Goal: Task Accomplishment & Management: Manage account settings

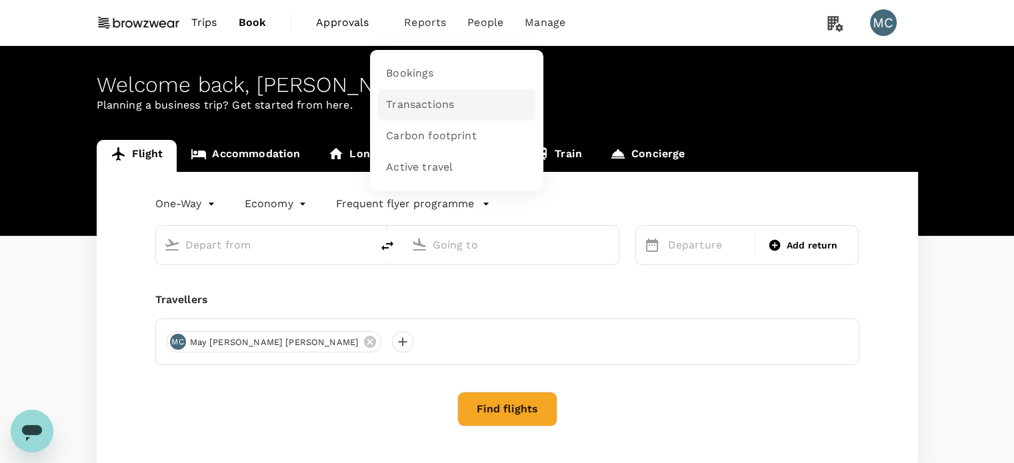
click at [418, 101] on span "Transactions" at bounding box center [420, 104] width 68 height 15
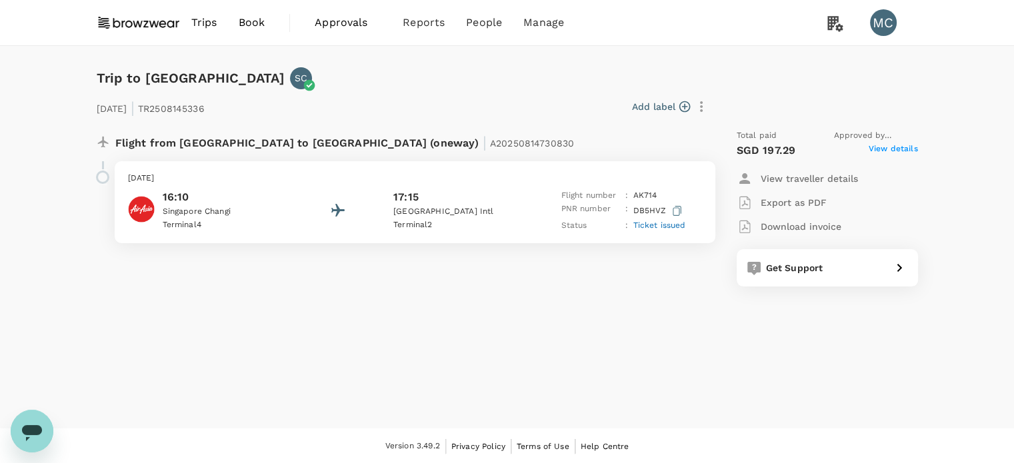
click at [973, 87] on div "Trip to Kuala Lumpur SC 12 Sep 2025 | TR2508145336 Add label Flight from Singap…" at bounding box center [507, 237] width 1014 height 383
click at [890, 154] on span "View details" at bounding box center [893, 151] width 49 height 16
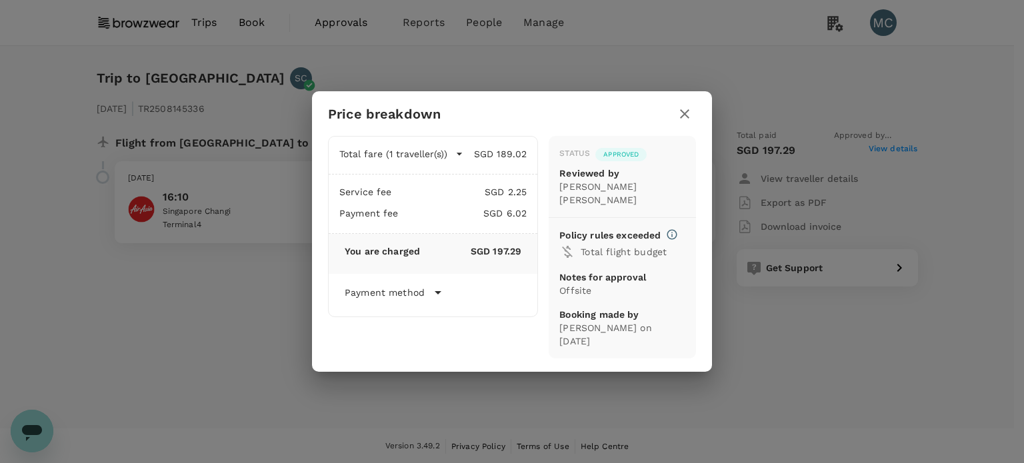
click at [691, 119] on icon "button" at bounding box center [685, 114] width 16 height 16
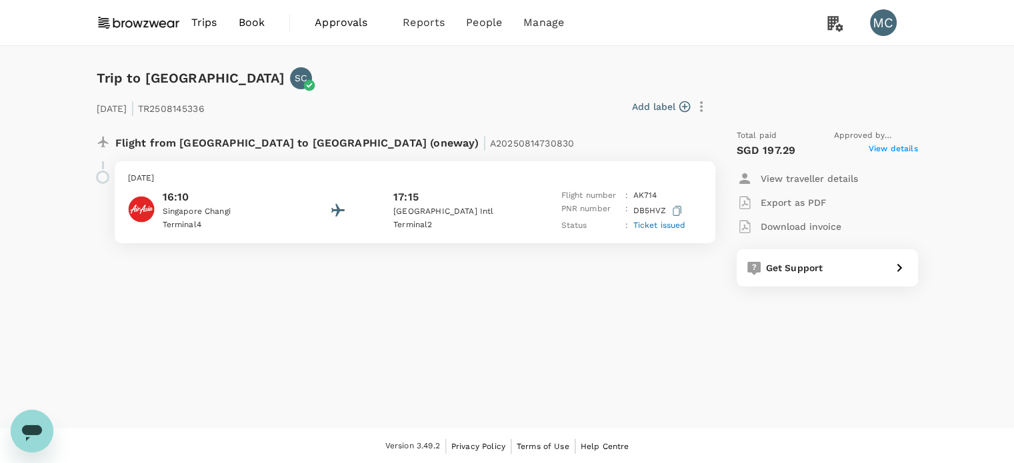
click at [885, 151] on span "View details" at bounding box center [893, 151] width 49 height 16
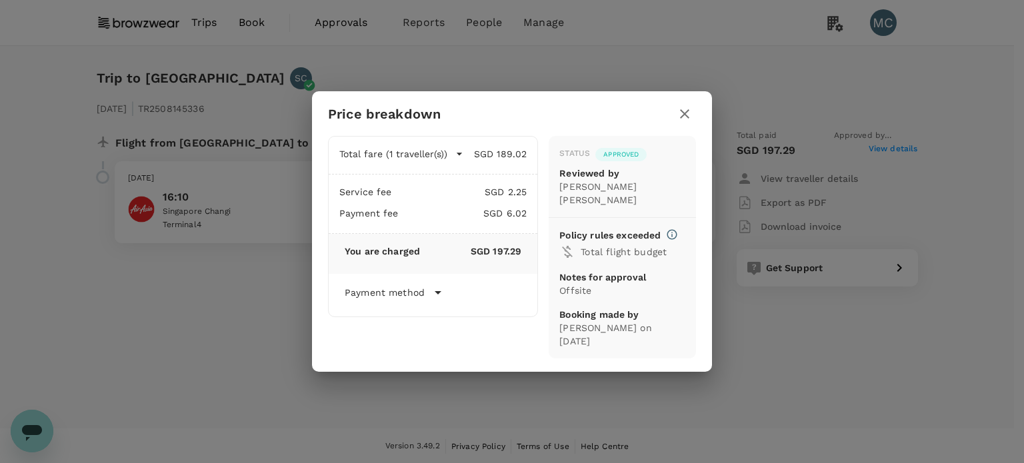
click at [687, 122] on icon "button" at bounding box center [685, 114] width 16 height 16
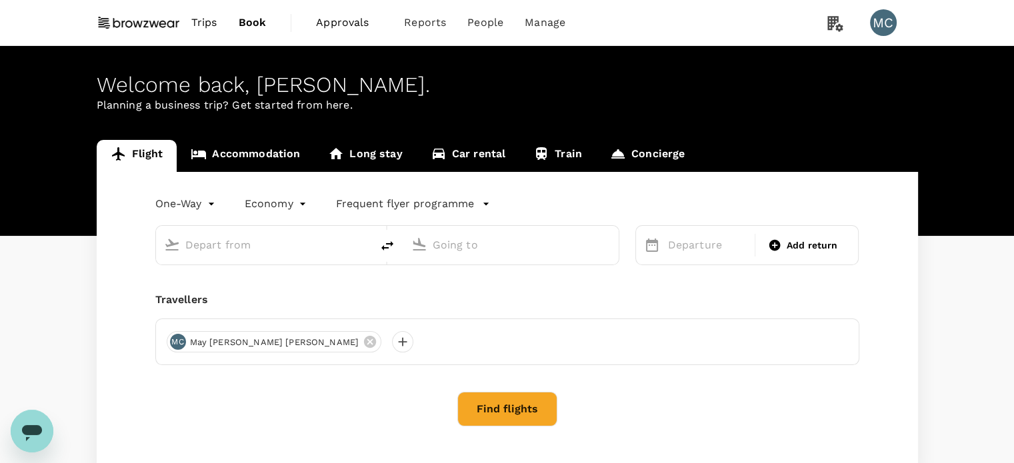
click at [228, 245] on input "text" at bounding box center [264, 245] width 158 height 21
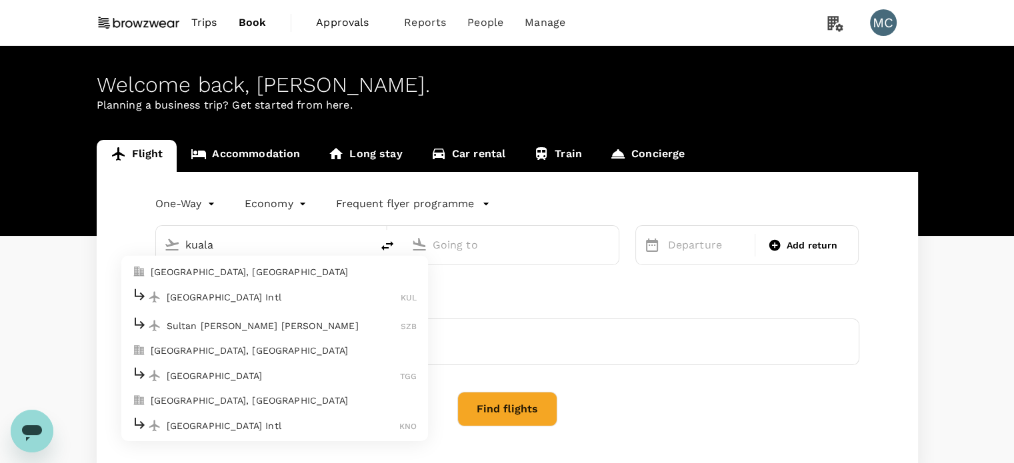
click at [294, 298] on p "[GEOGRAPHIC_DATA] Intl" at bounding box center [284, 297] width 235 height 13
type input "Kuala Lumpur Intl (KUL)"
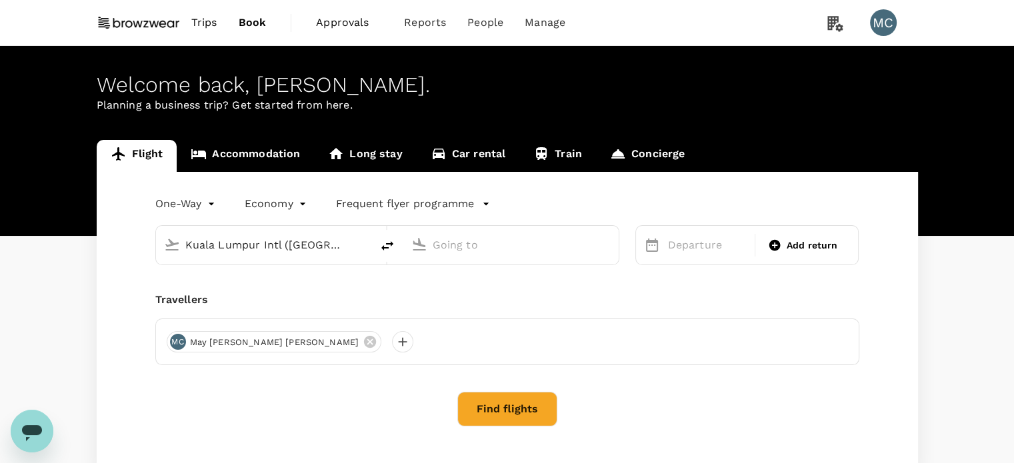
click at [499, 243] on input "text" at bounding box center [512, 245] width 158 height 21
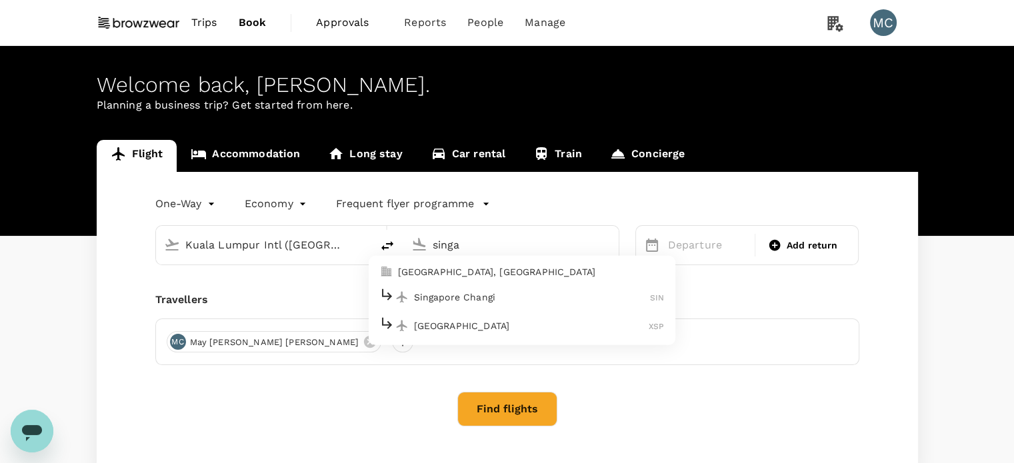
click at [477, 293] on p "Singapore Changi" at bounding box center [532, 297] width 237 height 13
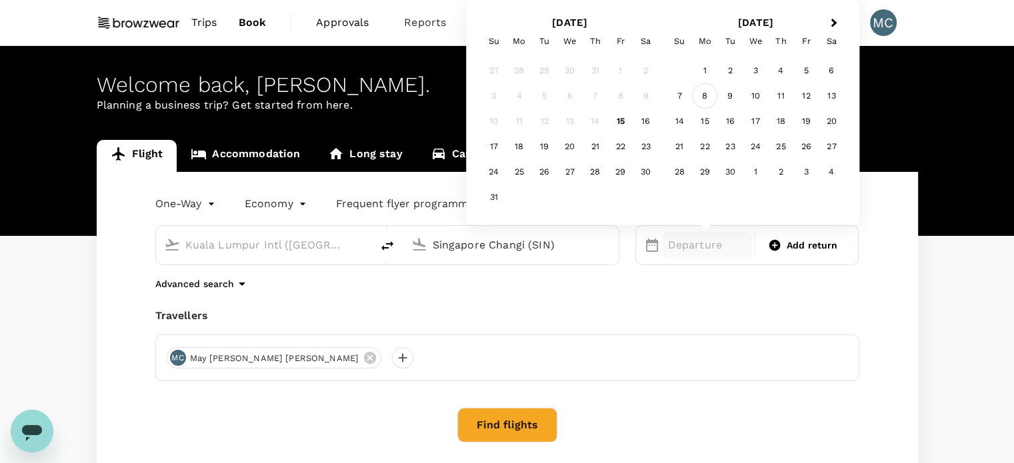
type input "Singapore Changi (SIN)"
click at [704, 93] on div "8" at bounding box center [704, 95] width 25 height 25
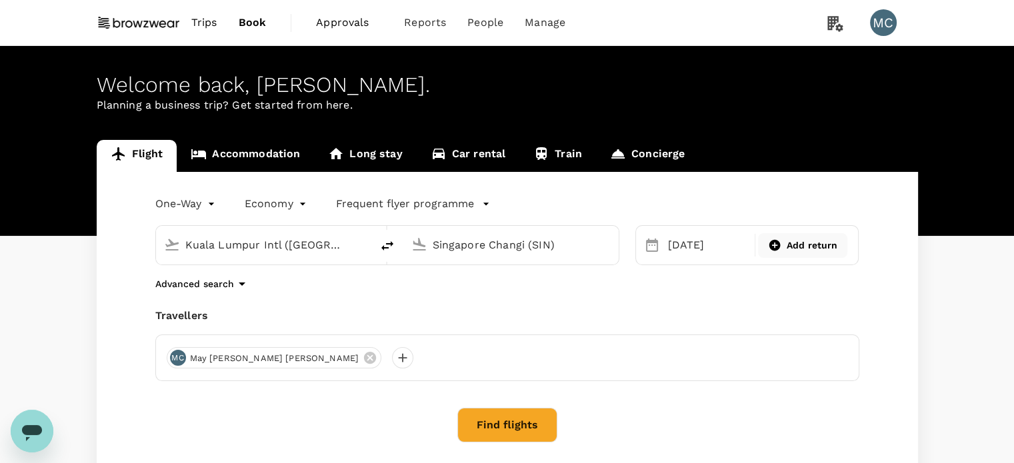
click at [781, 252] on div "Add return" at bounding box center [802, 246] width 79 height 14
type input "roundtrip"
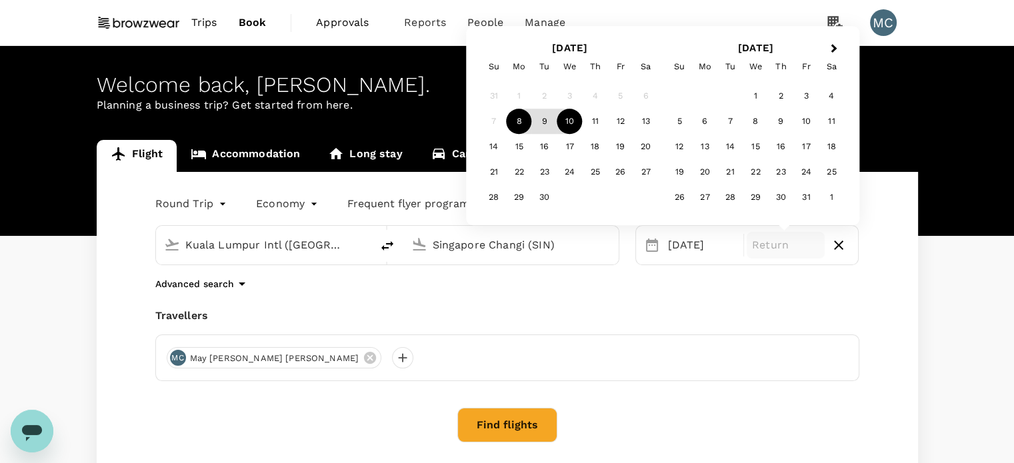
click at [575, 124] on div "10" at bounding box center [569, 121] width 25 height 25
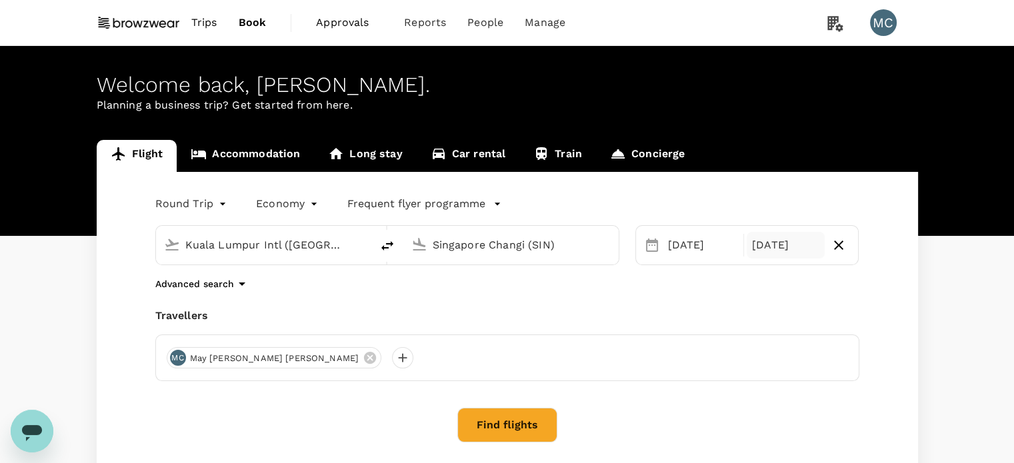
click at [531, 433] on button "Find flights" at bounding box center [507, 425] width 100 height 35
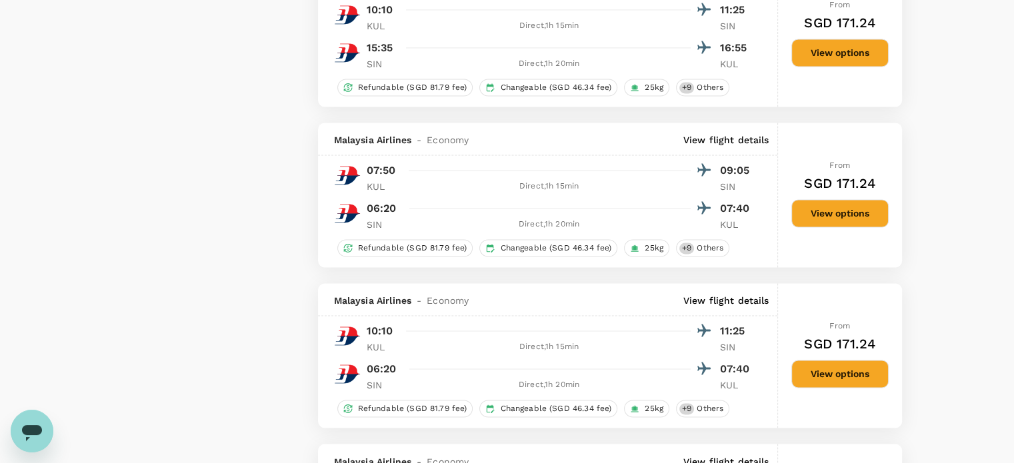
scroll to position [2200, 0]
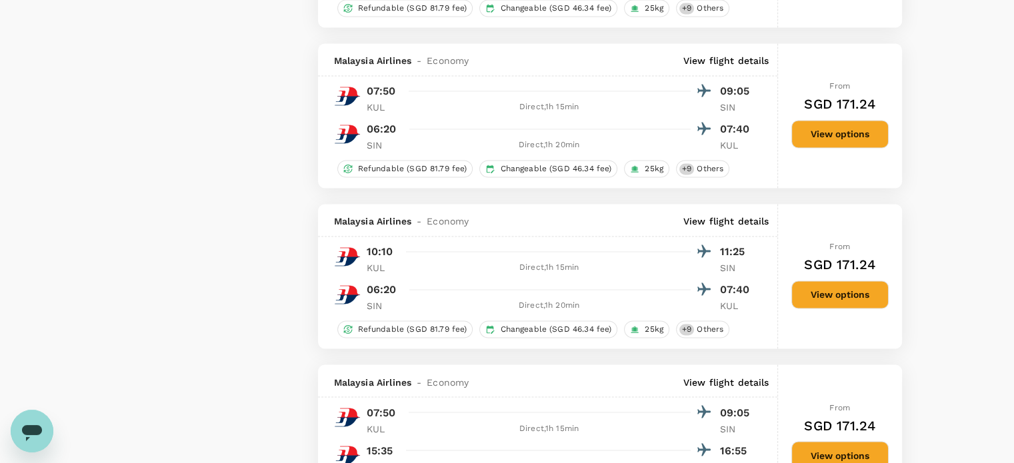
type input "85"
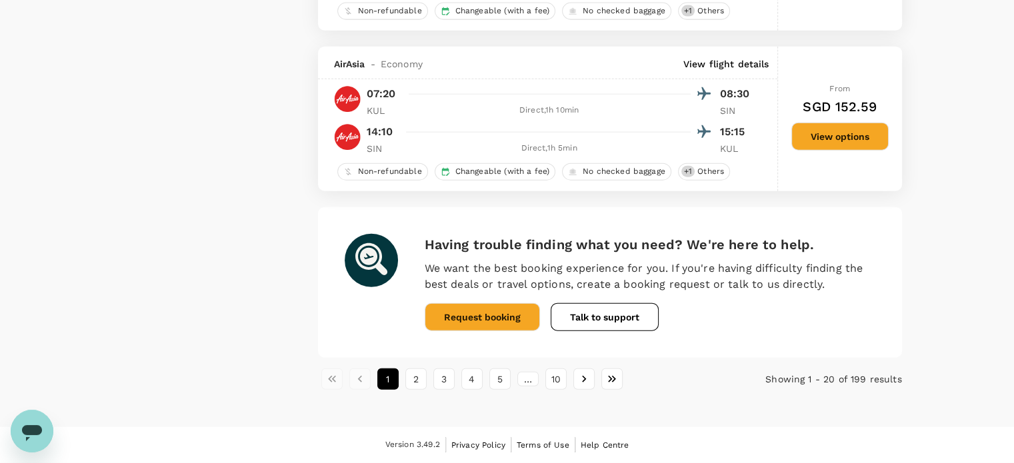
scroll to position [3154, 0]
click at [416, 383] on button "2" at bounding box center [415, 379] width 21 height 21
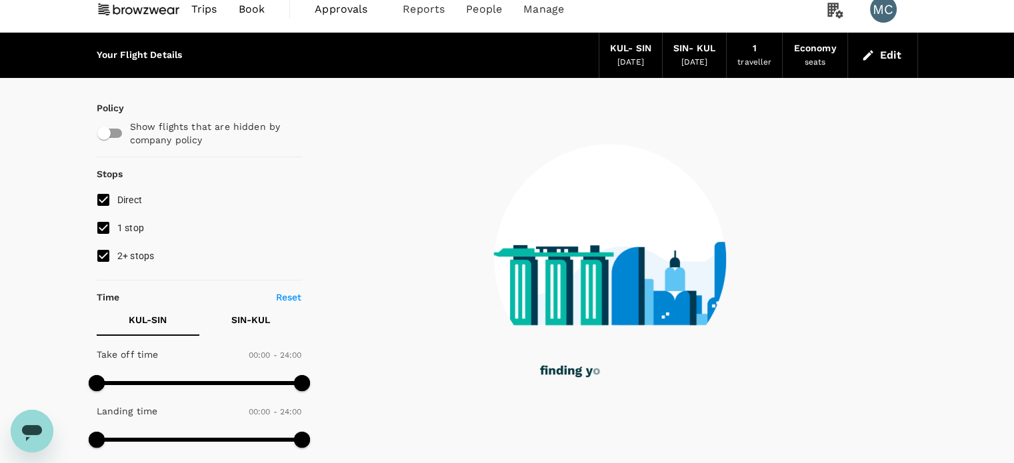
scroll to position [0, 0]
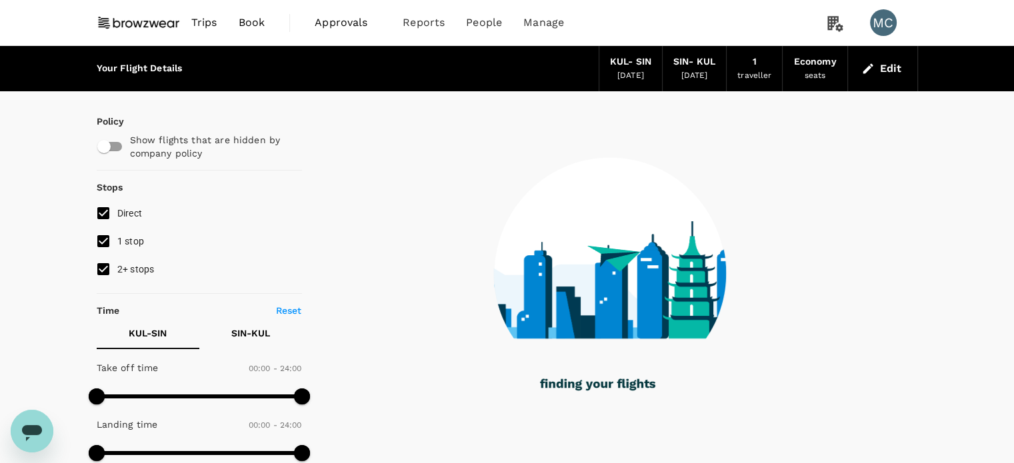
click at [99, 269] on input "2+ stops" at bounding box center [103, 269] width 28 height 28
checkbox input "false"
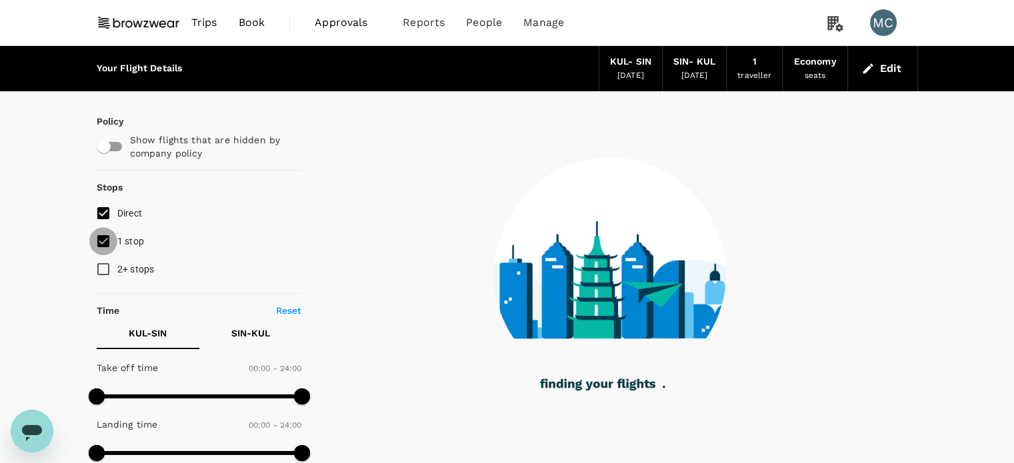
click at [103, 242] on input "1 stop" at bounding box center [103, 241] width 28 height 28
checkbox input "false"
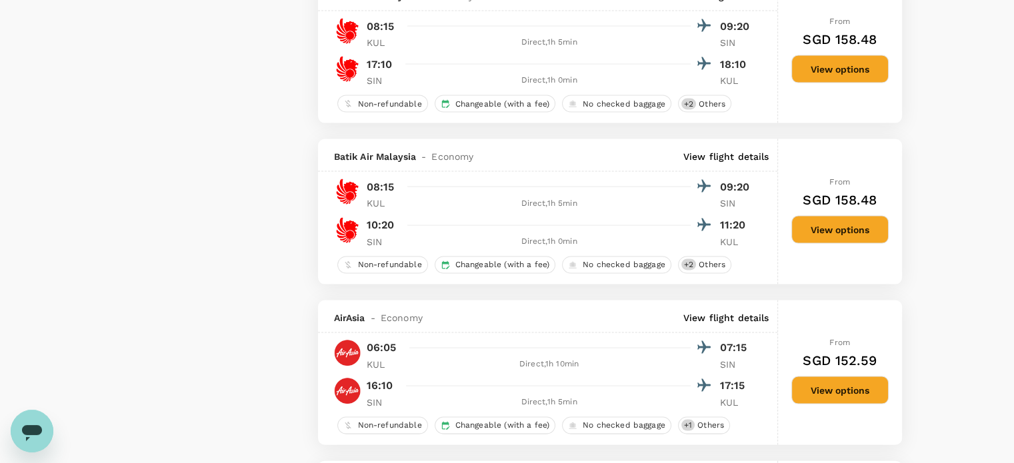
scroll to position [3067, 0]
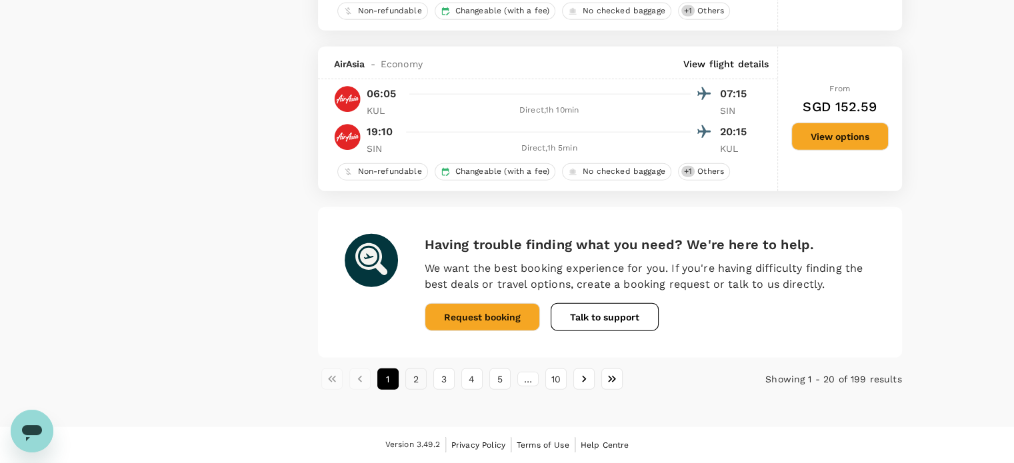
click at [411, 389] on button "2" at bounding box center [415, 379] width 21 height 21
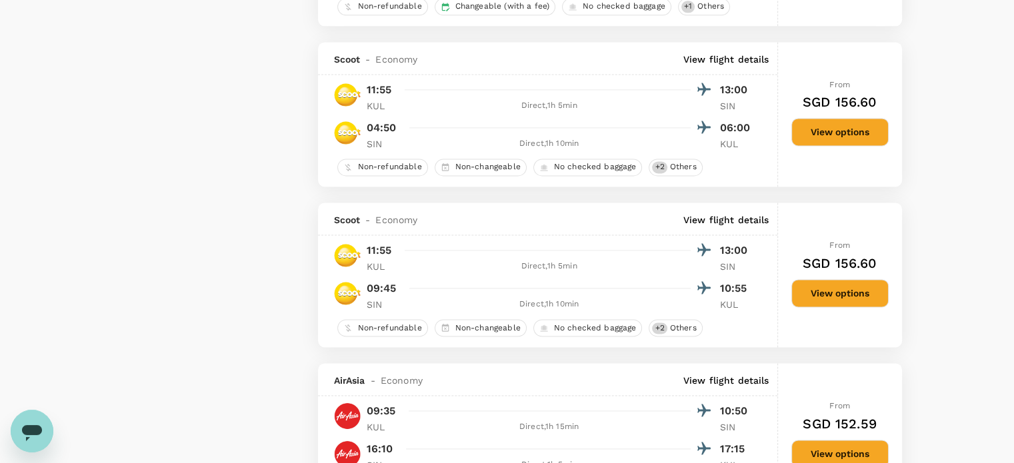
scroll to position [2134, 0]
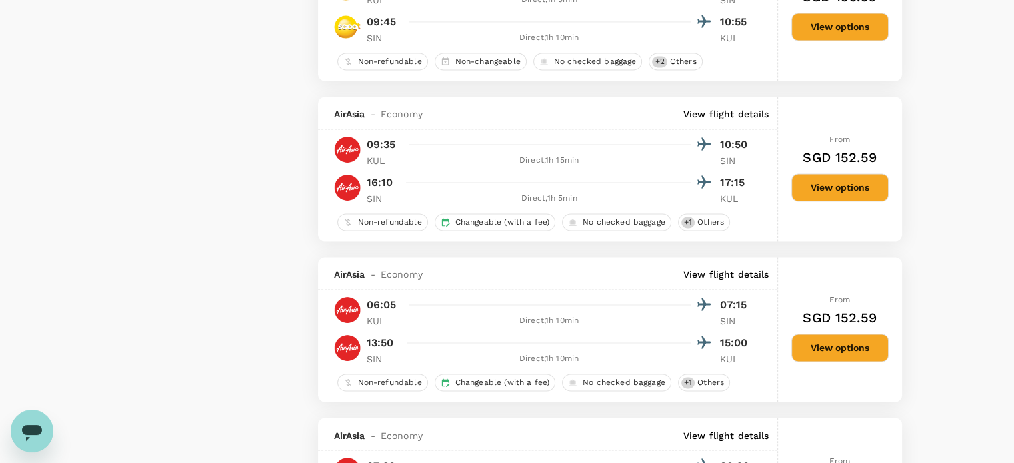
click at [857, 195] on button "View options" at bounding box center [839, 187] width 97 height 28
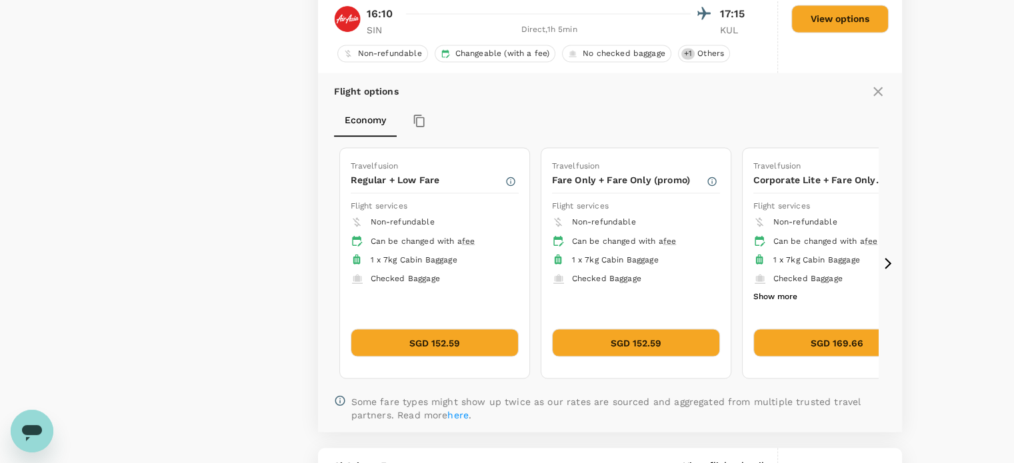
scroll to position [2302, 0]
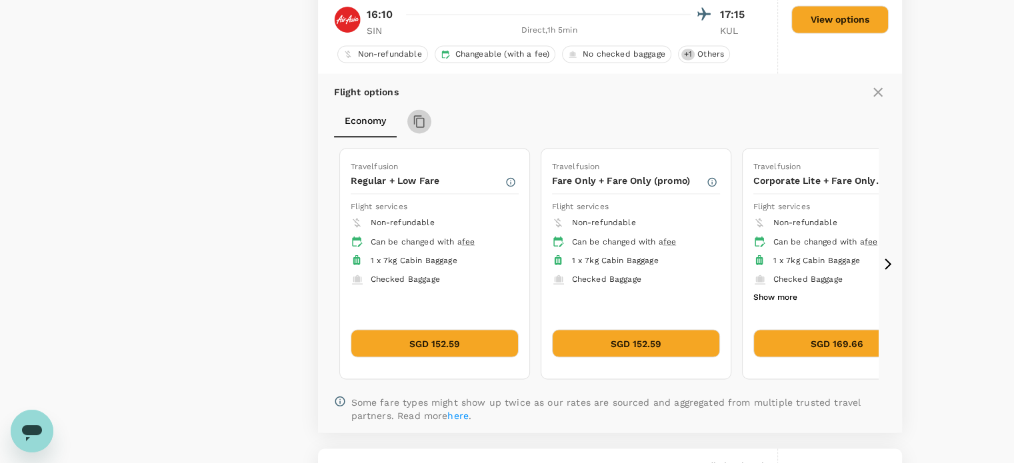
click at [425, 124] on icon "button" at bounding box center [419, 121] width 13 height 13
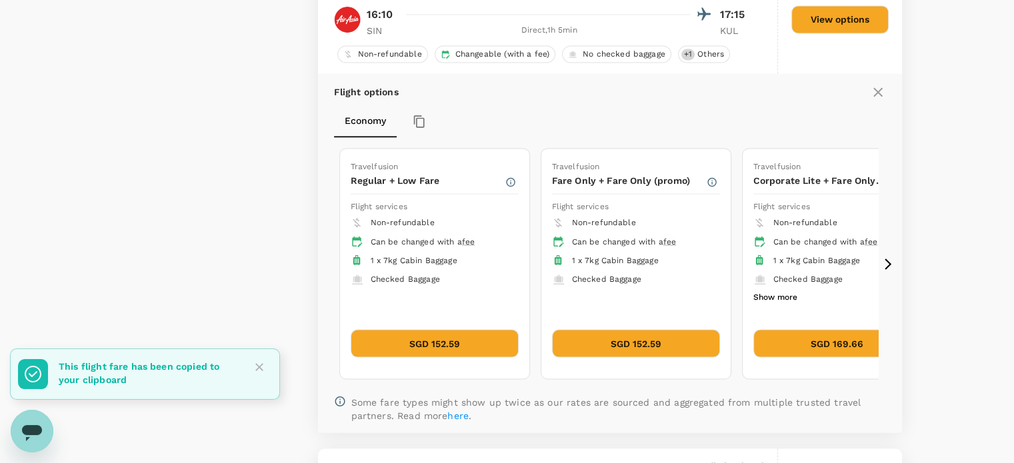
click at [891, 268] on icon at bounding box center [887, 263] width 13 height 13
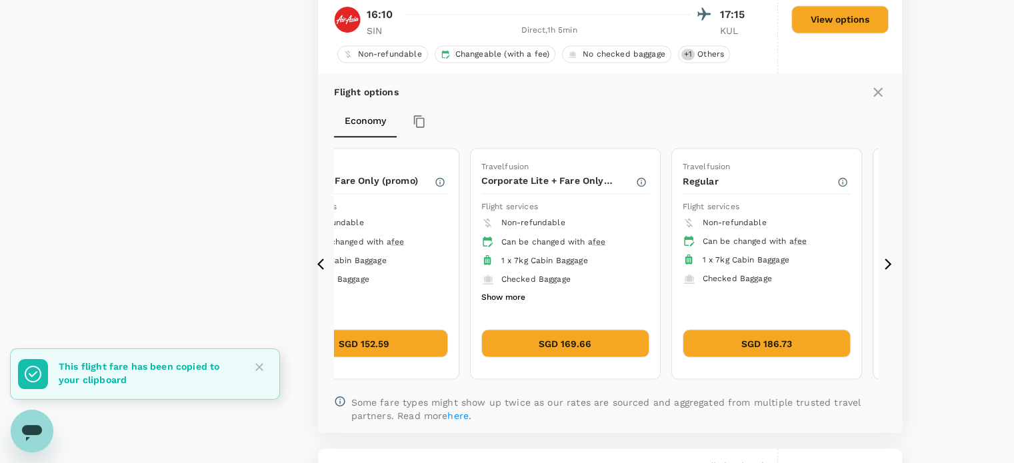
click at [891, 269] on icon at bounding box center [887, 263] width 13 height 13
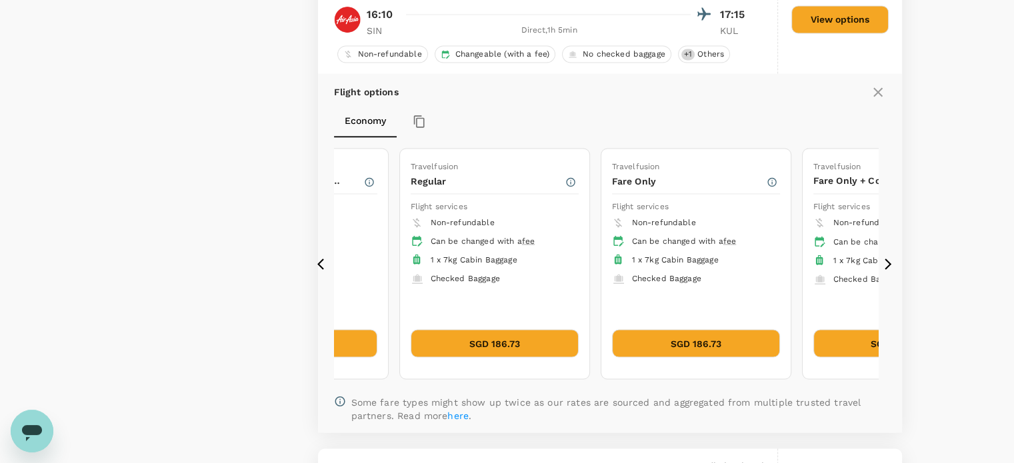
click at [891, 269] on icon at bounding box center [887, 263] width 13 height 13
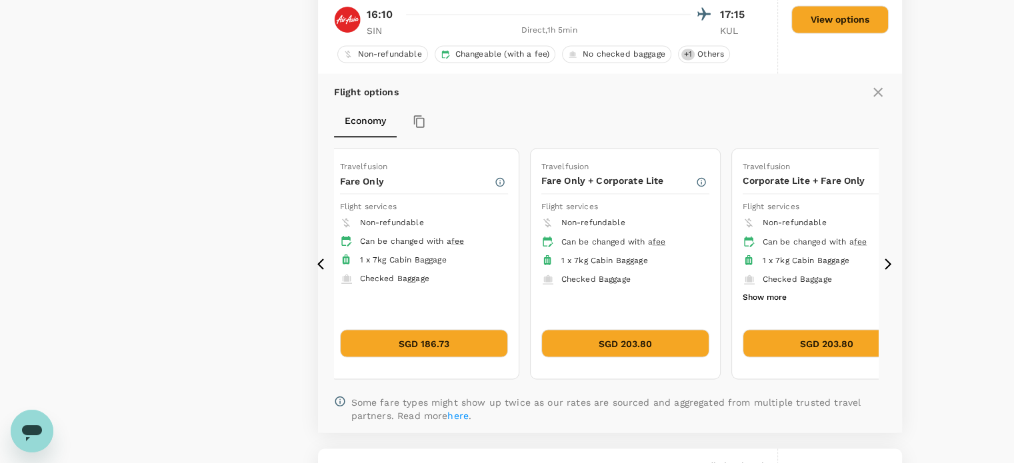
click at [891, 269] on icon at bounding box center [887, 263] width 13 height 13
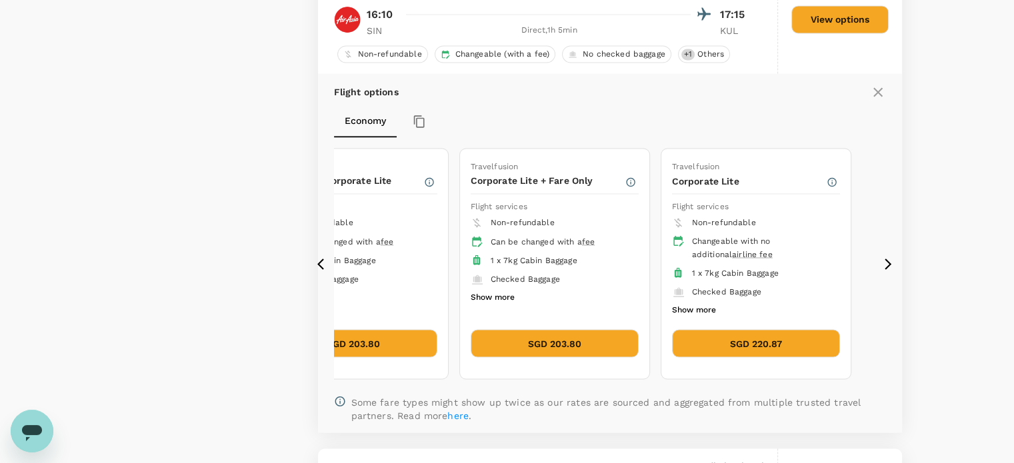
click at [891, 269] on icon at bounding box center [887, 263] width 13 height 13
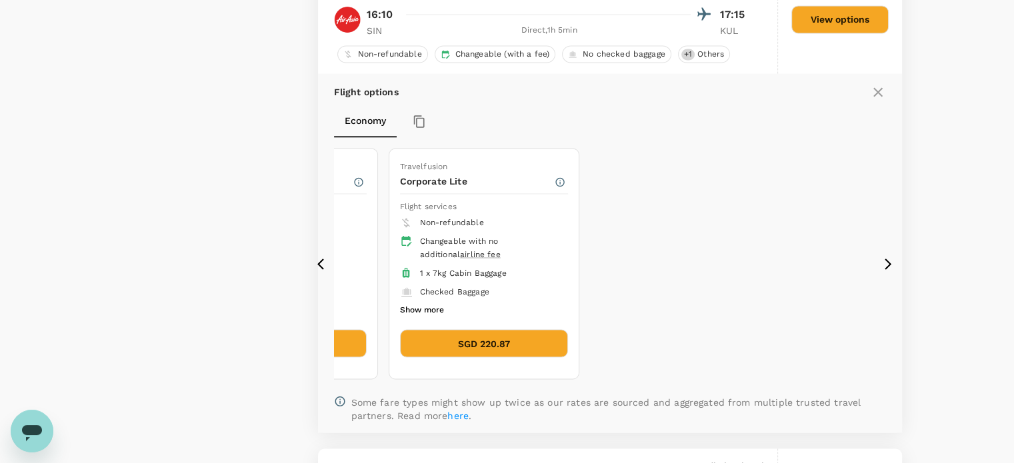
click at [319, 265] on icon at bounding box center [320, 263] width 7 height 11
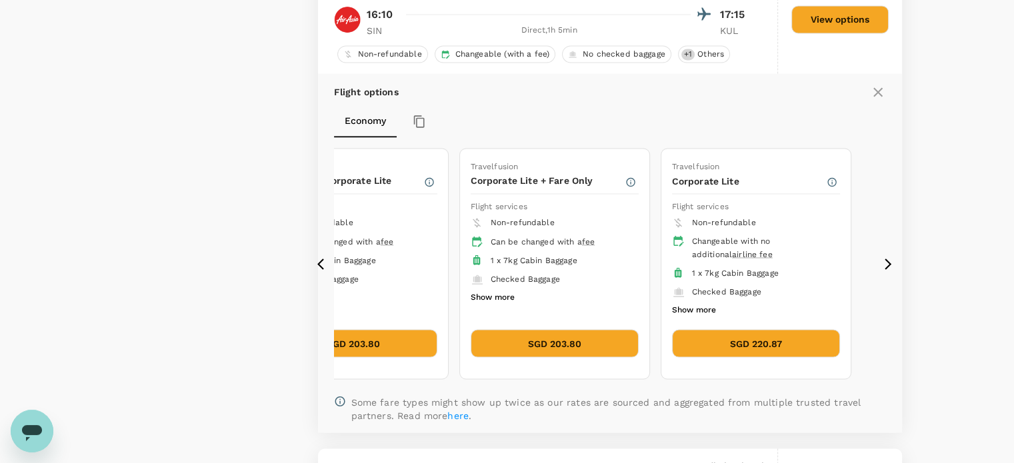
click at [319, 265] on icon at bounding box center [320, 263] width 7 height 11
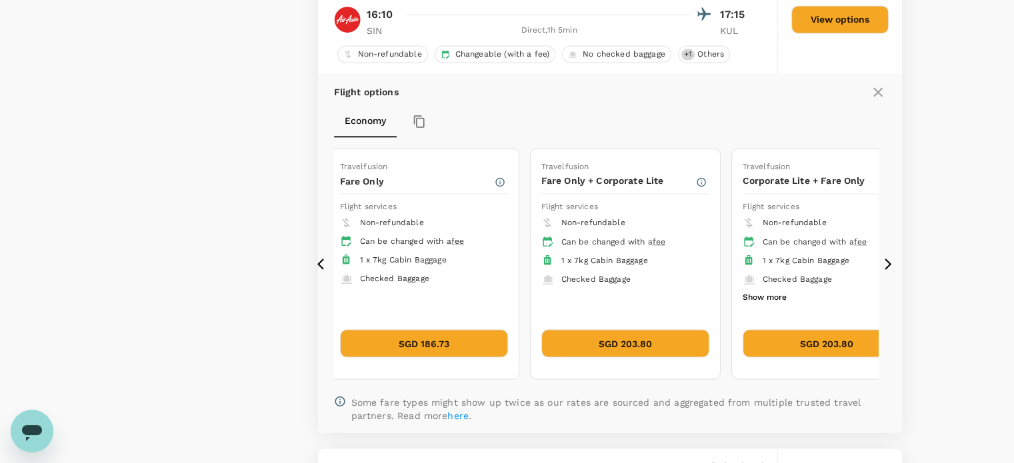
click at [319, 265] on icon at bounding box center [320, 263] width 7 height 11
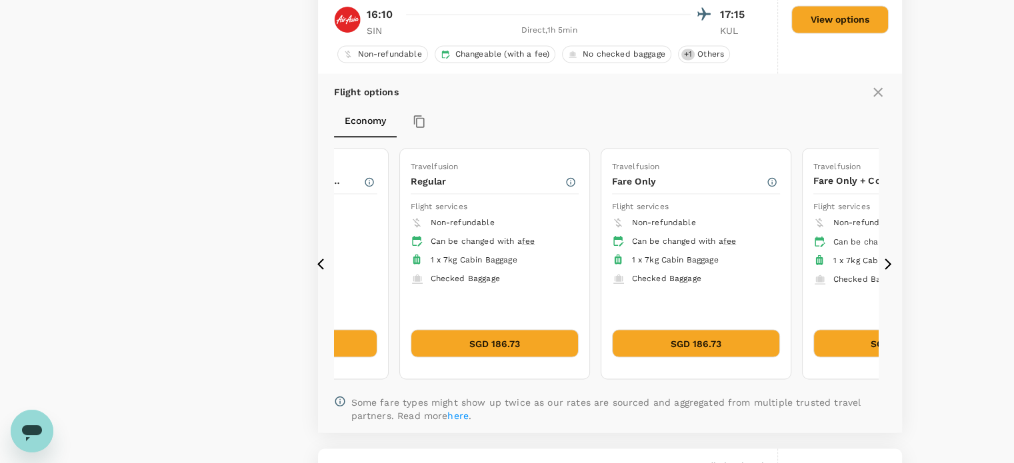
click at [319, 265] on icon at bounding box center [320, 263] width 7 height 11
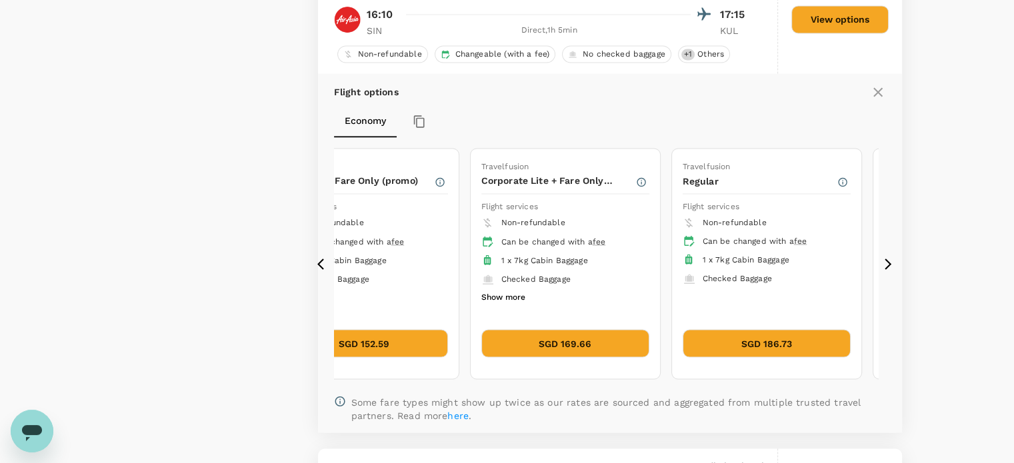
click at [319, 265] on icon at bounding box center [320, 263] width 7 height 11
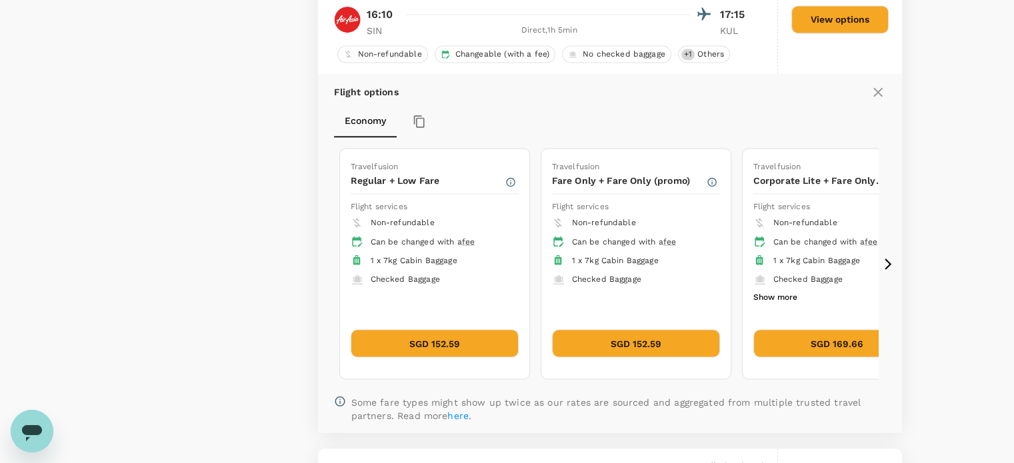
click at [319, 265] on icon at bounding box center [320, 263] width 7 height 11
click at [442, 347] on button "SGD 152.59" at bounding box center [435, 343] width 168 height 28
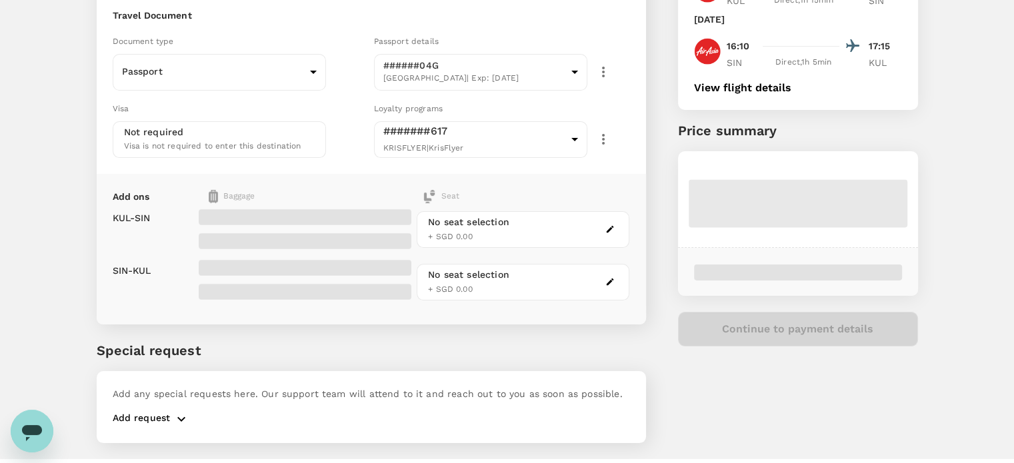
scroll to position [176, 0]
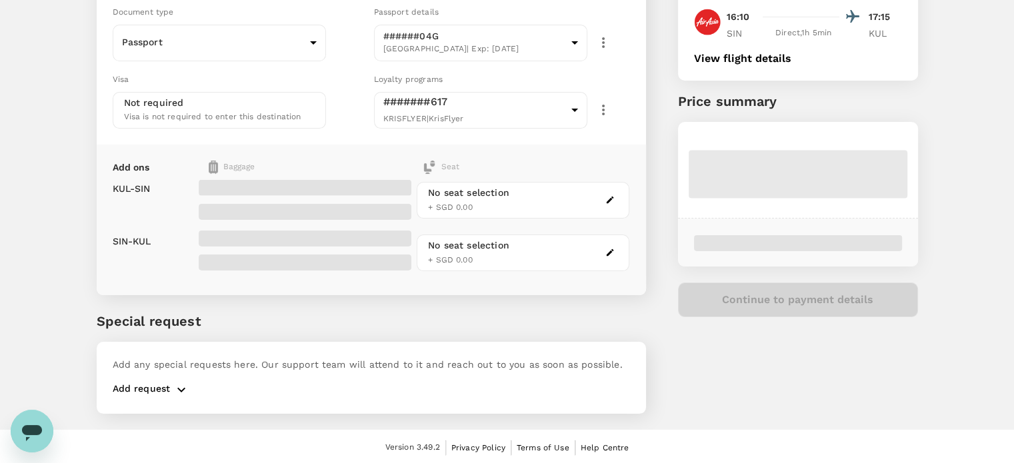
click at [147, 387] on p "Add request" at bounding box center [142, 390] width 58 height 16
click at [179, 389] on icon "button" at bounding box center [181, 389] width 8 height 5
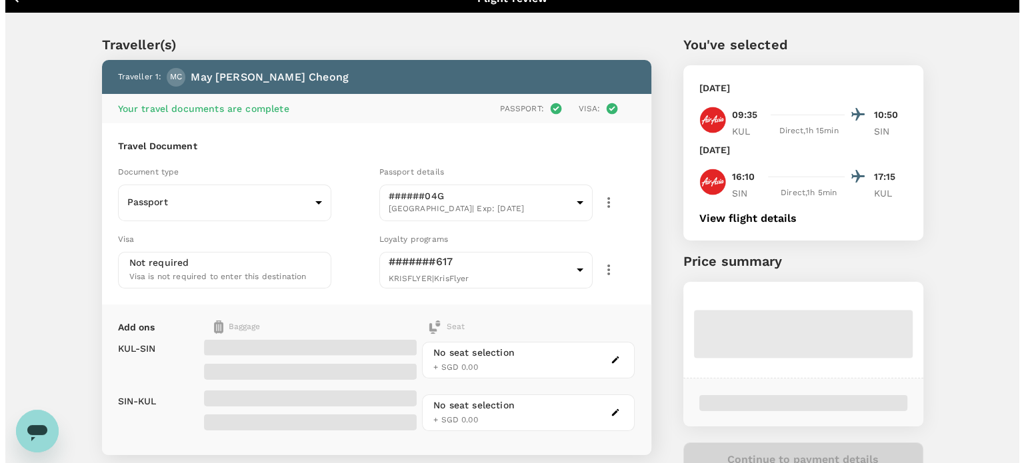
scroll to position [0, 0]
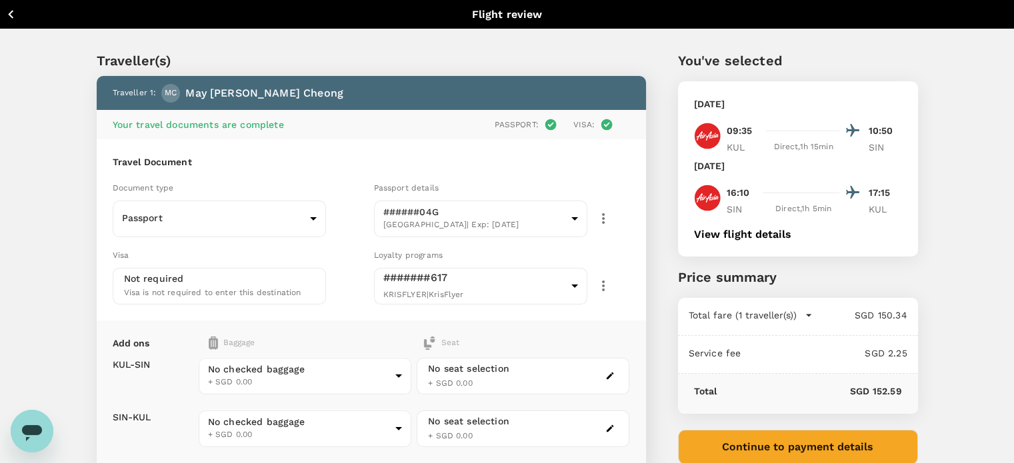
click at [781, 117] on div "Monday, 08 Sep 2025" at bounding box center [798, 109] width 208 height 24
click at [741, 230] on button "View flight details" at bounding box center [742, 235] width 97 height 12
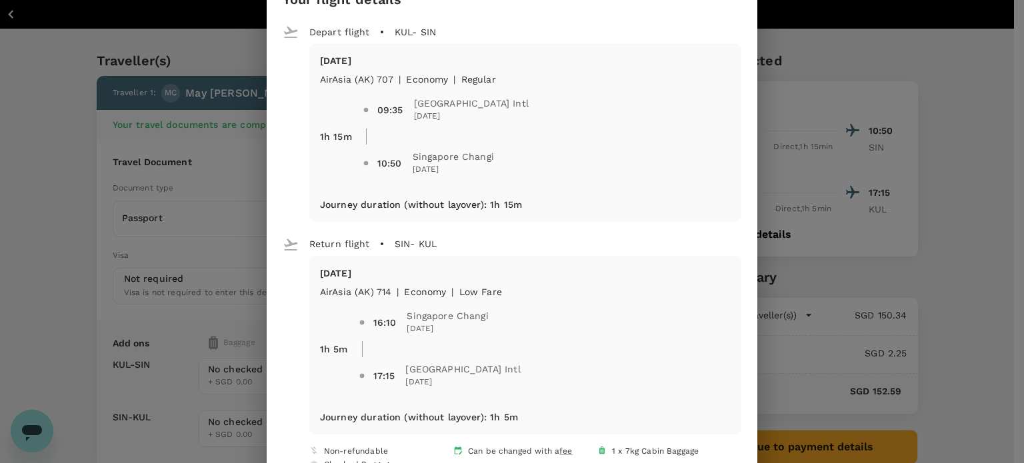
scroll to position [91, 0]
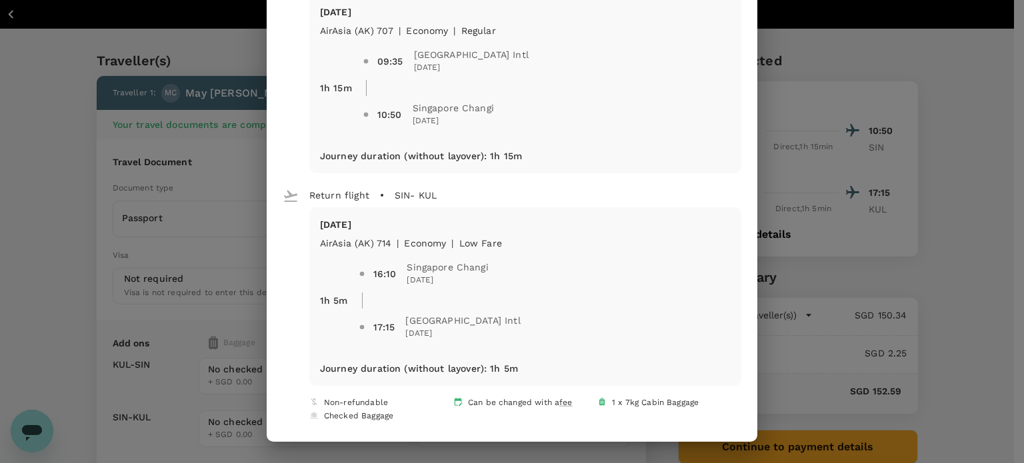
click at [334, 416] on span "Checked Baggage" at bounding box center [358, 415] width 69 height 9
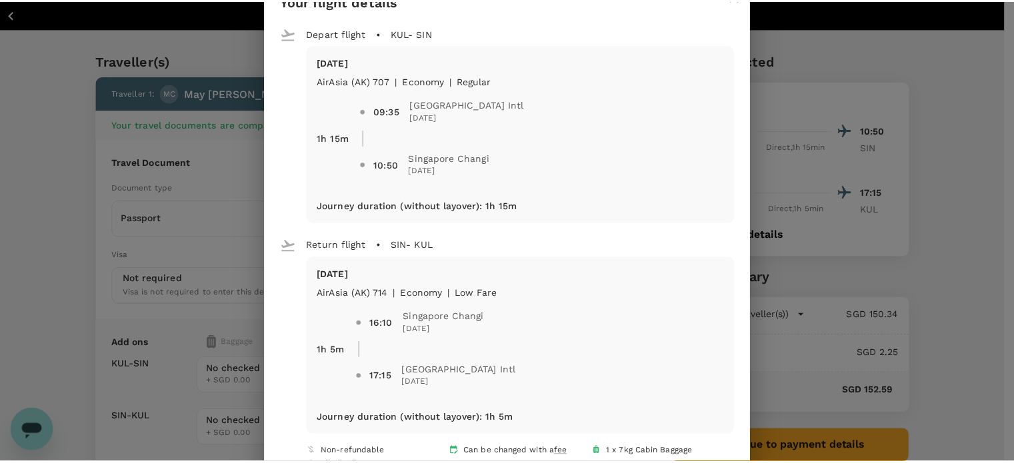
scroll to position [0, 0]
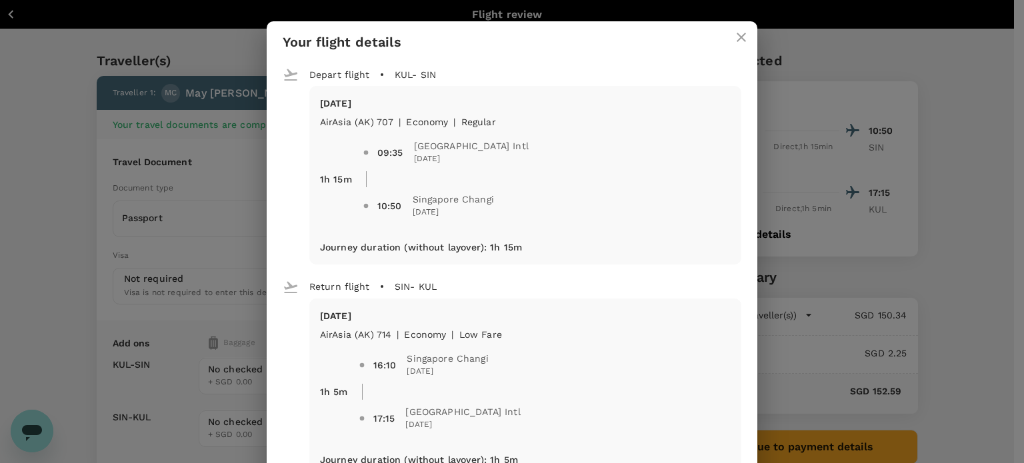
click at [733, 39] on icon "close" at bounding box center [741, 37] width 16 height 16
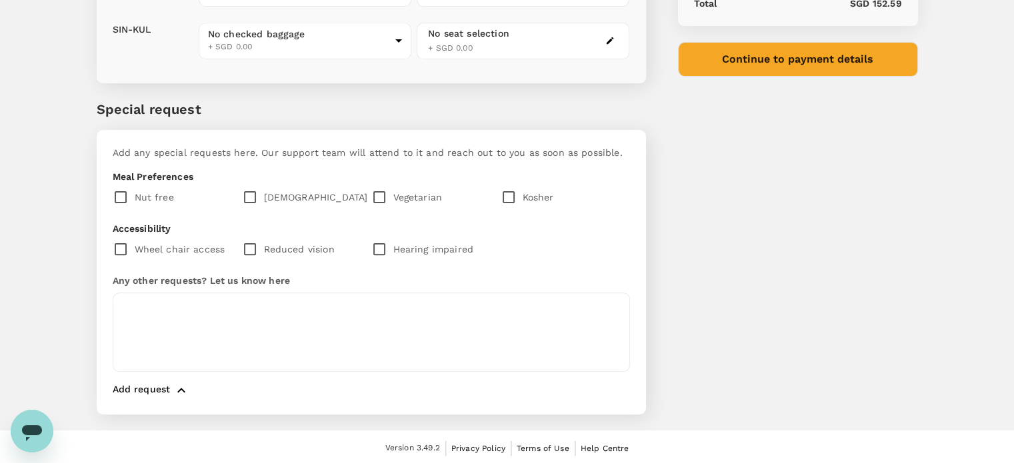
scroll to position [121, 0]
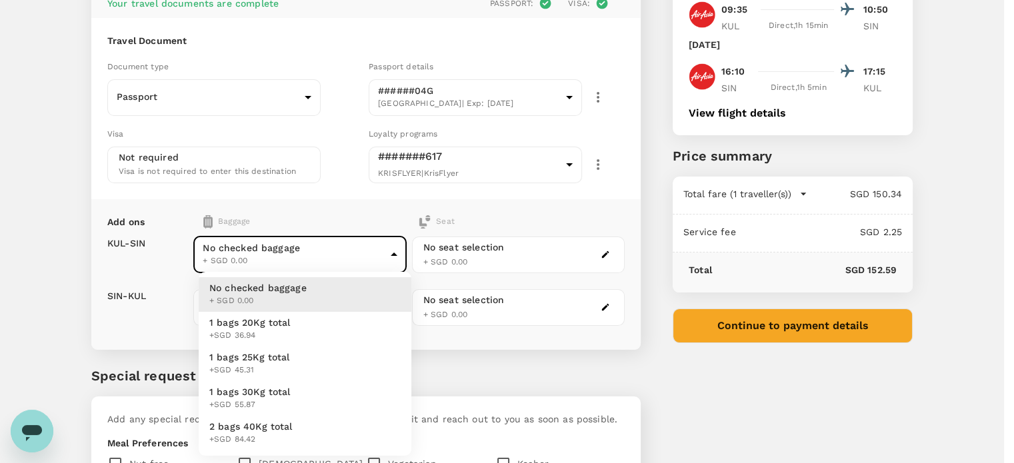
click at [287, 261] on body "Back to flight results Flight review Traveller(s) Traveller 1 : MC May Yee Cynt…" at bounding box center [507, 306] width 1014 height 855
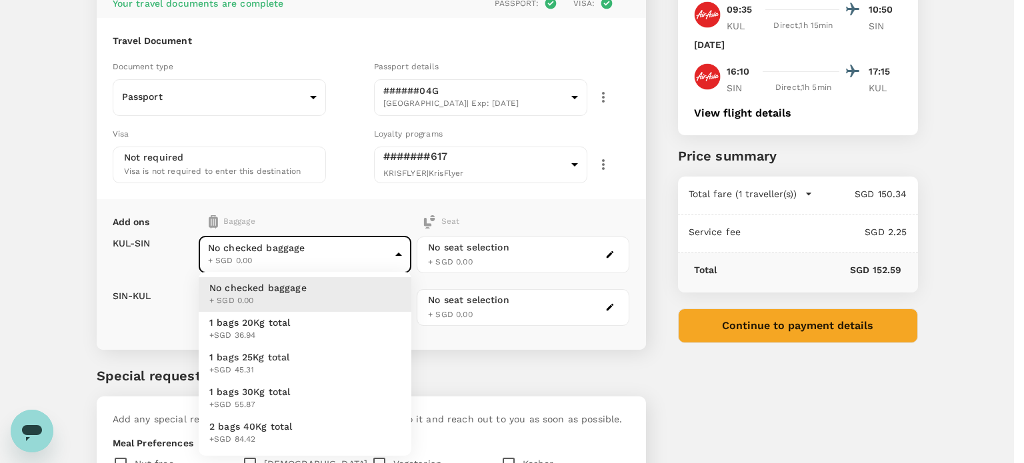
click at [259, 324] on span "1 bags 20Kg total" at bounding box center [249, 322] width 81 height 13
type input "1 - 36.94"
click at [285, 309] on body "Back to flight results Flight review Traveller(s) Traveller 1 : MC May Yee Cynt…" at bounding box center [512, 306] width 1024 height 855
click at [261, 331] on span "+SGD 30.42" at bounding box center [249, 335] width 81 height 13
type input "1 - 30.42"
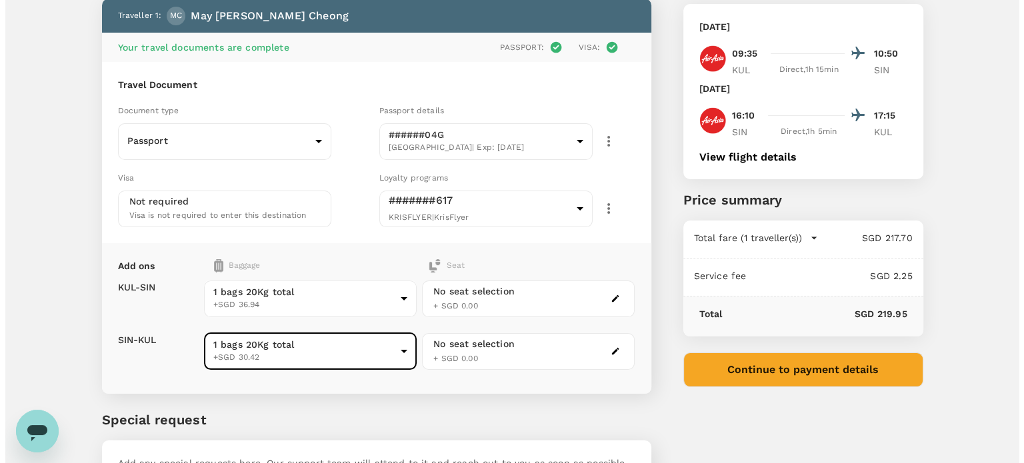
scroll to position [55, 0]
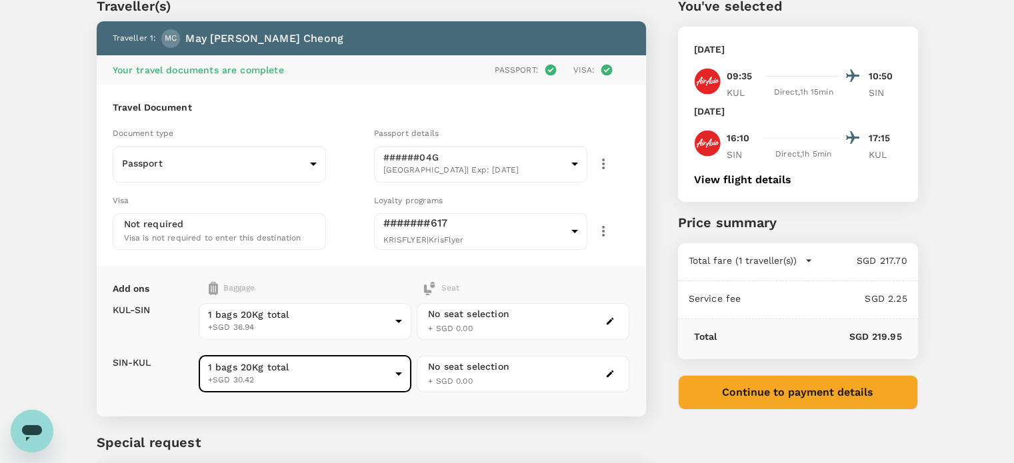
click at [737, 179] on button "View flight details" at bounding box center [742, 180] width 97 height 12
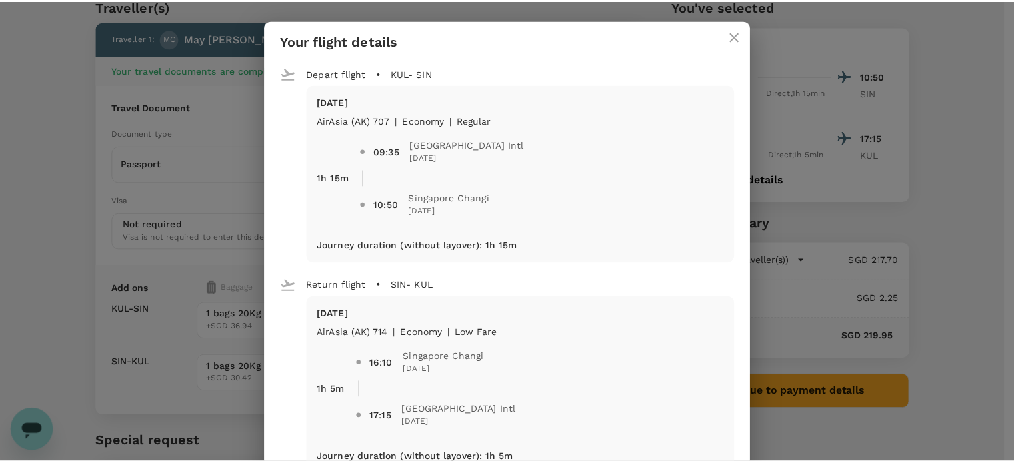
scroll to position [0, 0]
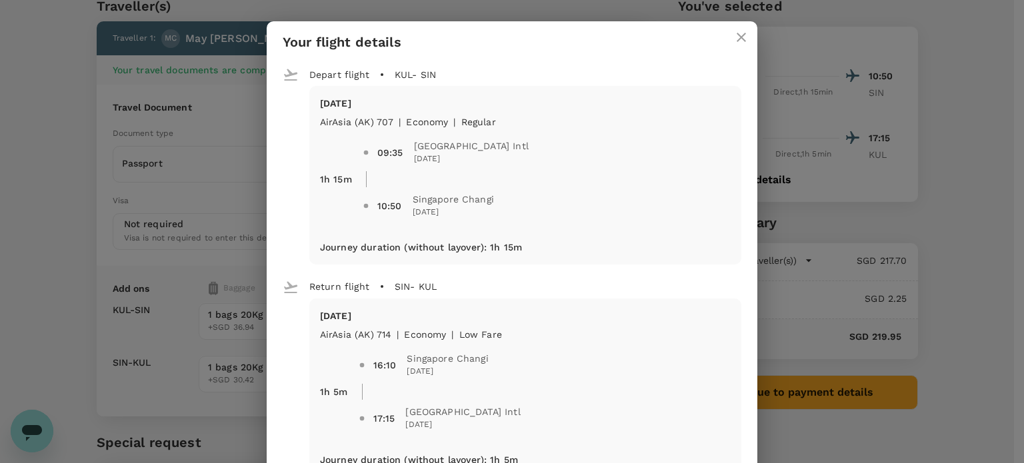
click at [733, 39] on icon "close" at bounding box center [741, 37] width 16 height 16
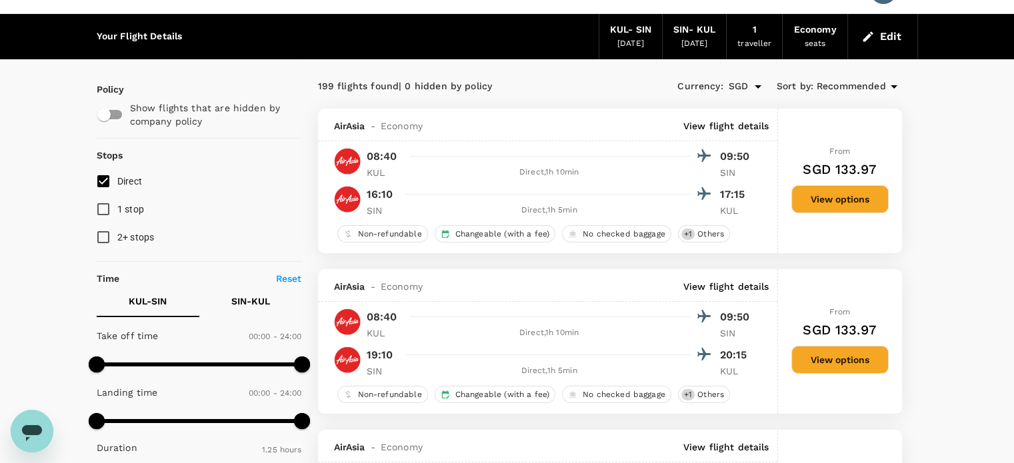
scroll to position [55, 0]
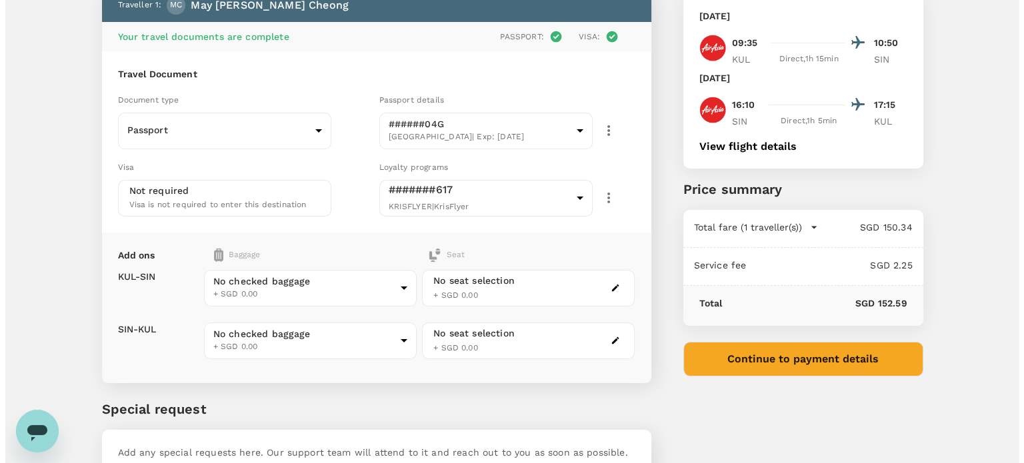
scroll to position [176, 0]
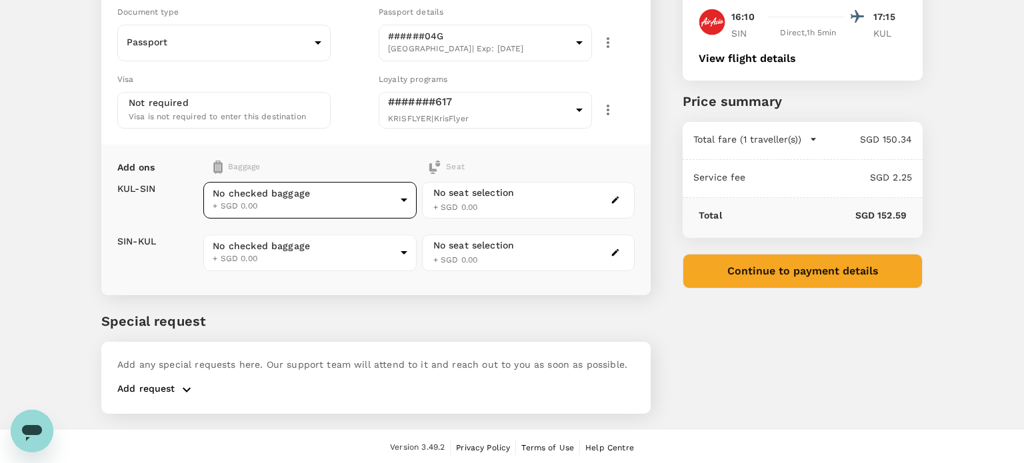
click at [345, 196] on body "Back to flight results Flight review Traveller(s) Traveller 1 : MC May Yee Cynt…" at bounding box center [512, 145] width 1024 height 642
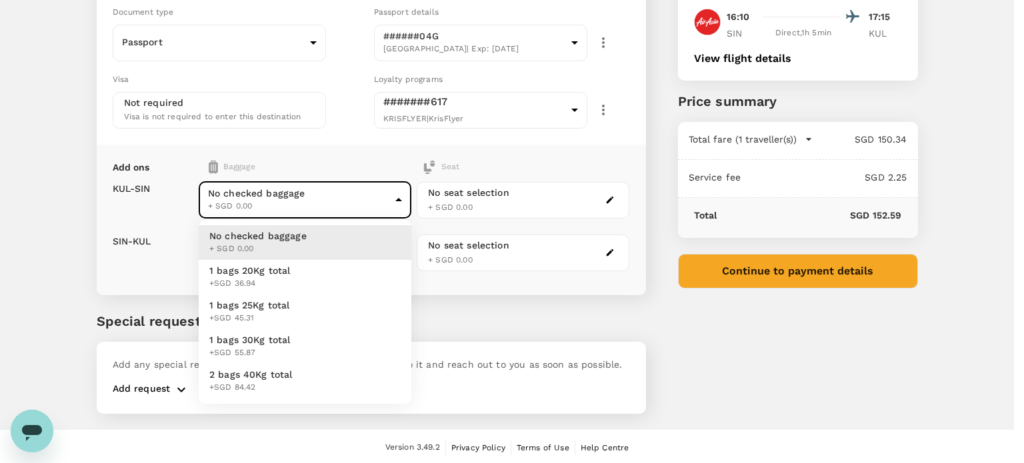
click at [307, 277] on li "1 bags 20Kg total +SGD 36.94" at bounding box center [305, 277] width 213 height 35
type input "1 - 36.94"
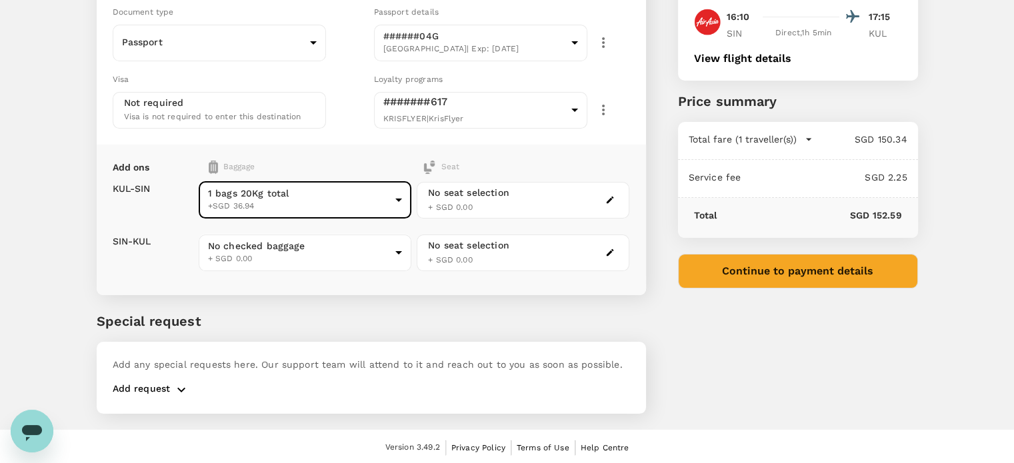
click at [563, 201] on div "No seat selection + SGD 0.00" at bounding box center [523, 200] width 213 height 37
click at [609, 197] on icon "button" at bounding box center [609, 199] width 9 height 9
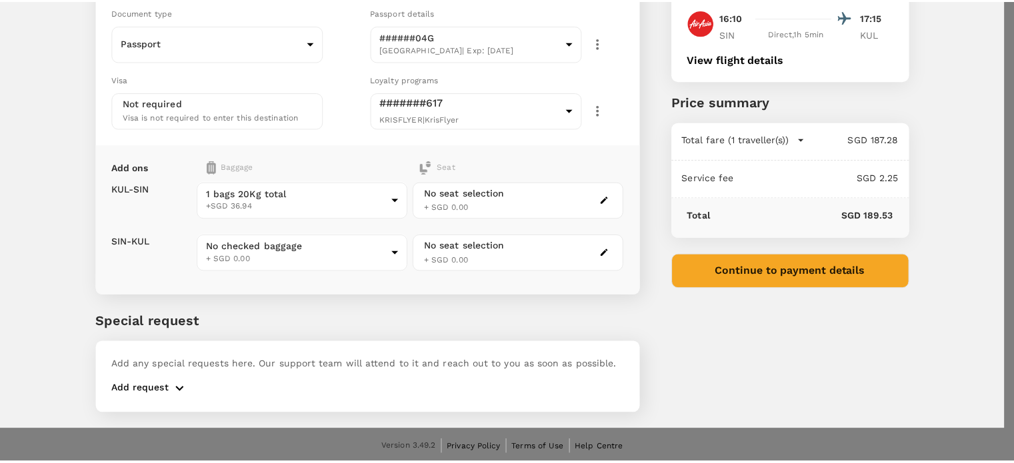
scroll to position [733, 0]
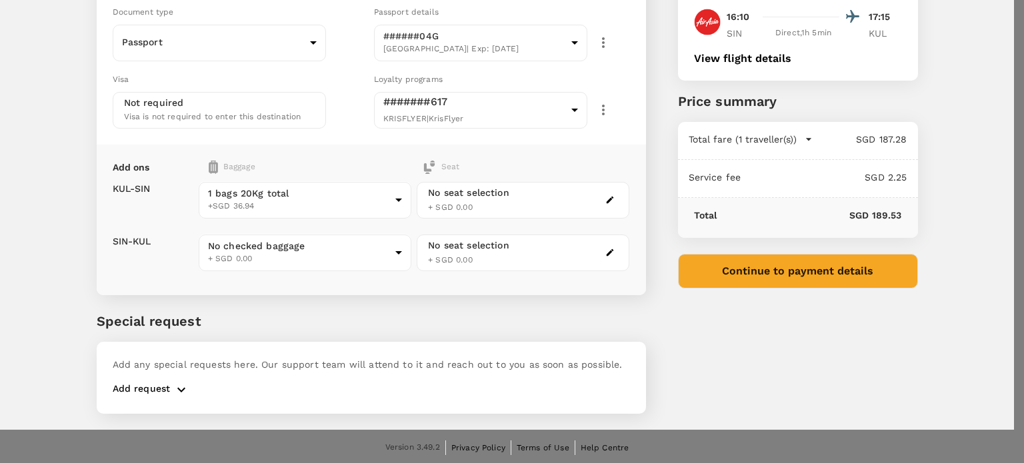
click at [555, 9] on div at bounding box center [512, 231] width 1024 height 463
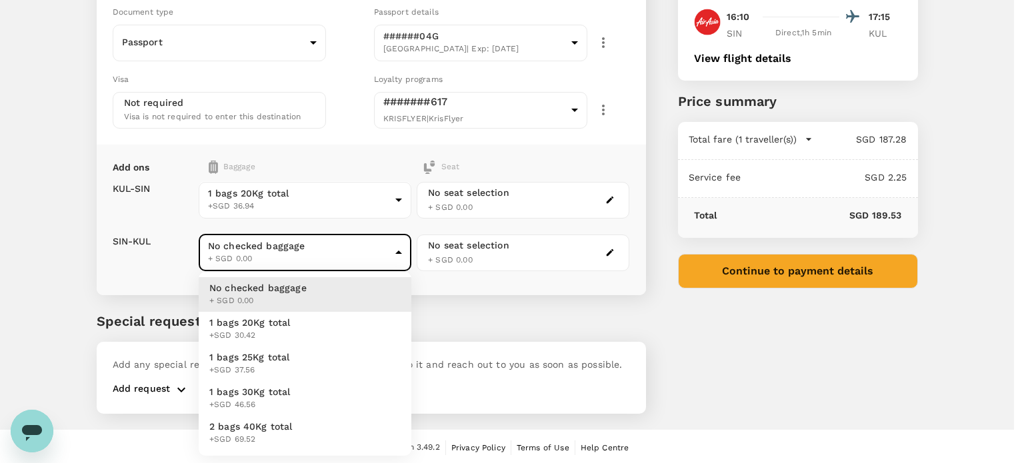
click at [277, 249] on body "Back to flight results Flight review Traveller(s) Traveller 1 : MC May Yee Cynt…" at bounding box center [512, 145] width 1024 height 642
click at [300, 326] on li "1 bags 20Kg total +SGD 30.42" at bounding box center [305, 329] width 213 height 35
type input "1 - 30.42"
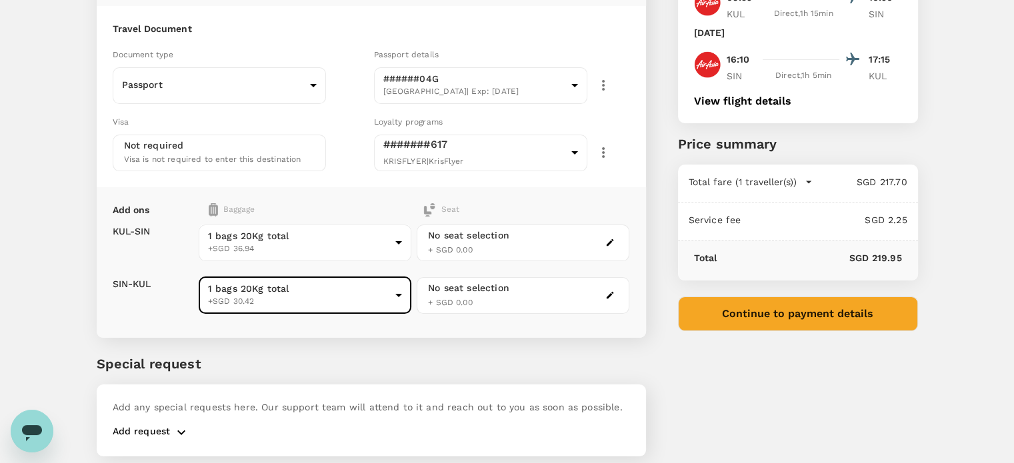
scroll to position [0, 0]
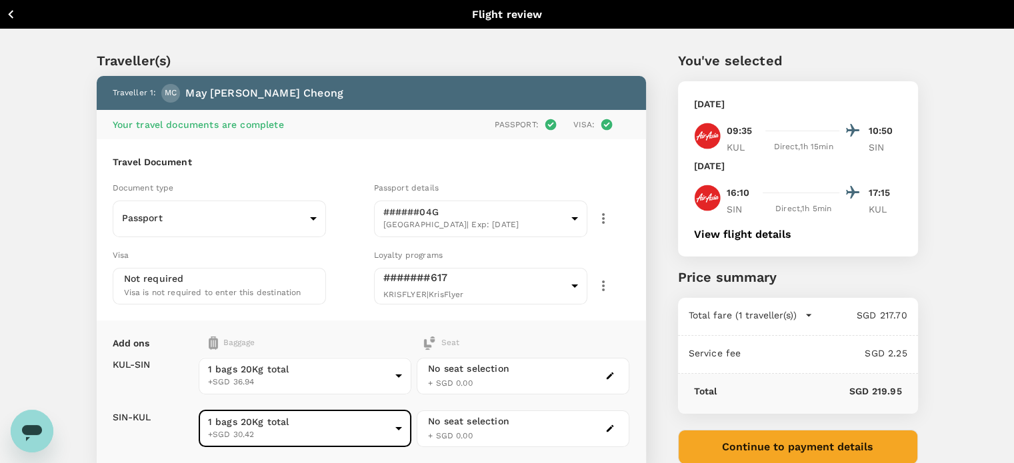
click at [9, 9] on icon "button" at bounding box center [11, 14] width 17 height 17
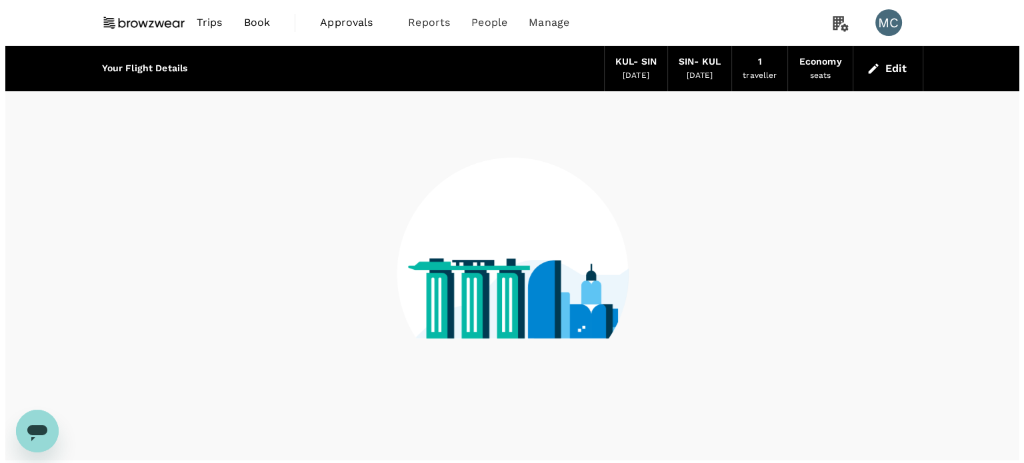
scroll to position [32, 0]
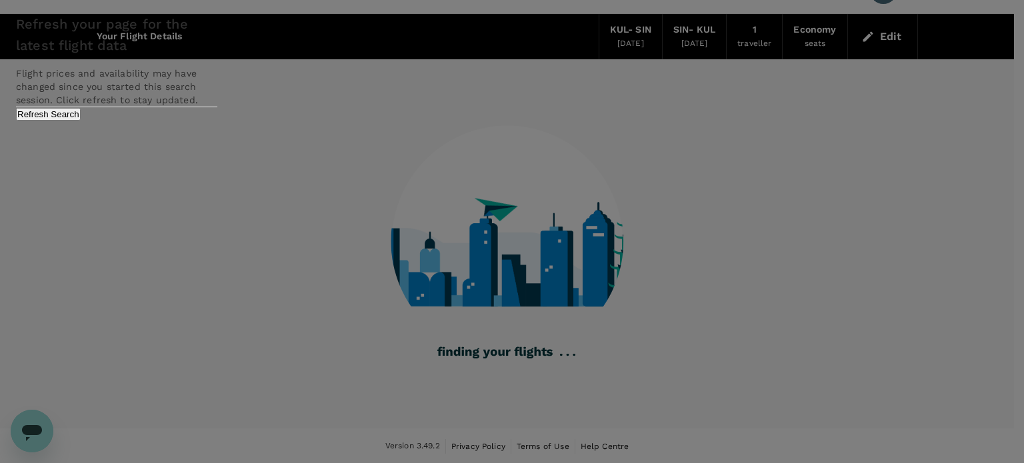
click at [81, 121] on button "Refresh Search" at bounding box center [48, 114] width 65 height 13
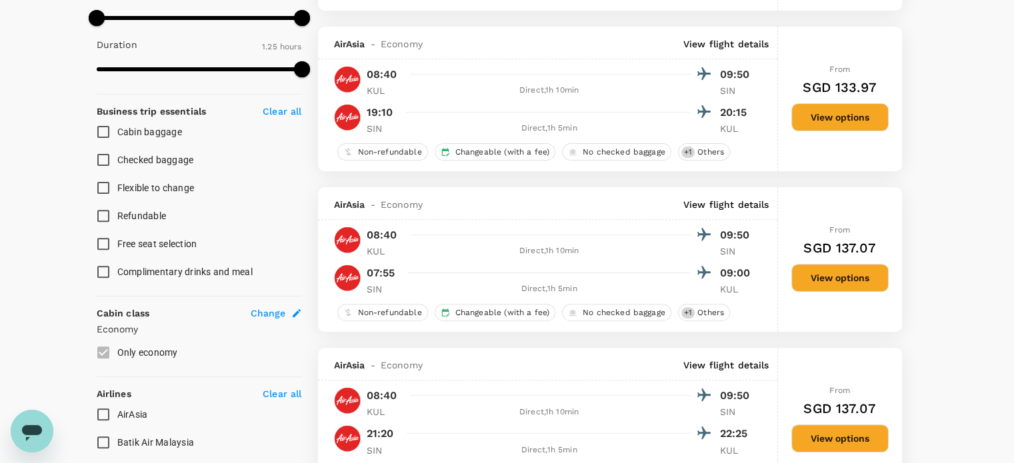
scroll to position [467, 0]
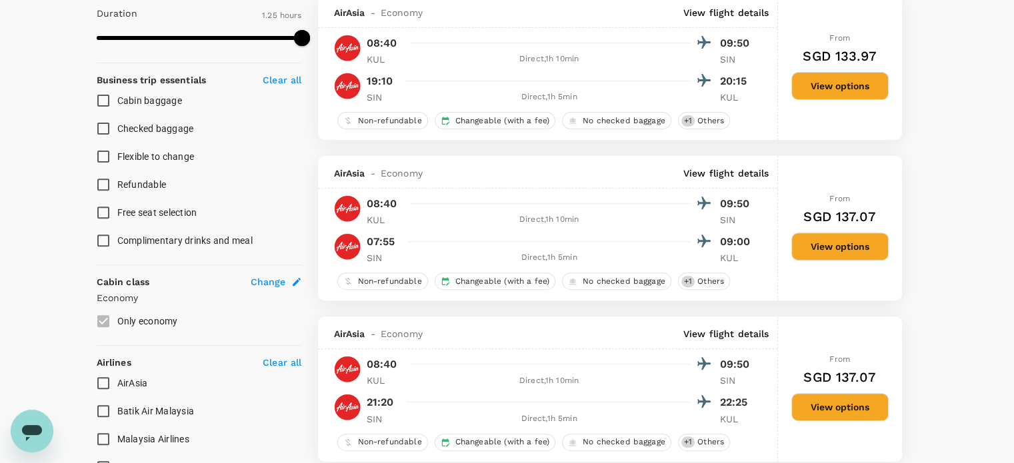
click at [104, 133] on input "Checked baggage" at bounding box center [103, 129] width 28 height 28
checkbox input "true"
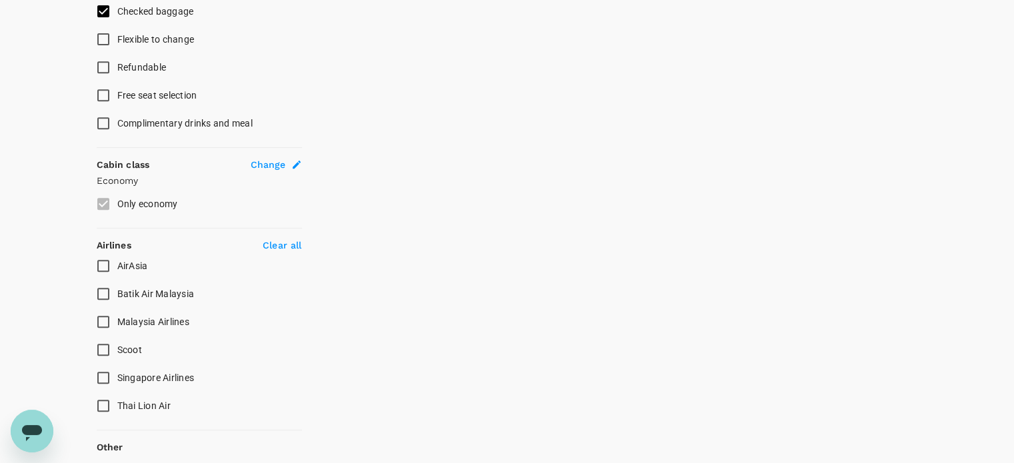
scroll to position [662, 0]
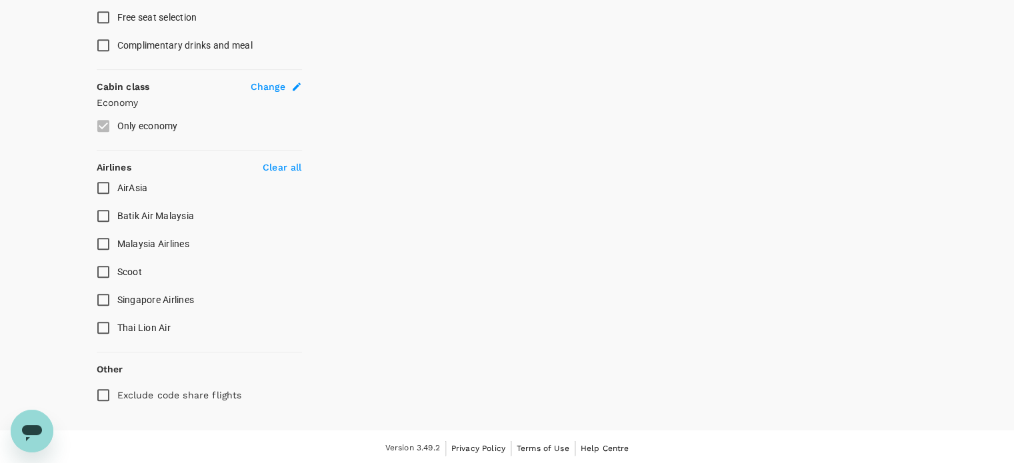
click at [102, 244] on input "Malaysia Airlines" at bounding box center [103, 244] width 28 height 28
checkbox input "true"
click at [106, 186] on input "AirAsia" at bounding box center [103, 188] width 28 height 28
checkbox input "true"
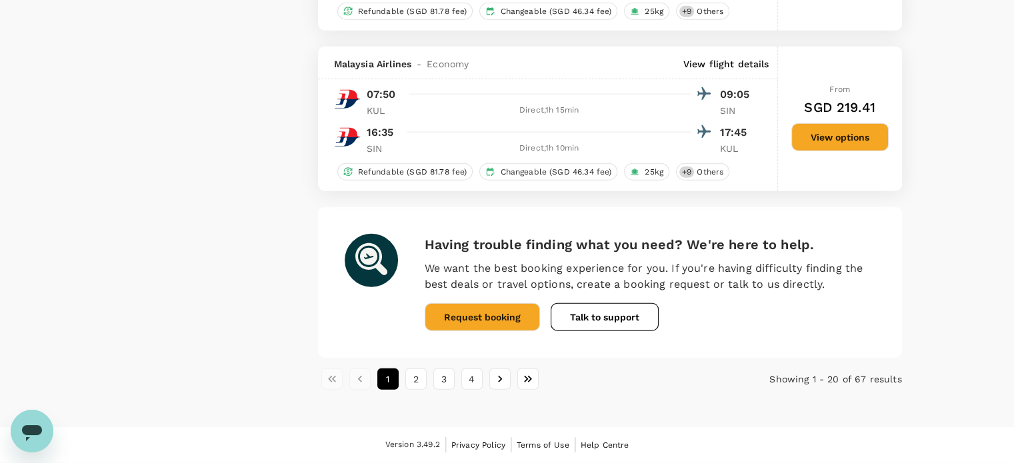
scroll to position [3208, 0]
click at [415, 383] on button "2" at bounding box center [415, 379] width 21 height 21
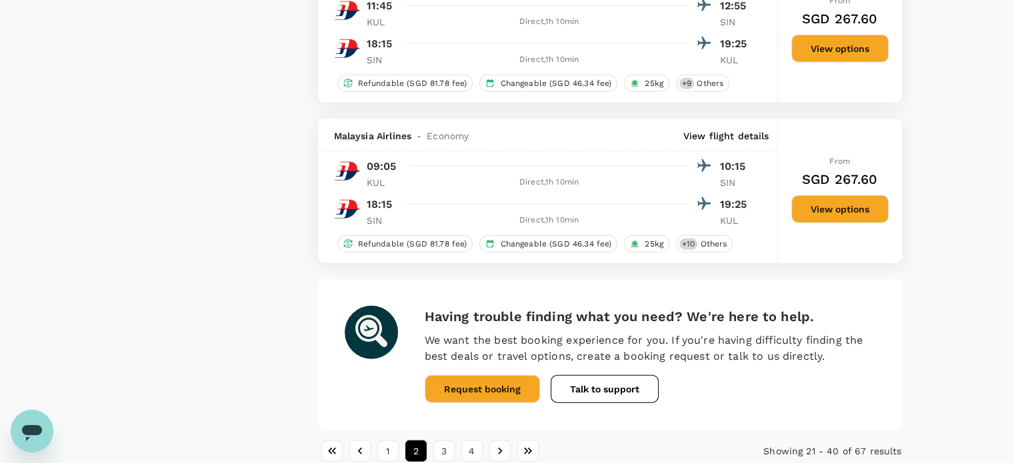
scroll to position [3221, 0]
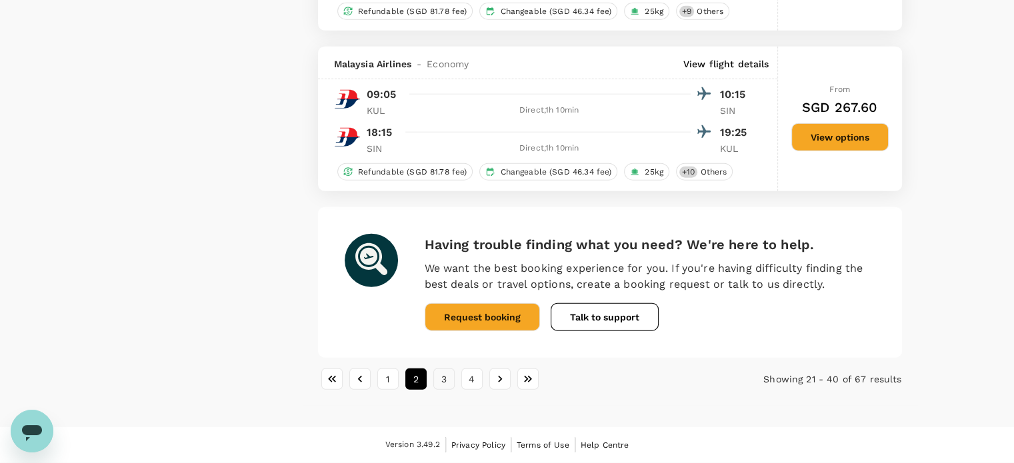
click at [433, 381] on button "3" at bounding box center [443, 379] width 21 height 21
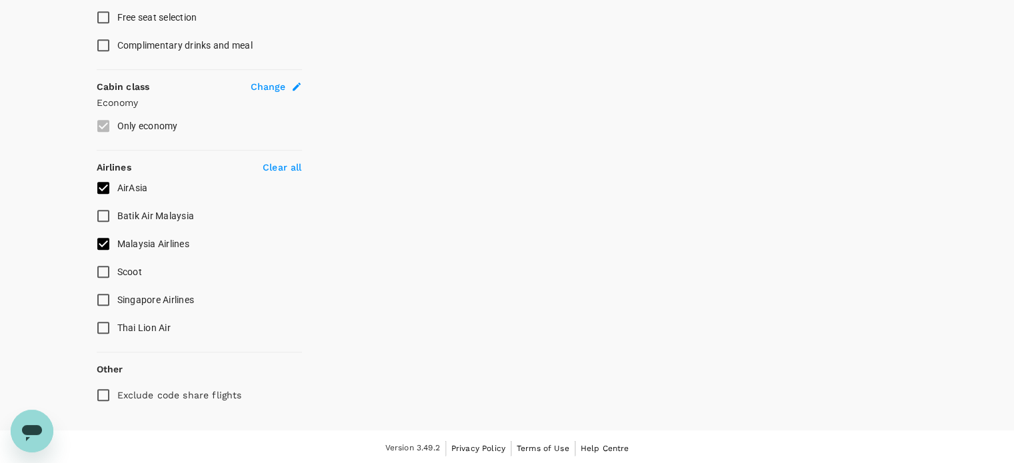
scroll to position [0, 0]
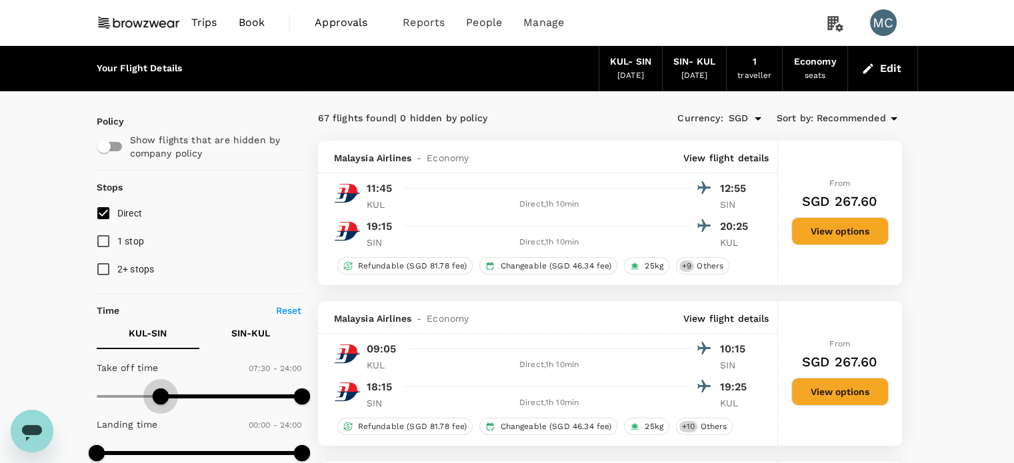
type input "480"
drag, startPoint x: 95, startPoint y: 393, endPoint x: 165, endPoint y: 393, distance: 69.3
click at [165, 393] on span at bounding box center [165, 397] width 16 height 16
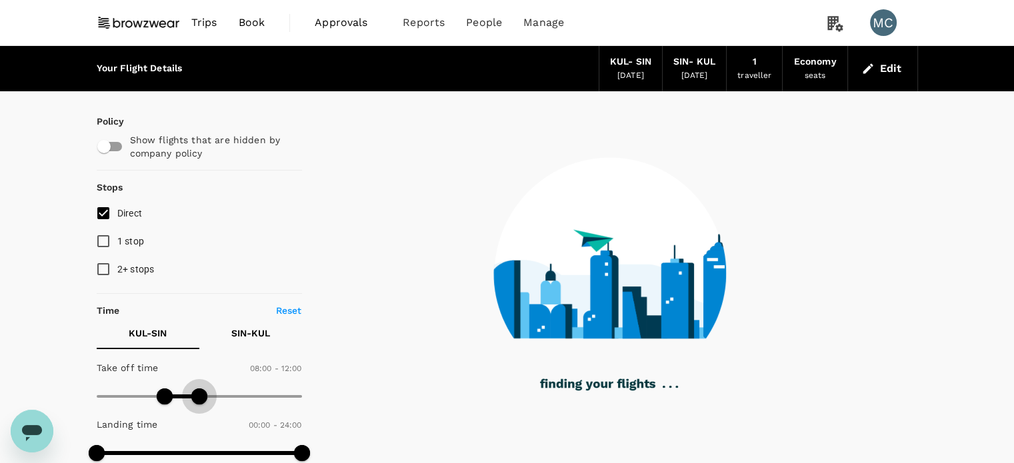
type input "690"
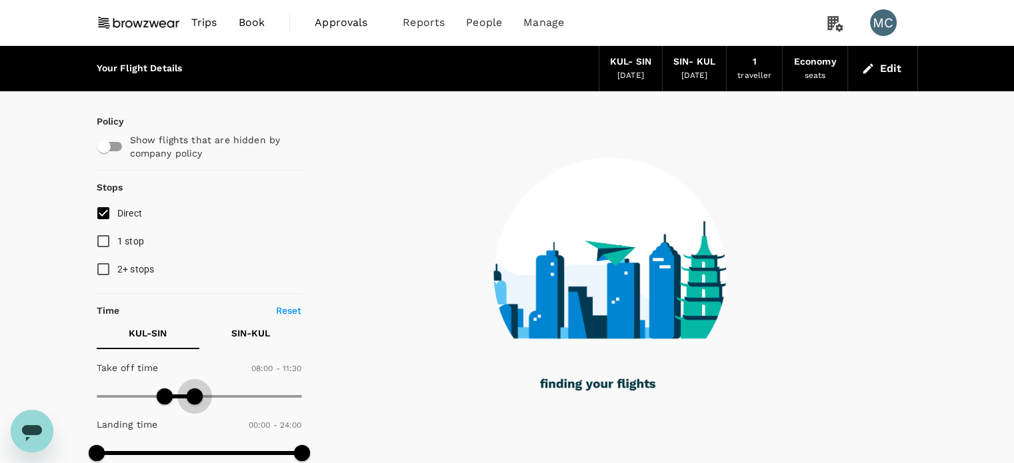
drag, startPoint x: 301, startPoint y: 397, endPoint x: 195, endPoint y: 401, distance: 105.4
click at [195, 401] on span at bounding box center [195, 397] width 16 height 16
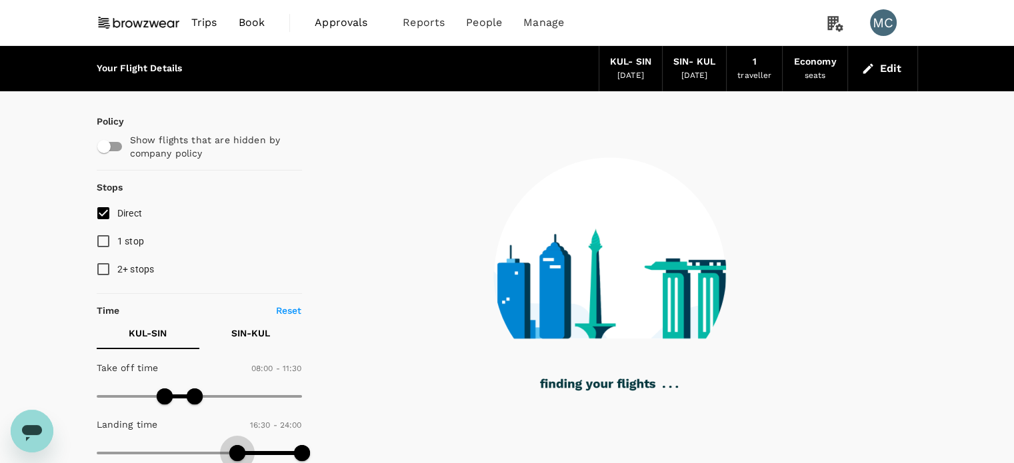
type input "1020"
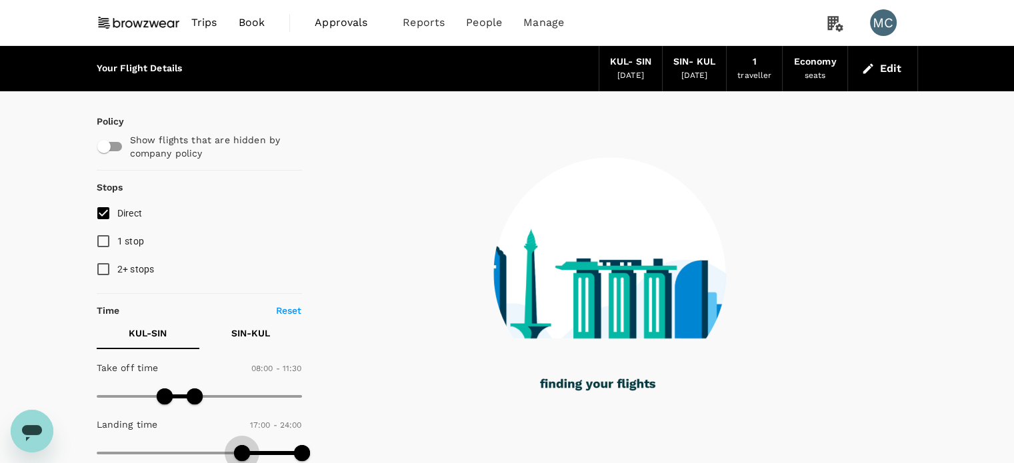
drag, startPoint x: 99, startPoint y: 452, endPoint x: 242, endPoint y: 450, distance: 142.7
click at [242, 450] on span at bounding box center [242, 453] width 16 height 16
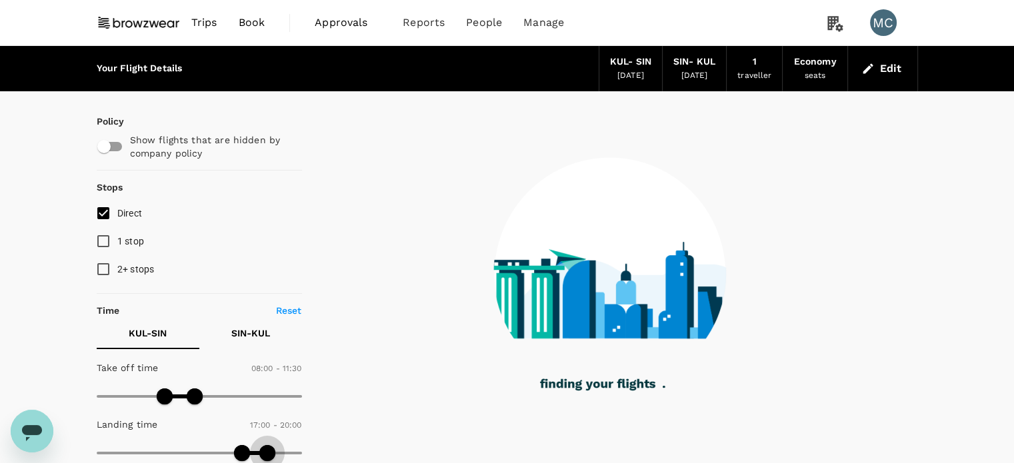
type input "1170"
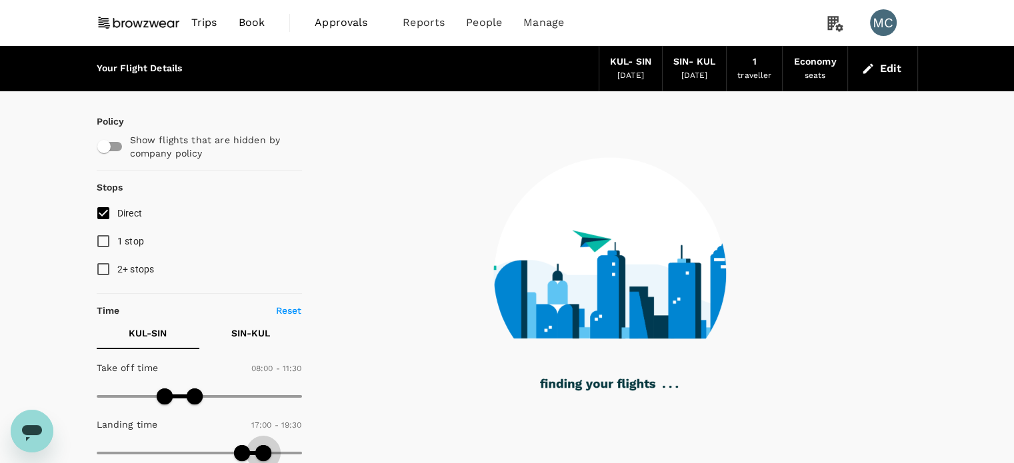
drag, startPoint x: 304, startPoint y: 453, endPoint x: 263, endPoint y: 455, distance: 41.4
click at [263, 455] on span at bounding box center [263, 453] width 16 height 16
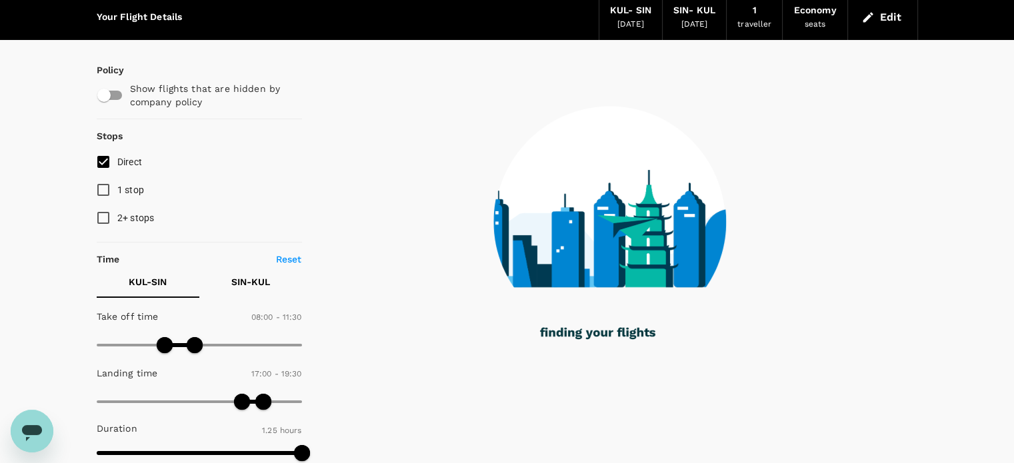
scroll to position [133, 0]
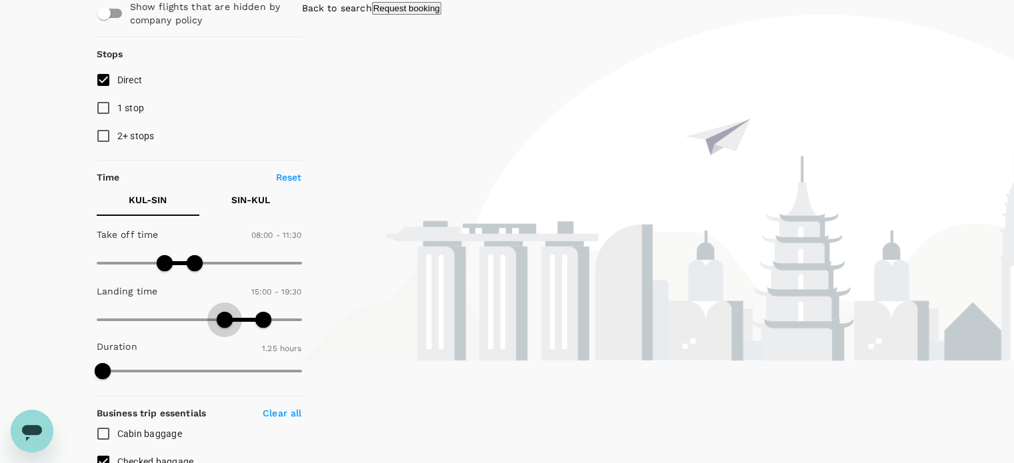
type input "0"
drag, startPoint x: 241, startPoint y: 317, endPoint x: 27, endPoint y: 317, distance: 214.7
click at [27, 317] on div "Your Flight Details KUL - SIN 08 Sep 2025 SIN - KUL 10 Sep 2025 1 traveller Eco…" at bounding box center [507, 436] width 1014 height 1047
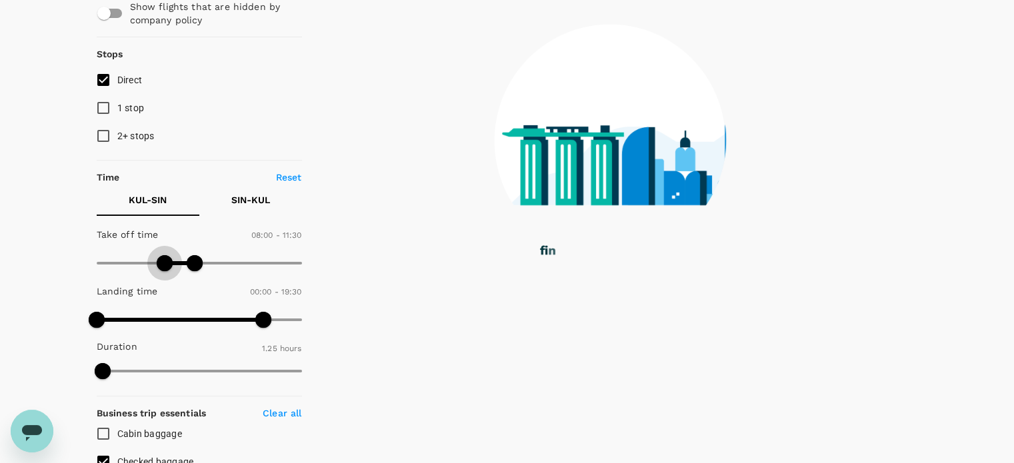
type input "0"
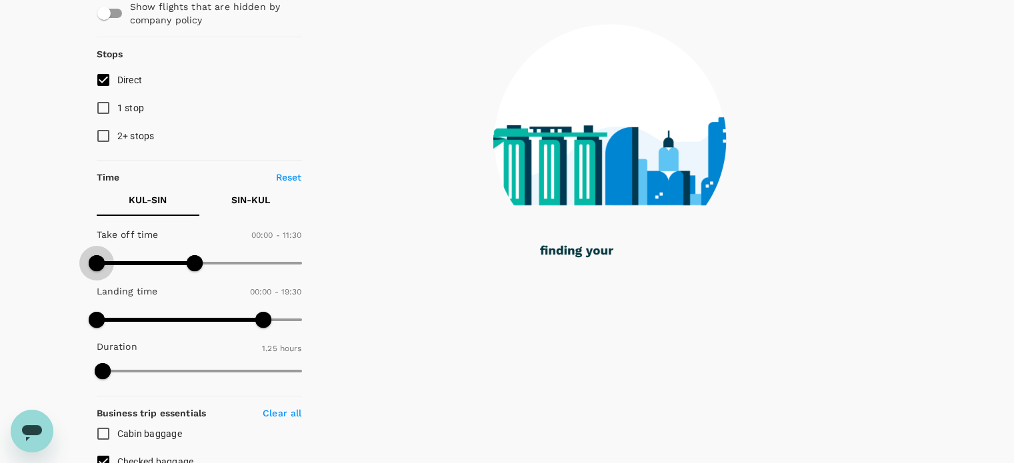
drag, startPoint x: 163, startPoint y: 256, endPoint x: 49, endPoint y: 257, distance: 114.0
click at [49, 257] on div "Your Flight Details KUL - SIN 08 Sep 2025 SIN - KUL 10 Sep 2025 1 traveller Eco…" at bounding box center [507, 436] width 1014 height 1047
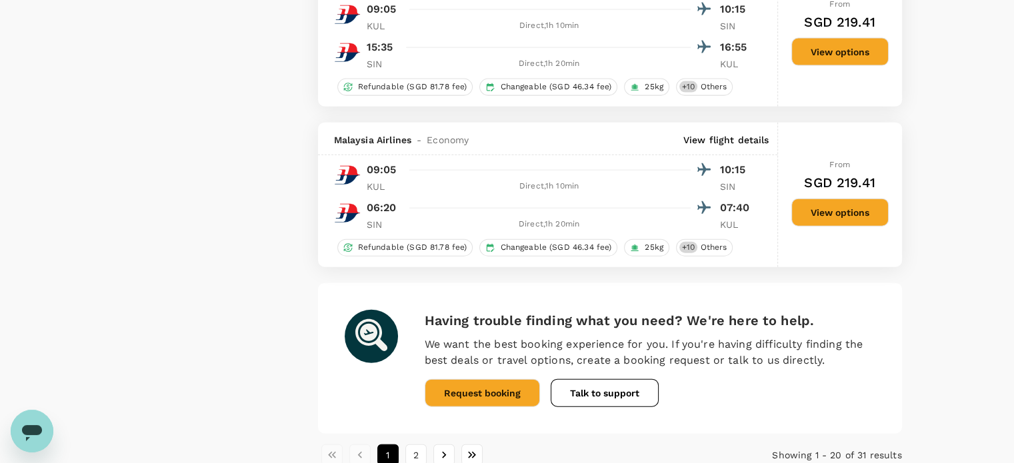
scroll to position [3154, 0]
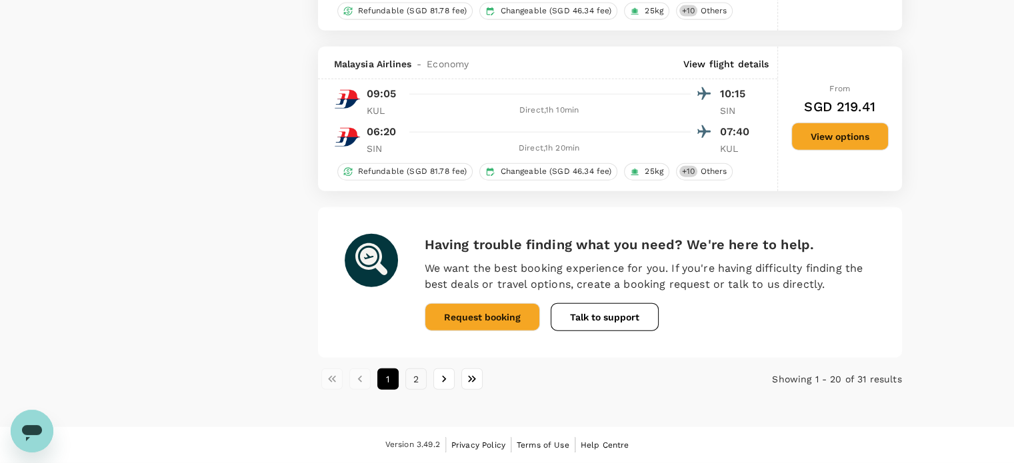
click at [411, 381] on button "2" at bounding box center [415, 379] width 21 height 21
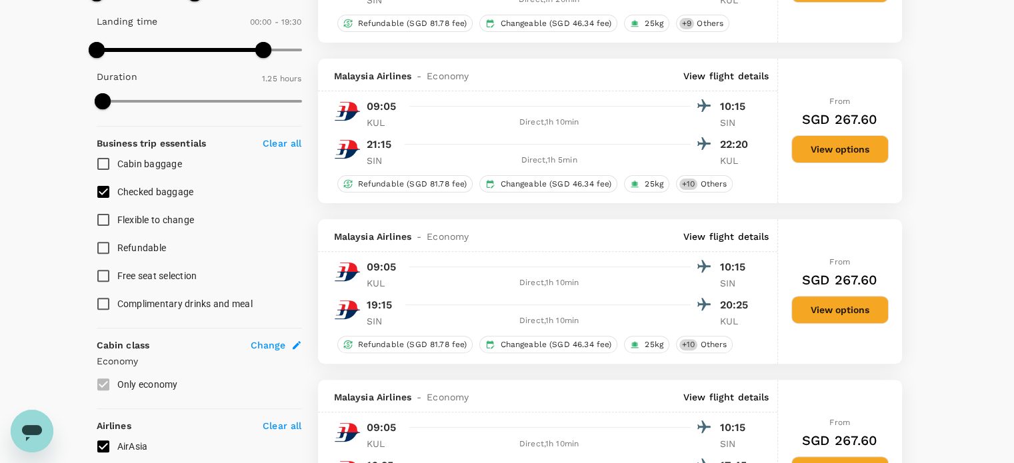
scroll to position [397, 0]
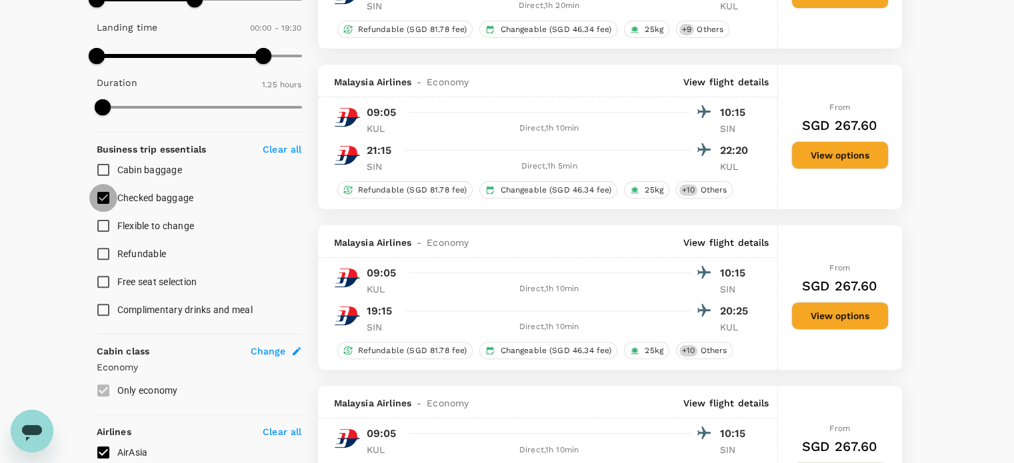
click at [105, 189] on input "Checked baggage" at bounding box center [103, 198] width 28 height 28
checkbox input "false"
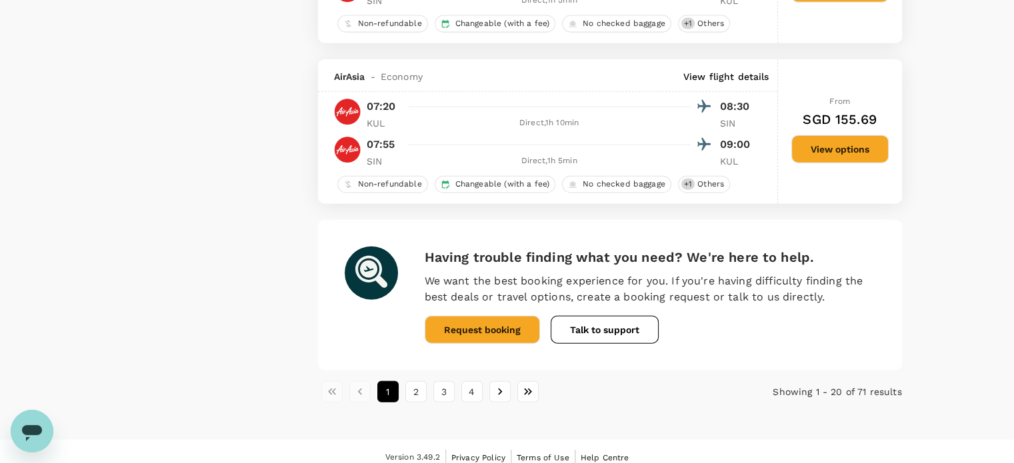
scroll to position [3154, 0]
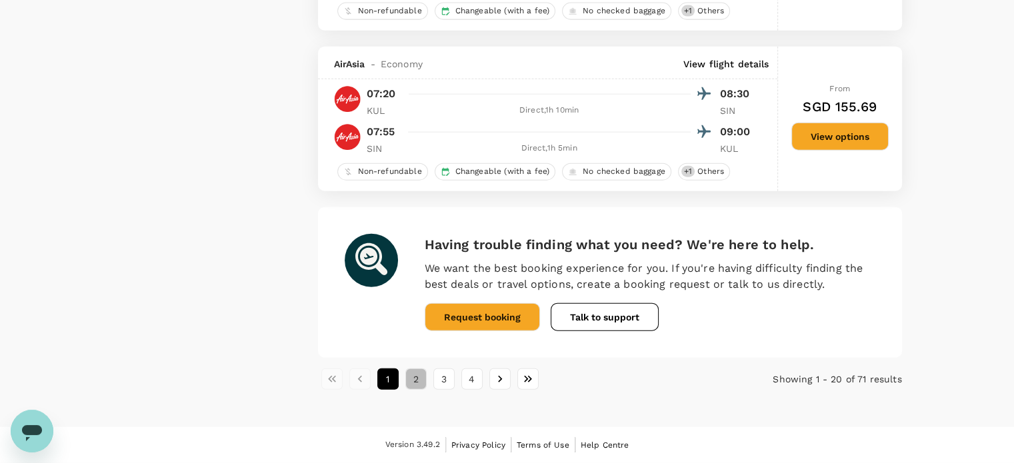
click at [421, 383] on button "2" at bounding box center [415, 379] width 21 height 21
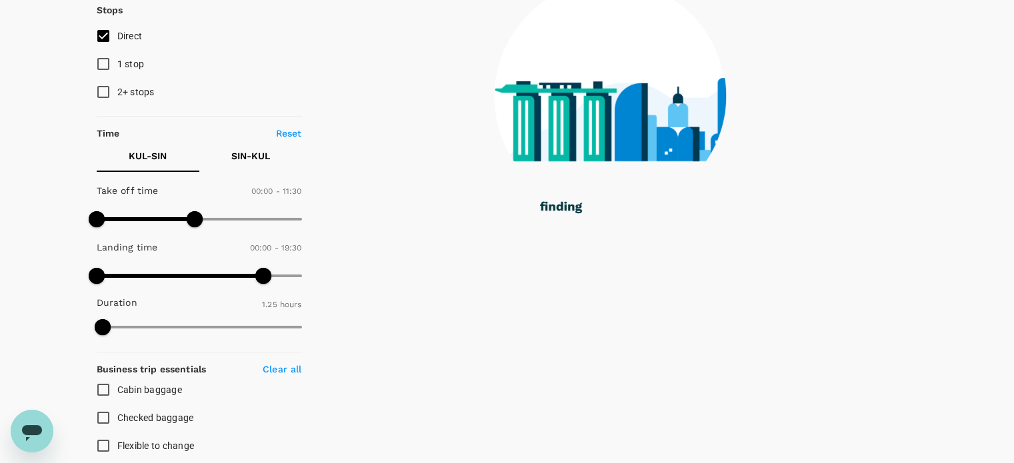
scroll to position [0, 0]
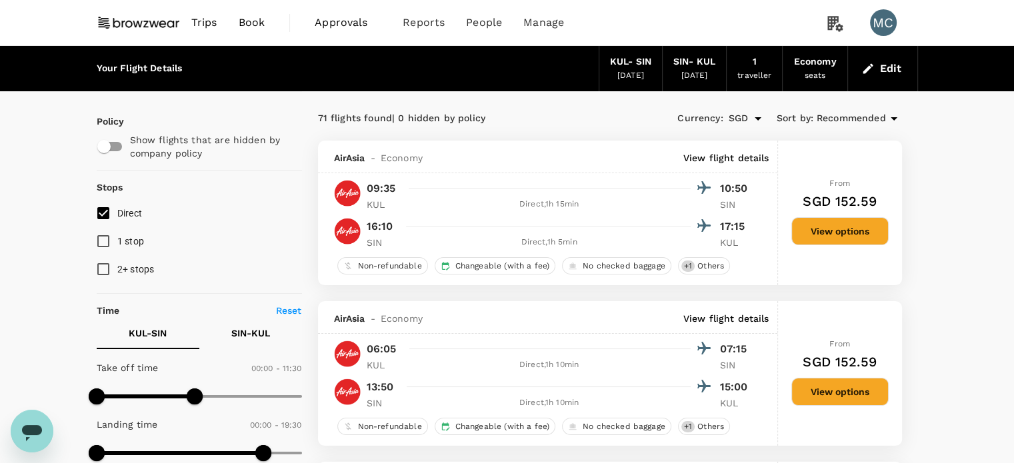
click at [843, 229] on button "View options" at bounding box center [839, 231] width 97 height 28
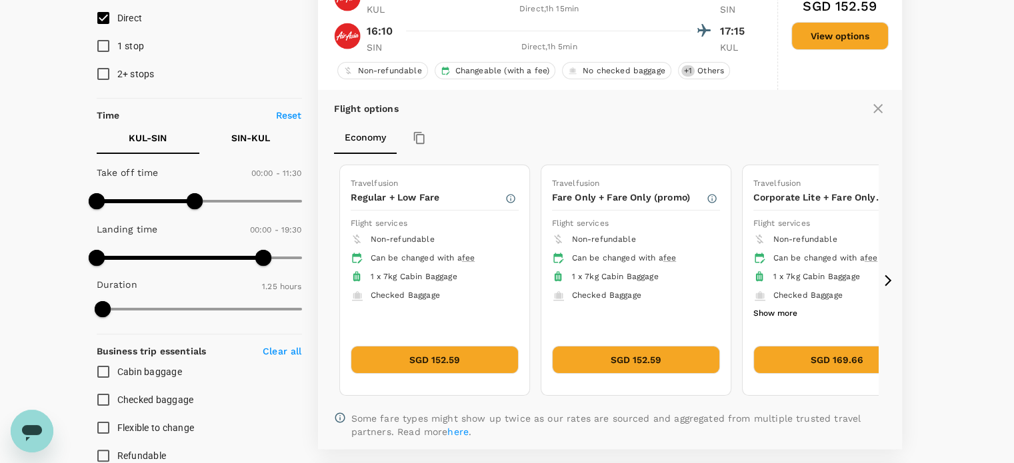
scroll to position [274, 0]
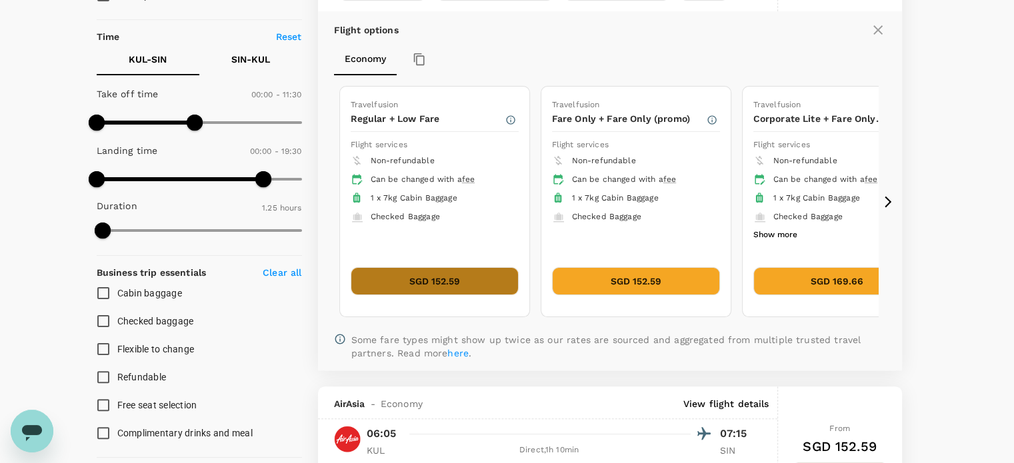
click at [421, 282] on button "SGD 152.59" at bounding box center [435, 281] width 168 height 28
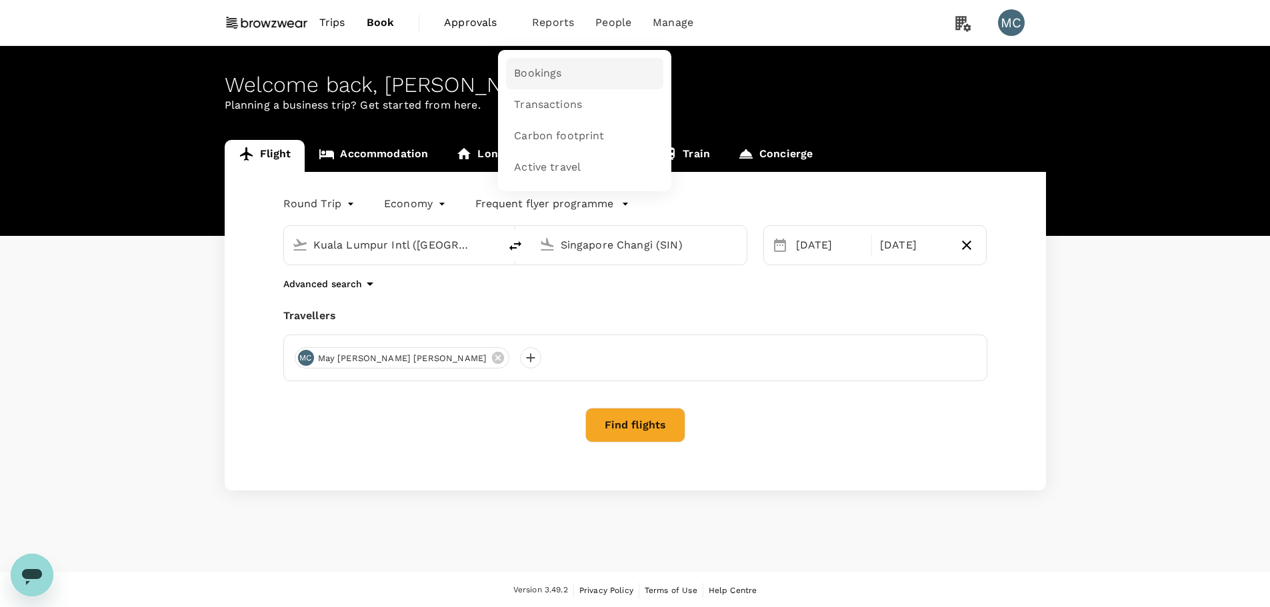
click at [531, 69] on span "Bookings" at bounding box center [537, 73] width 47 height 15
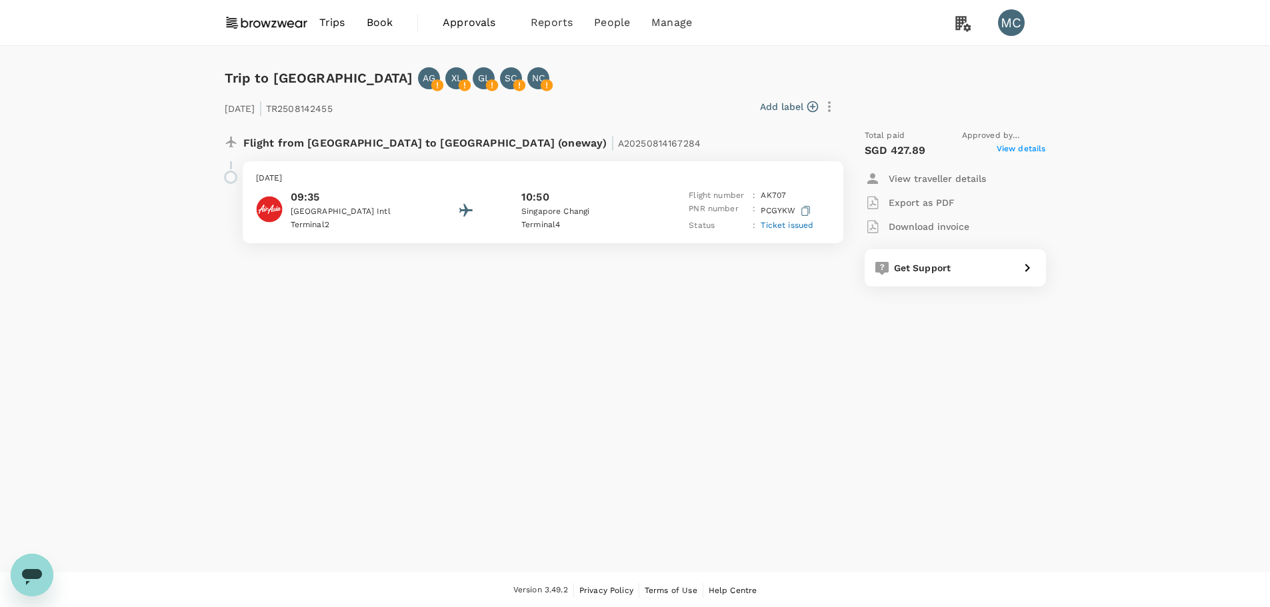
drag, startPoint x: 57, startPoint y: 213, endPoint x: 43, endPoint y: 188, distance: 28.4
click at [57, 213] on div "Trip to Singapore AG XL GL SC NC 08 Sep 2025 | TR2508142455 Add label Flight fr…" at bounding box center [635, 309] width 1270 height 527
click at [1023, 147] on span "View details" at bounding box center [1021, 151] width 49 height 16
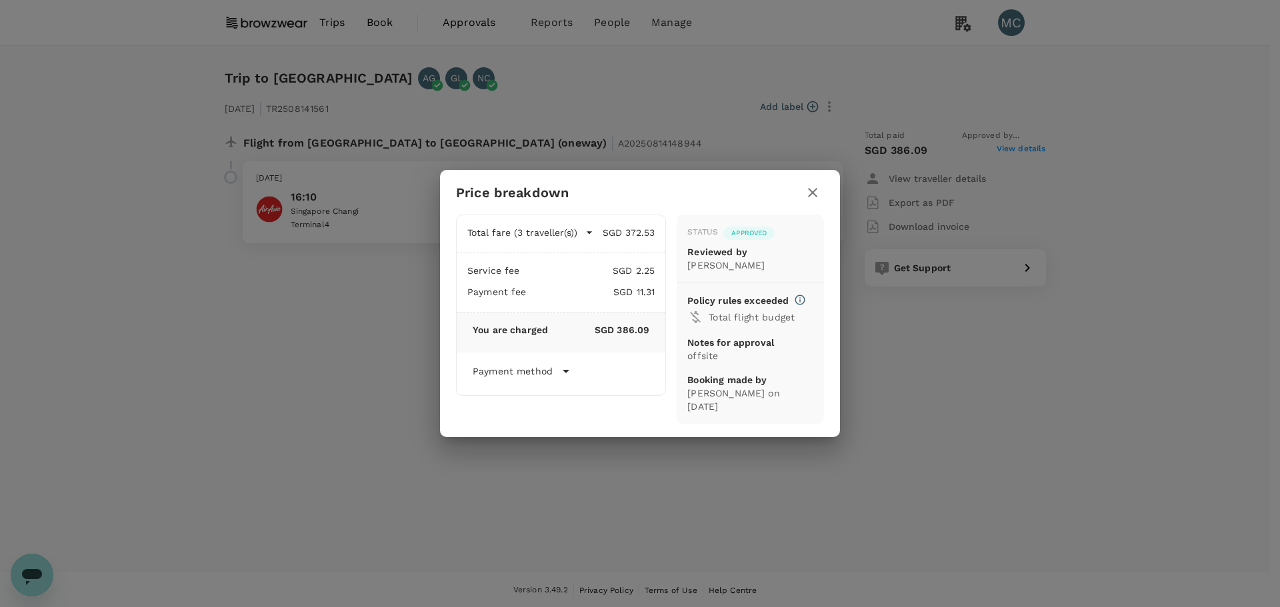
click at [812, 196] on icon "button" at bounding box center [813, 193] width 16 height 16
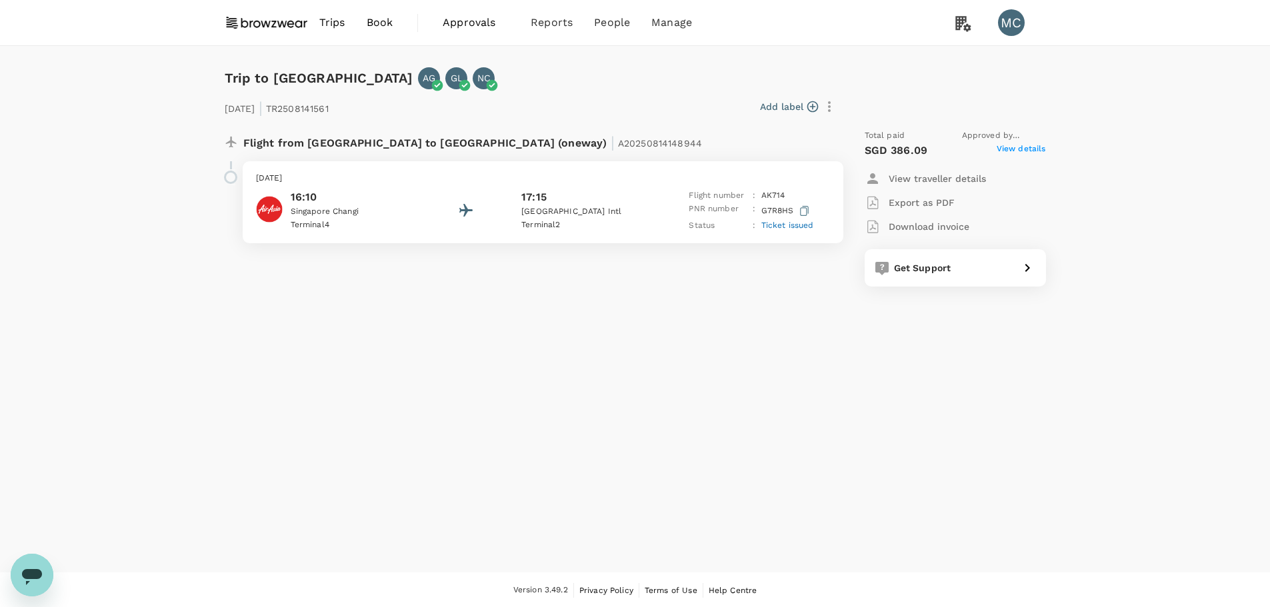
click at [973, 177] on p "View traveller details" at bounding box center [937, 178] width 97 height 13
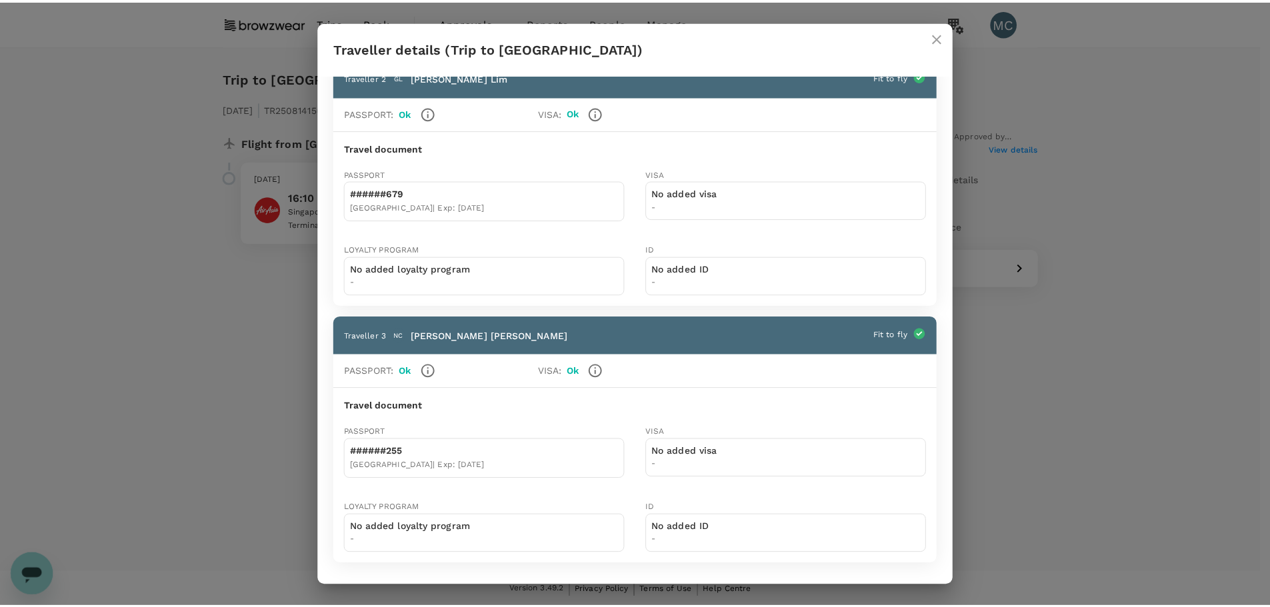
scroll to position [277, 0]
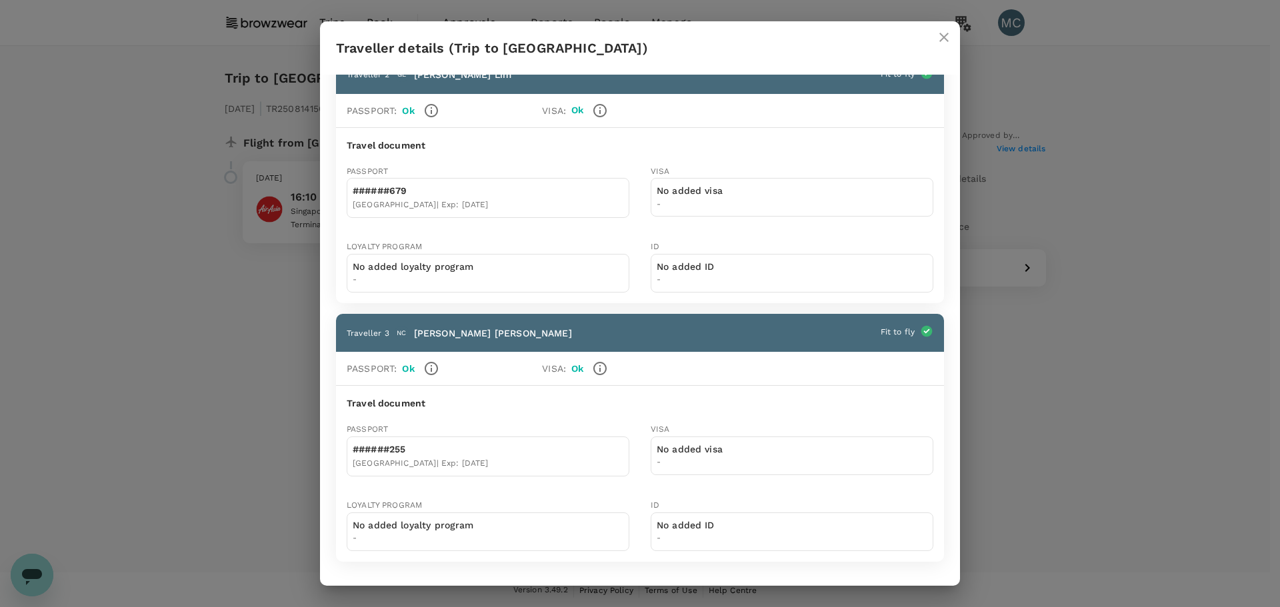
click at [942, 37] on icon "close" at bounding box center [944, 37] width 16 height 16
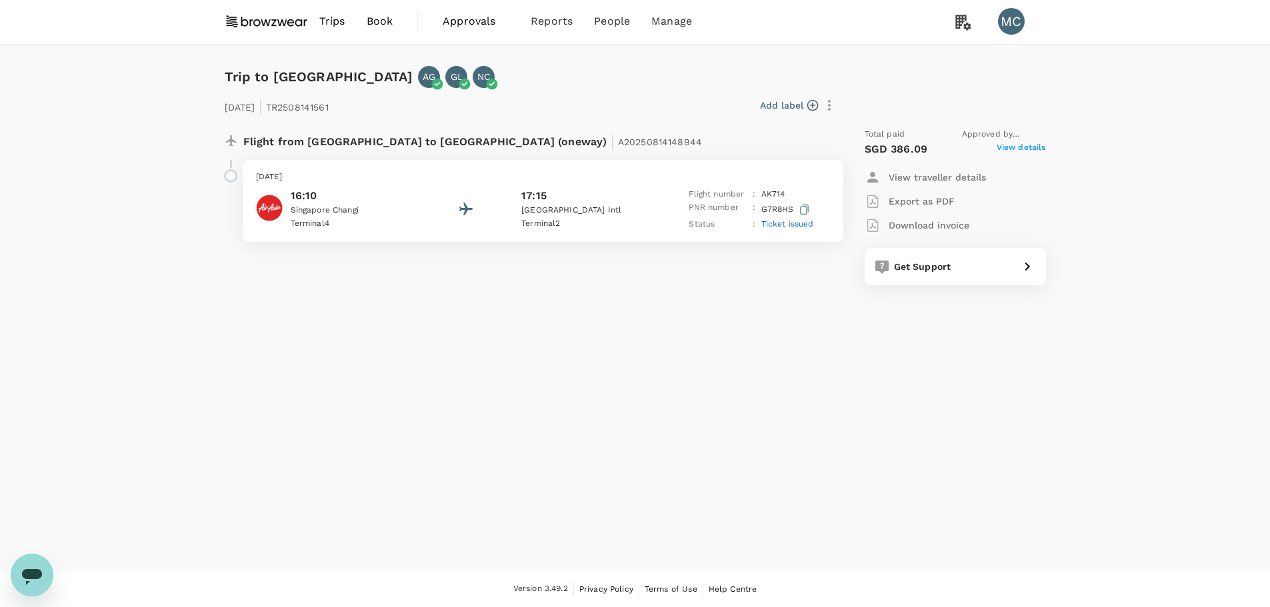
scroll to position [0, 0]
click at [1020, 149] on span "View details" at bounding box center [1021, 151] width 49 height 16
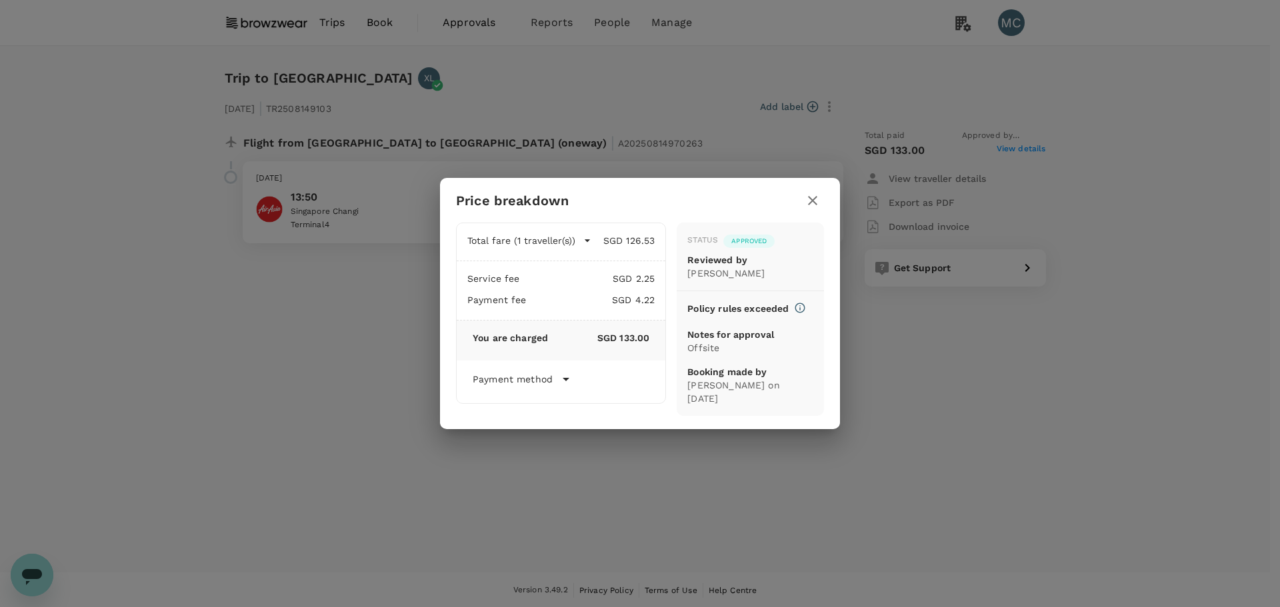
click at [546, 375] on p "Payment method" at bounding box center [513, 379] width 80 height 13
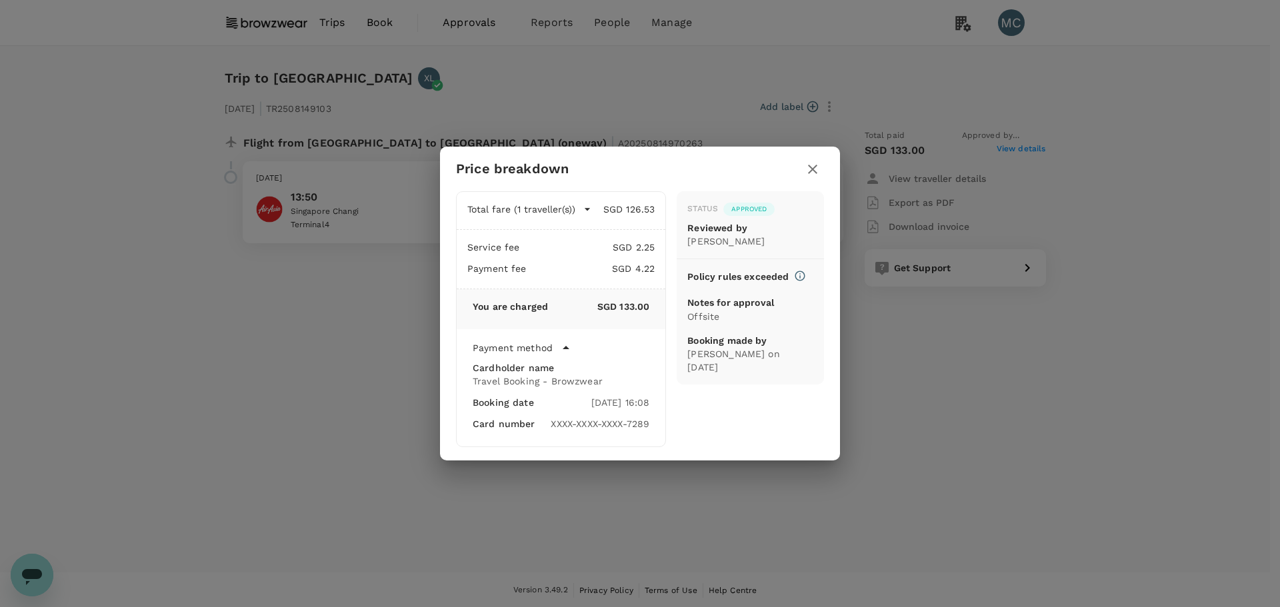
click at [815, 164] on icon "button" at bounding box center [813, 169] width 16 height 16
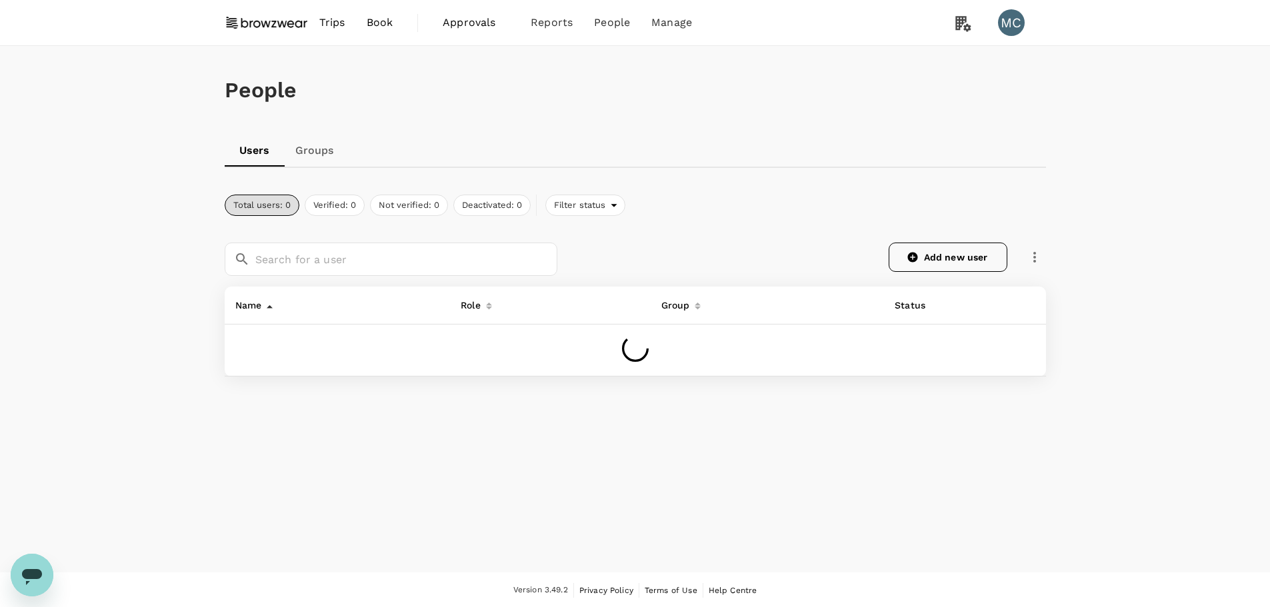
click at [928, 259] on link "Add new user" at bounding box center [948, 257] width 119 height 29
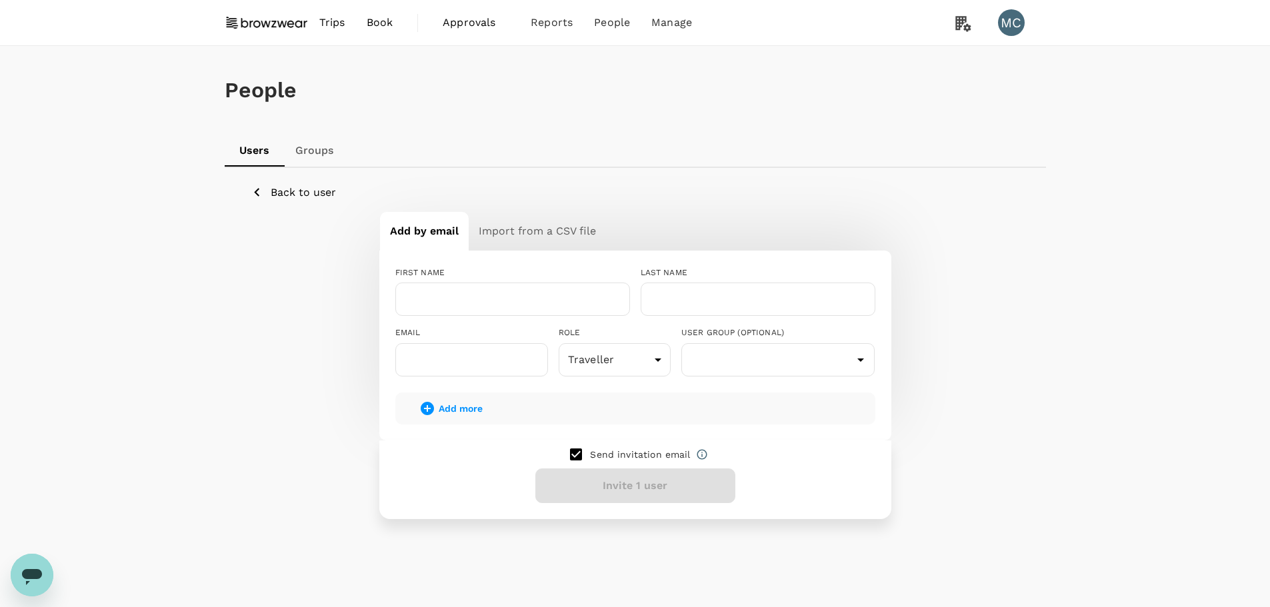
scroll to position [35, 0]
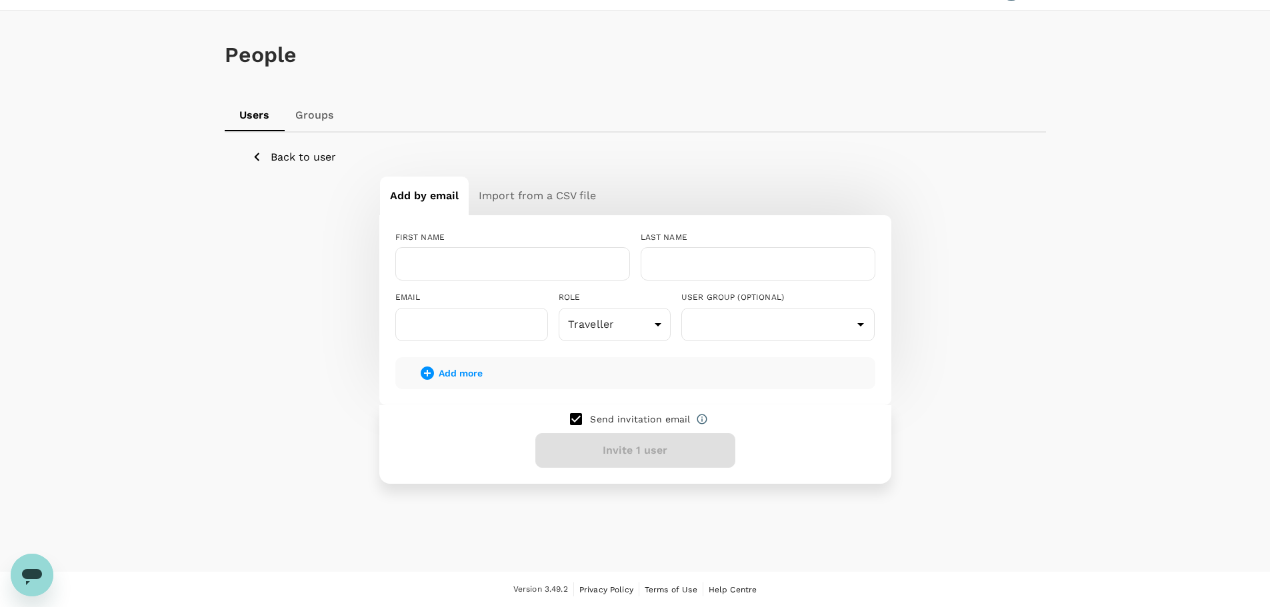
click at [586, 423] on input "checkbox" at bounding box center [576, 419] width 28 height 28
checkbox input "false"
click at [445, 261] on input "text" at bounding box center [512, 263] width 235 height 33
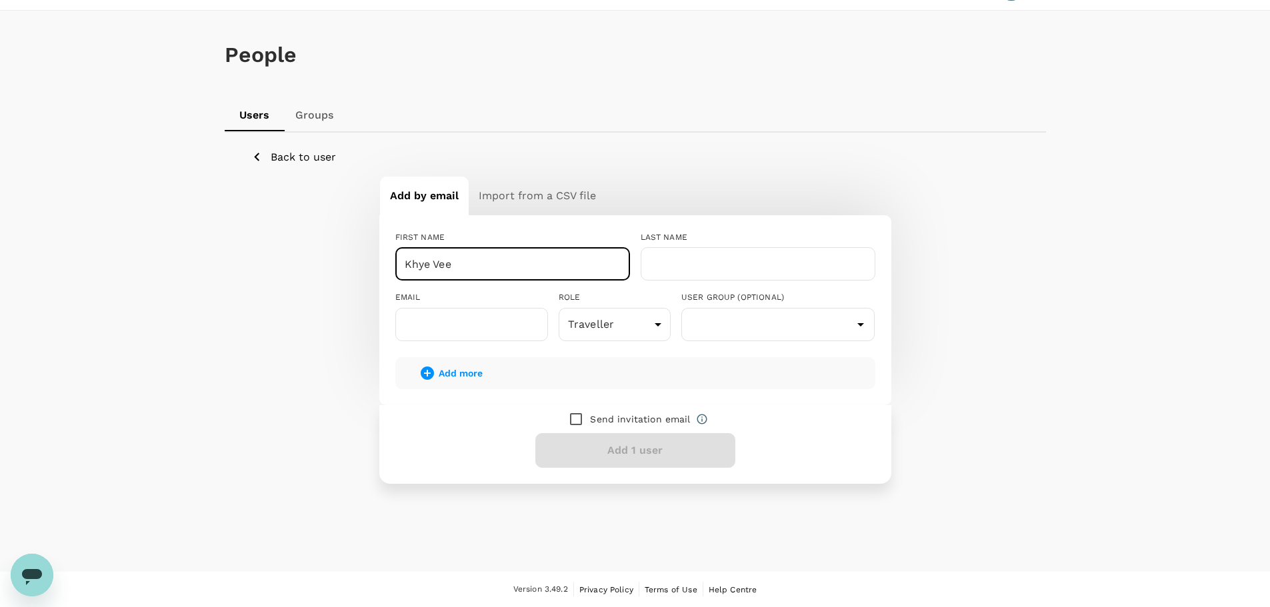
type input "Khye Vee"
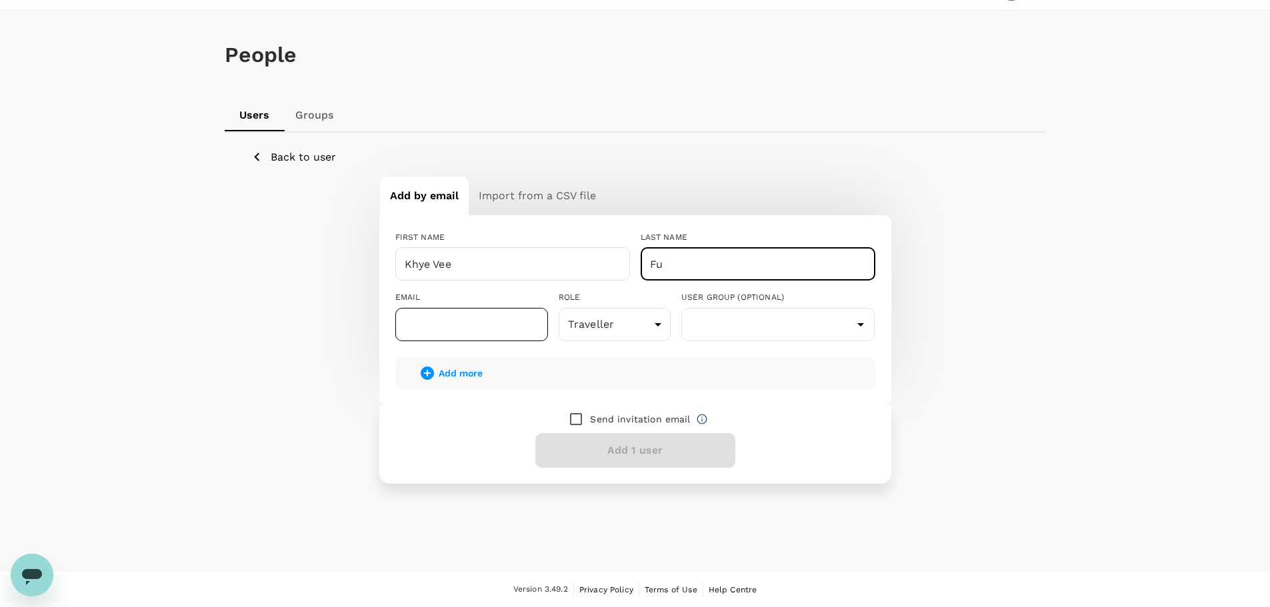
type input "Fu"
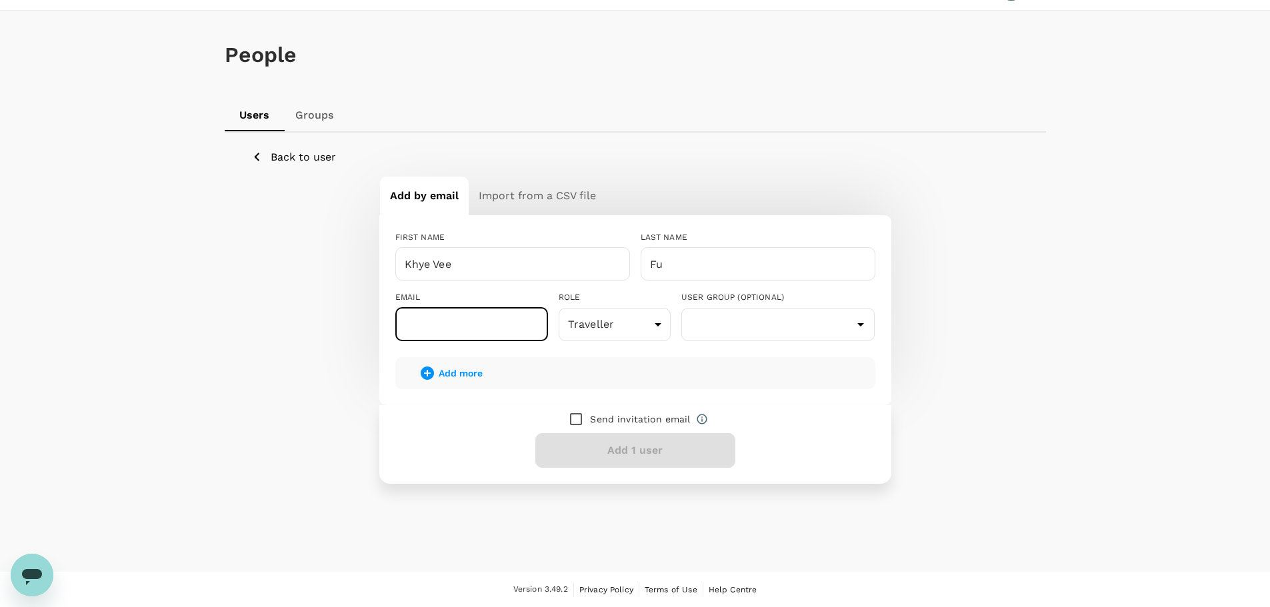
click at [427, 329] on input "text" at bounding box center [471, 324] width 153 height 33
click at [415, 326] on input "text" at bounding box center [471, 324] width 153 height 33
paste input "[EMAIL_ADDRESS][DOMAIN_NAME]"
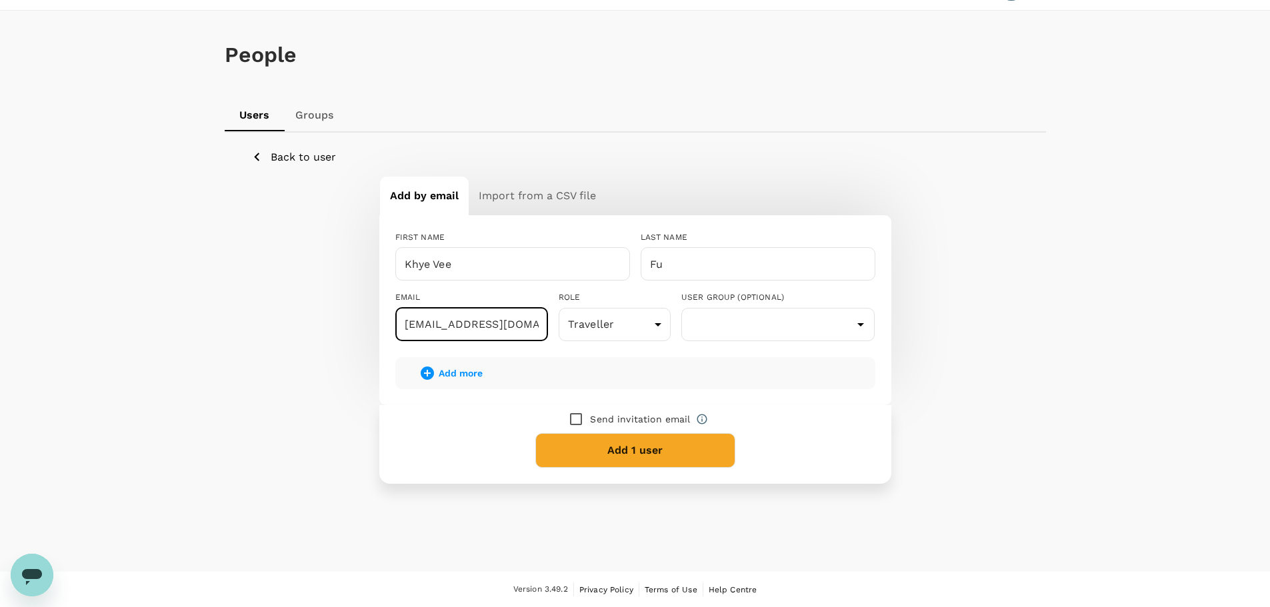
type input "[EMAIL_ADDRESS][DOMAIN_NAME]"
click at [674, 455] on button "Add 1 user" at bounding box center [635, 450] width 200 height 35
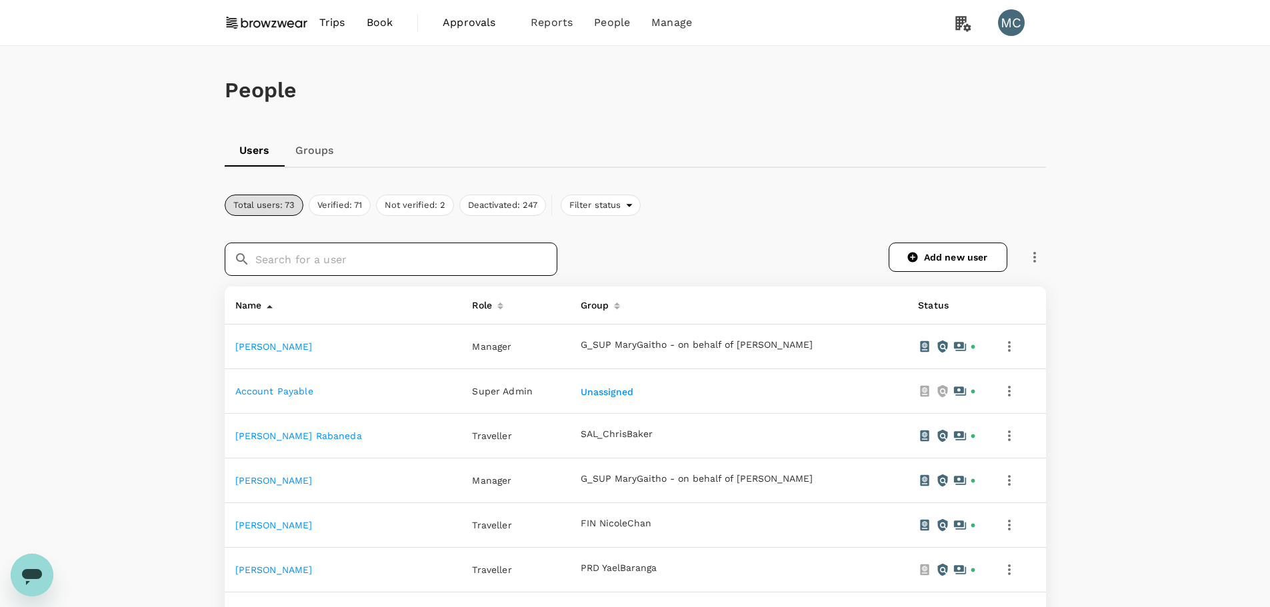
click at [385, 257] on input "text" at bounding box center [406, 259] width 302 height 33
click at [359, 268] on input "text" at bounding box center [406, 259] width 302 height 33
click at [311, 257] on input "Kh" at bounding box center [406, 259] width 302 height 33
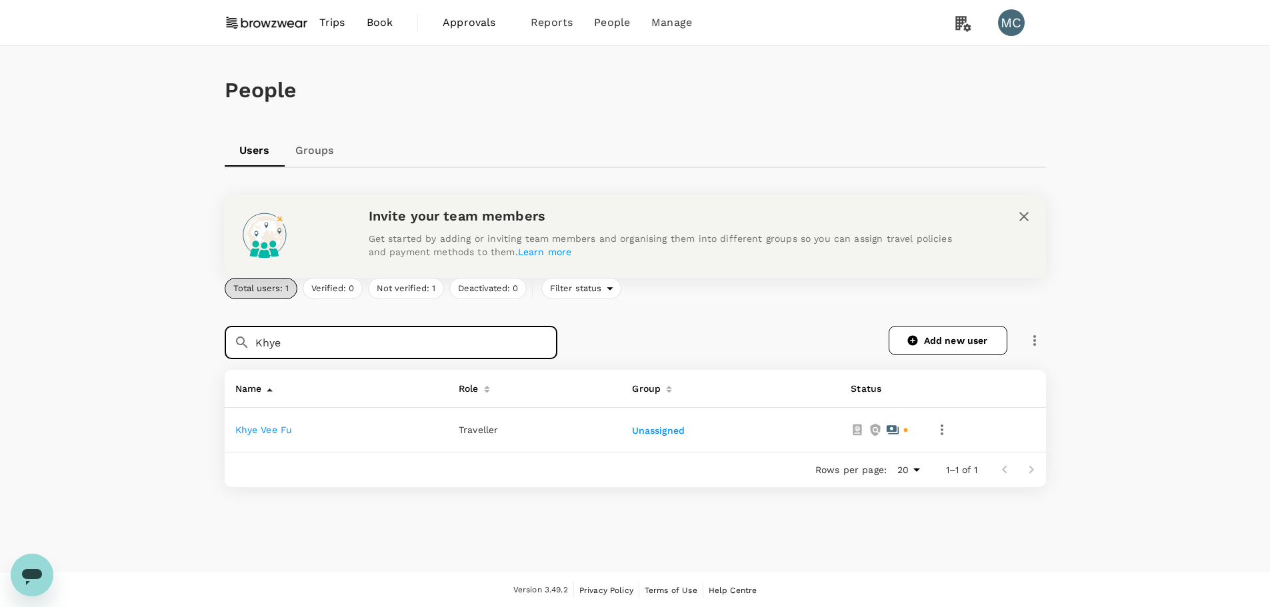
type input "Khye"
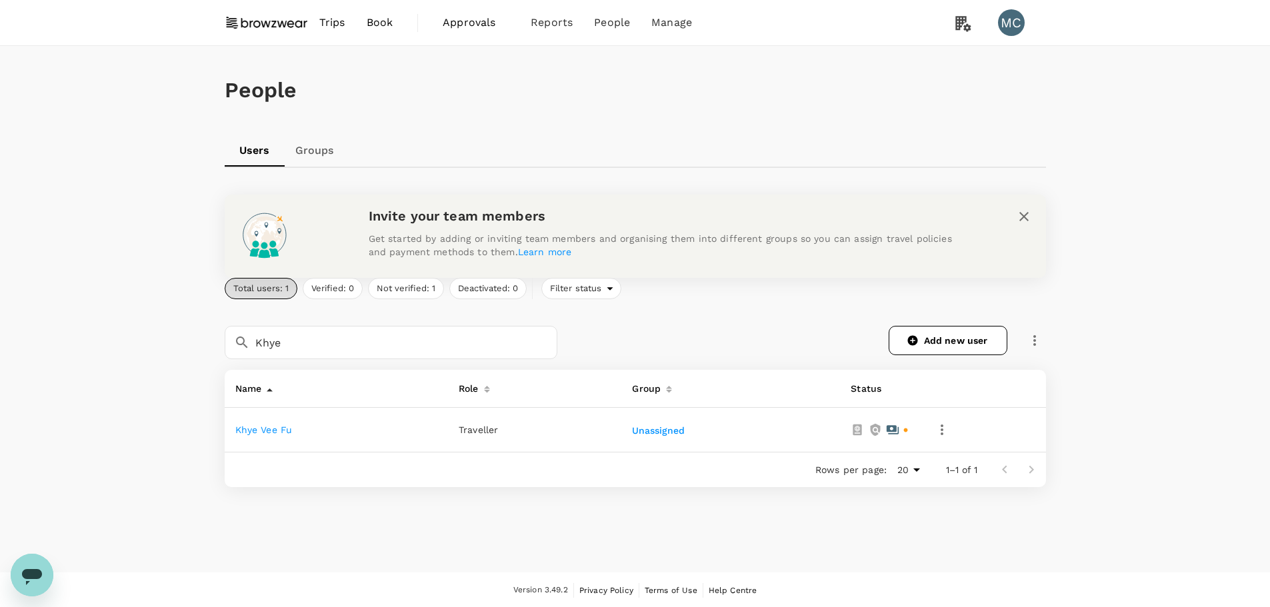
click at [275, 429] on link "Khye Vee Fu" at bounding box center [263, 430] width 57 height 11
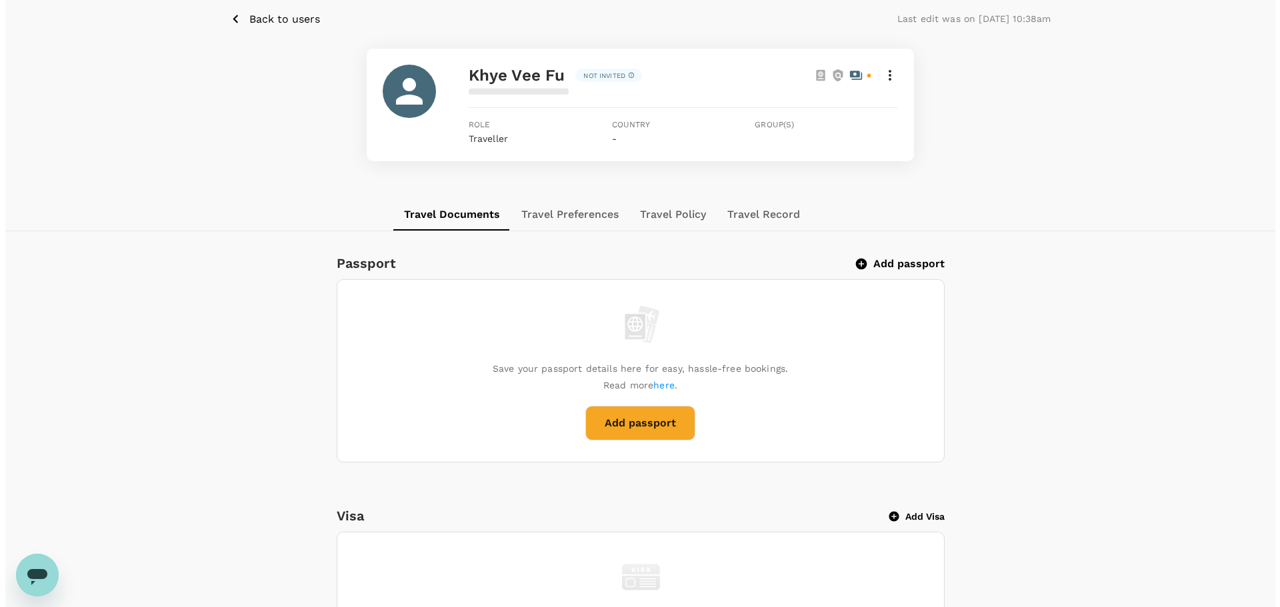
scroll to position [133, 0]
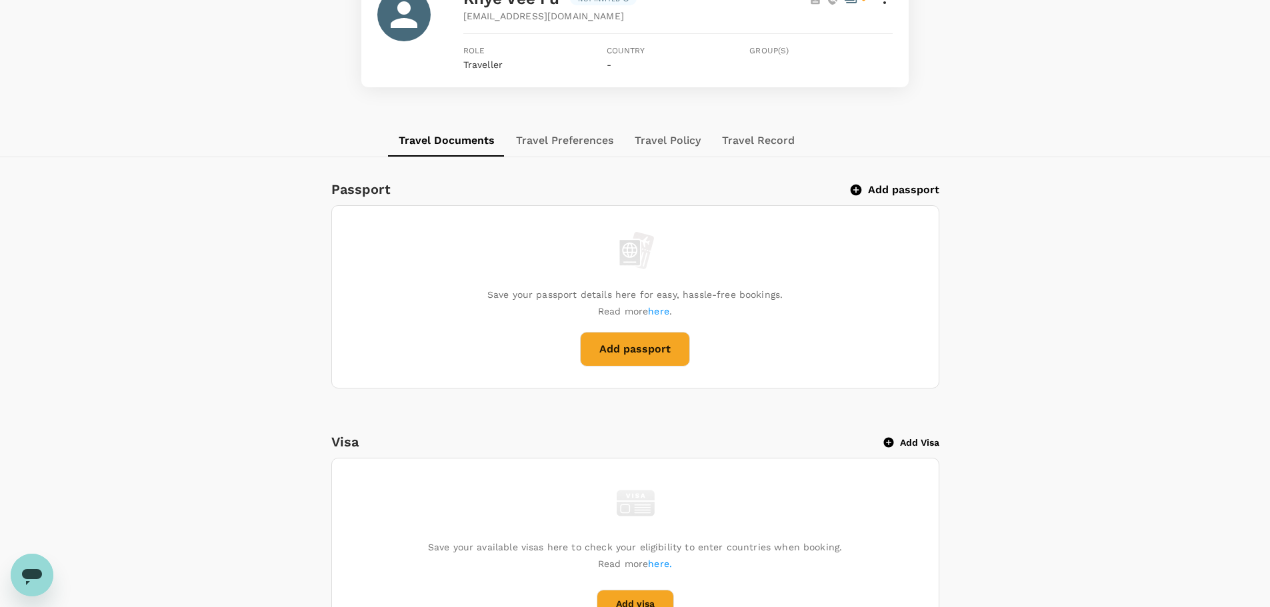
click at [924, 187] on button "Add passport" at bounding box center [895, 189] width 87 height 13
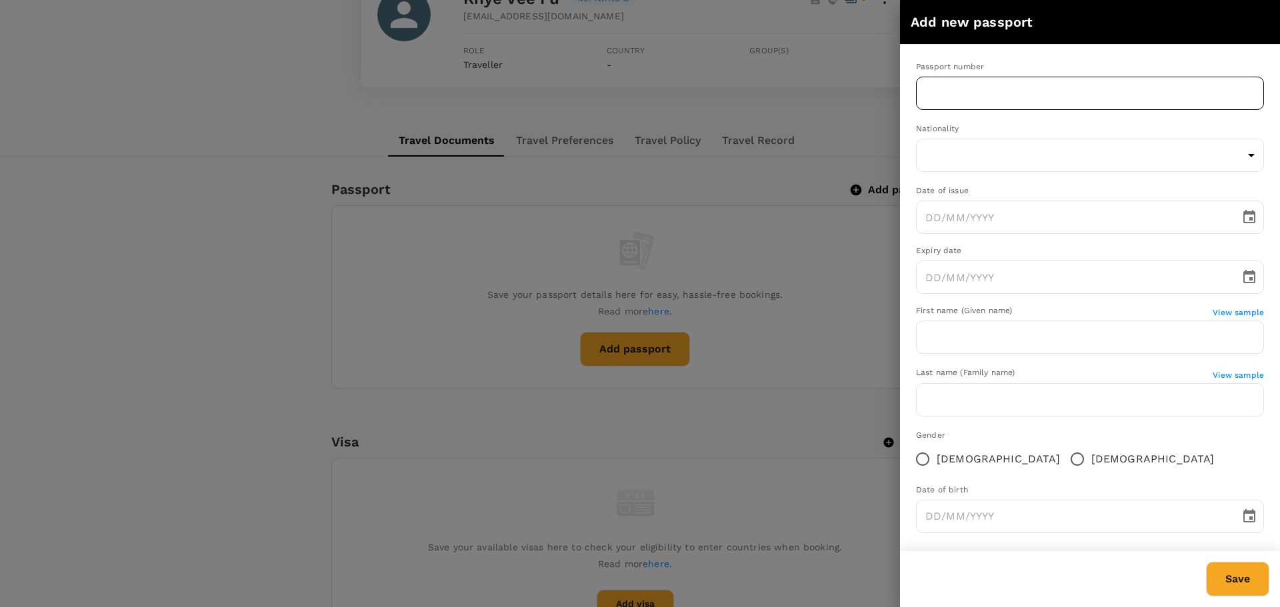
click at [1079, 96] on input "text" at bounding box center [1090, 93] width 348 height 33
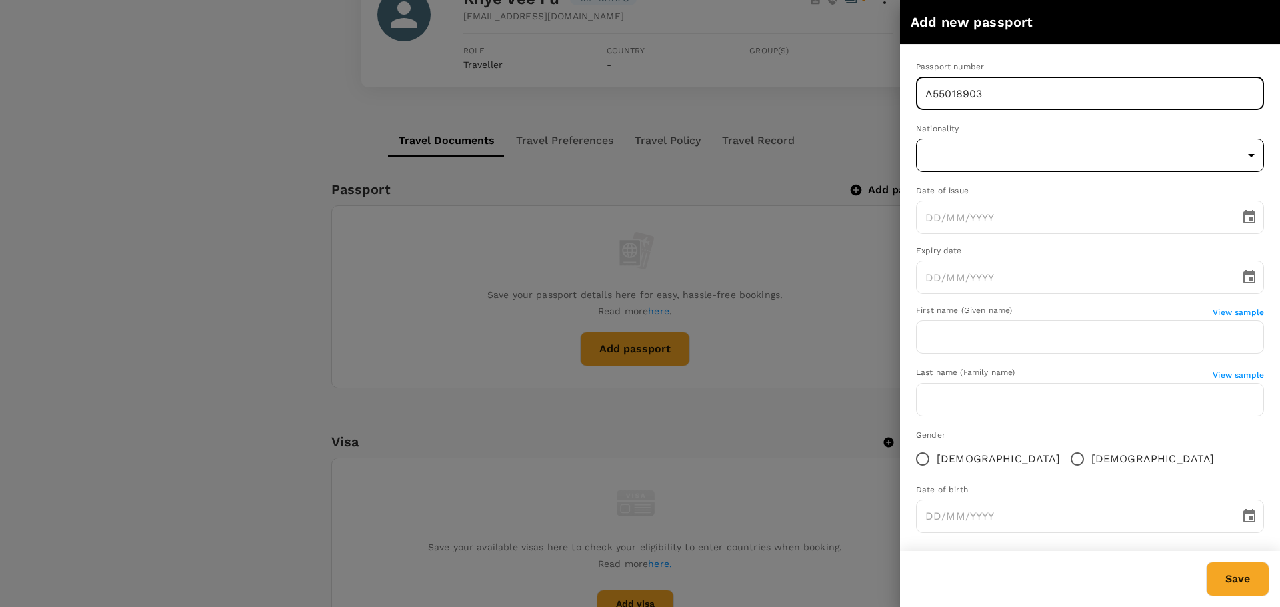
type input "A55018903"
click at [1053, 153] on body "Trips Book Approvals 0 Reports People Manage MC Back to users Last edit was on …" at bounding box center [640, 457] width 1280 height 1181
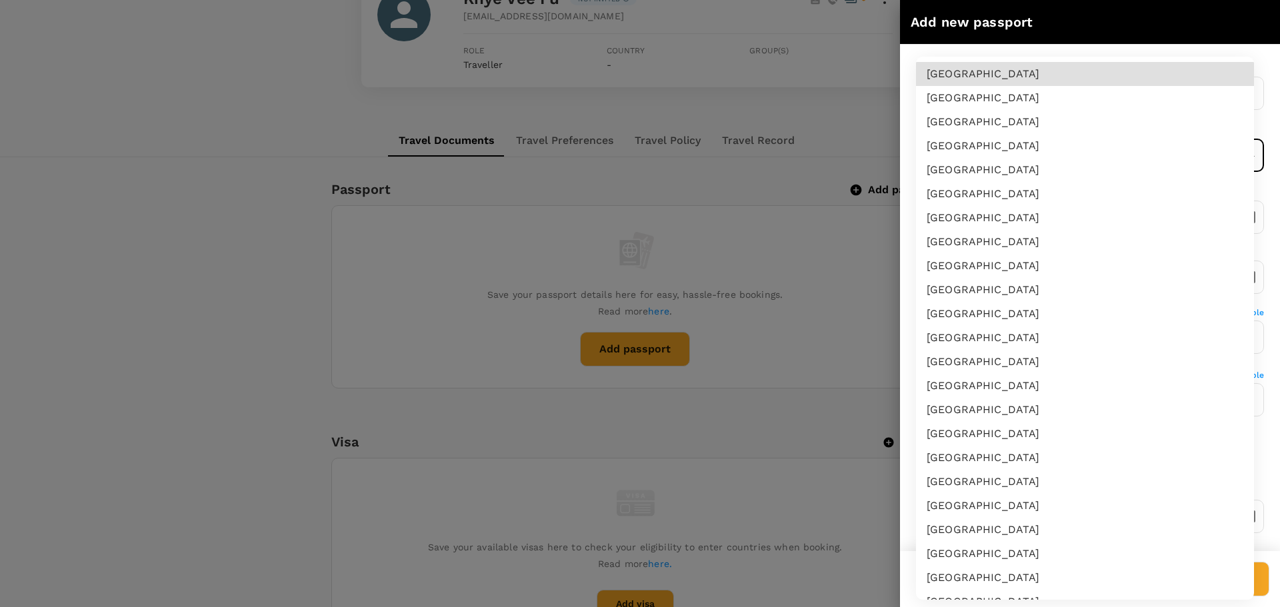
scroll to position [2242, 0]
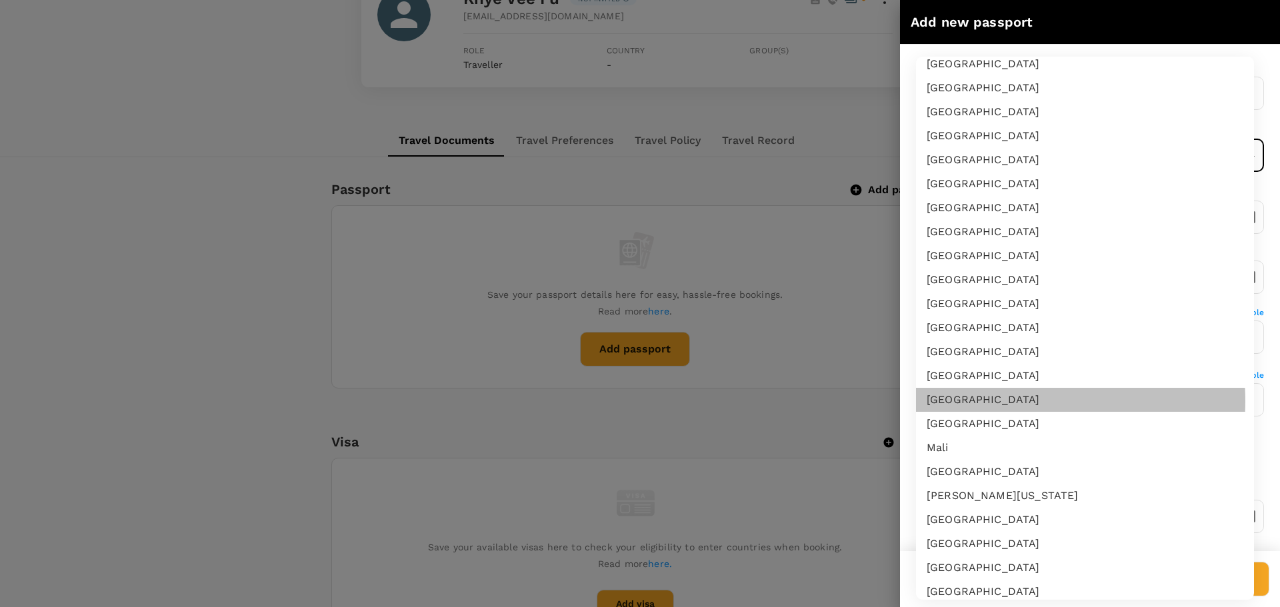
click at [994, 401] on li "Malaysia" at bounding box center [1085, 400] width 338 height 24
type input "MY"
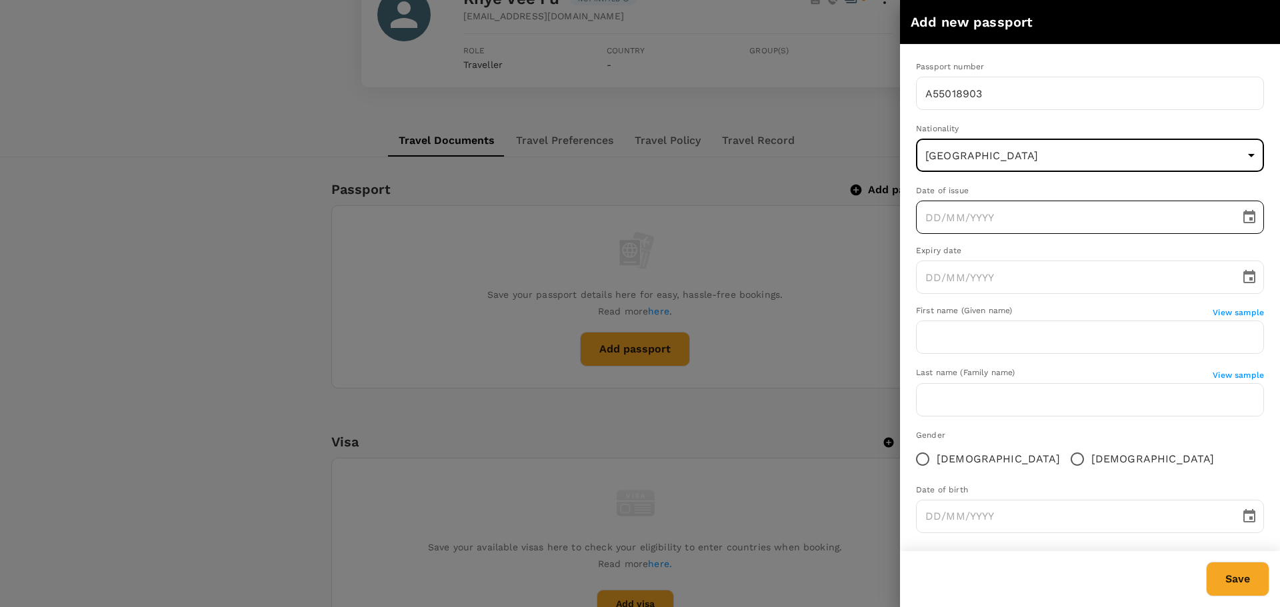
type input "DD/MM/YYYY"
click at [1039, 216] on input "DD/MM/YYYY" at bounding box center [1073, 217] width 315 height 33
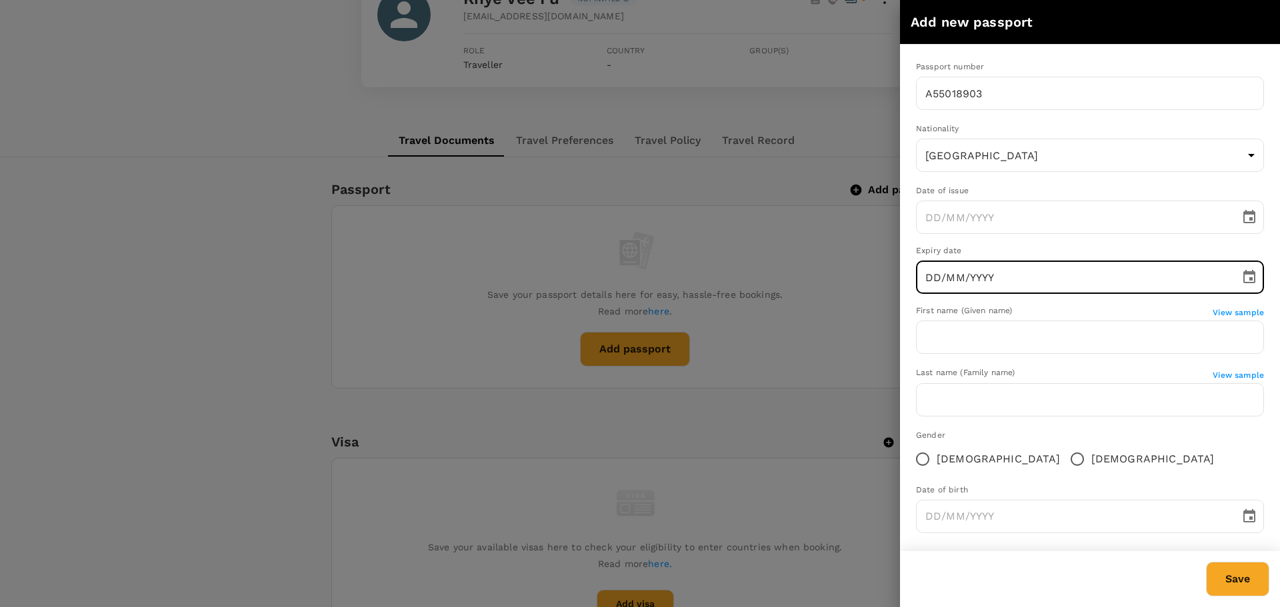
click at [933, 273] on input "DD/MM/YYYY" at bounding box center [1073, 277] width 315 height 33
type input "12/11/2021"
drag, startPoint x: 925, startPoint y: 217, endPoint x: 939, endPoint y: 215, distance: 14.7
click at [926, 216] on input "DD/MM/YYYY" at bounding box center [1073, 217] width 315 height 33
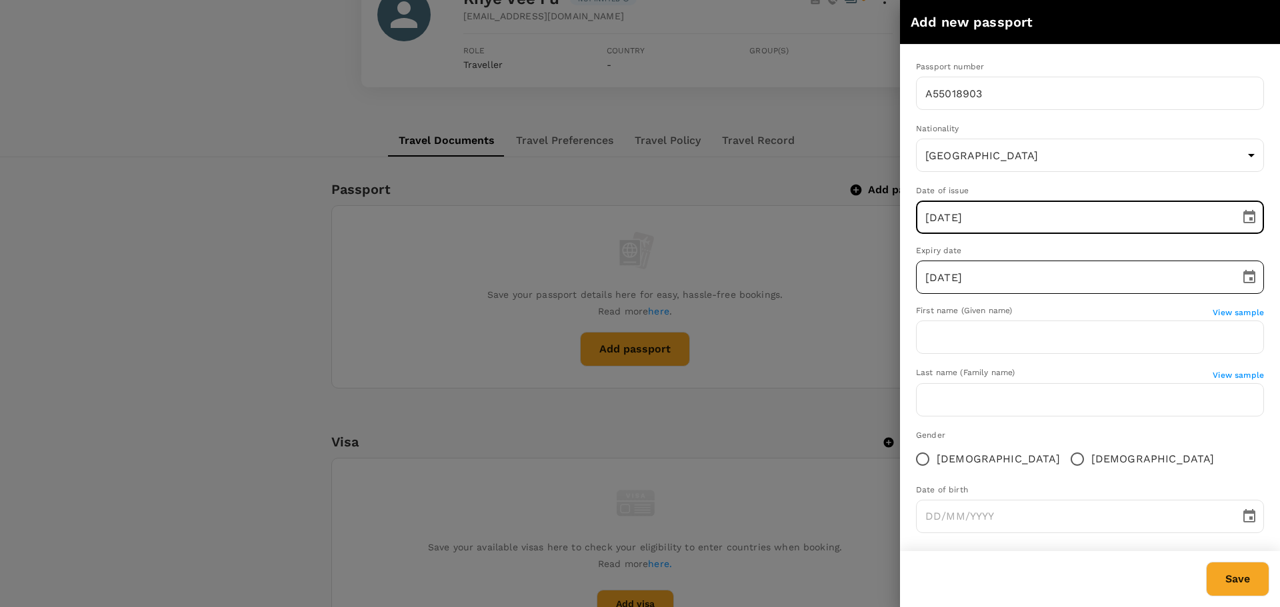
type input "21/11/2021"
click at [946, 279] on input "12/11/2021" at bounding box center [1073, 277] width 315 height 33
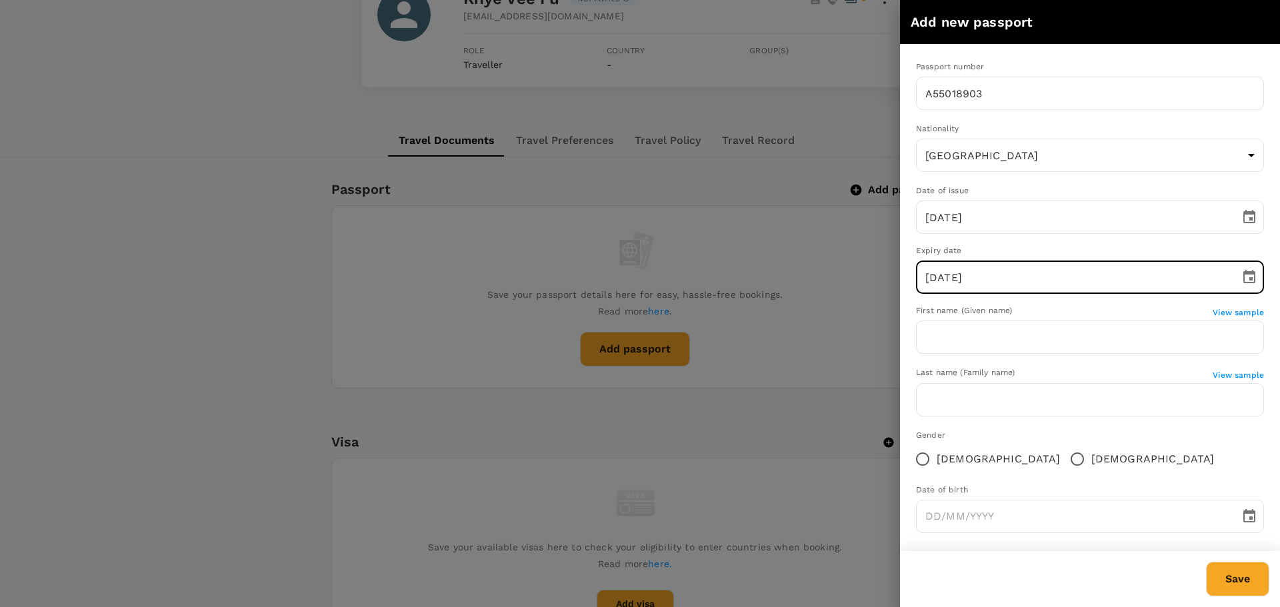
click at [923, 277] on input "12/11/2021" at bounding box center [1073, 277] width 315 height 33
type input "25/01/2027"
click at [1069, 342] on input "text" at bounding box center [1090, 337] width 348 height 33
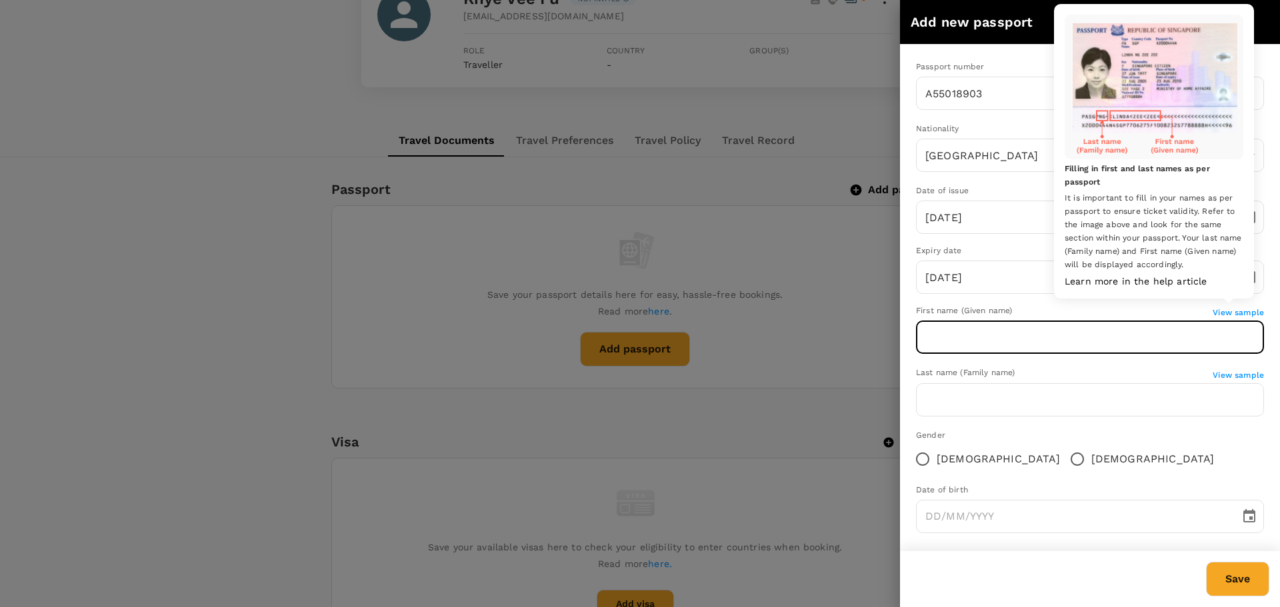
click at [1245, 309] on span "View sample" at bounding box center [1238, 312] width 51 height 9
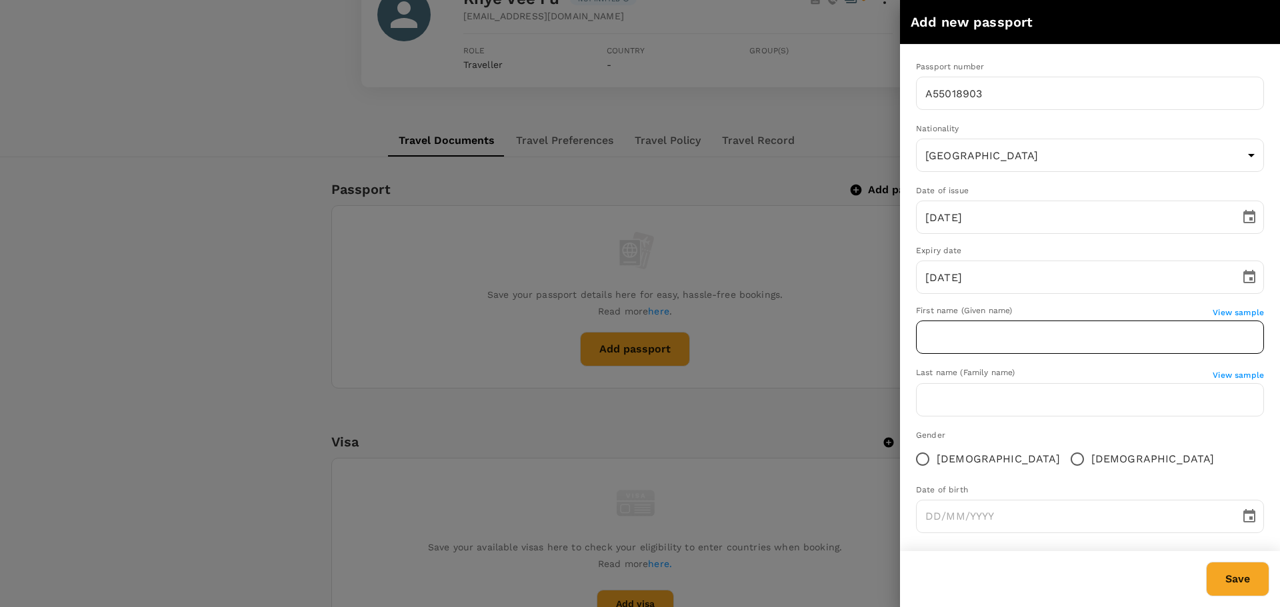
click at [1004, 347] on input "text" at bounding box center [1090, 337] width 348 height 33
type input "H"
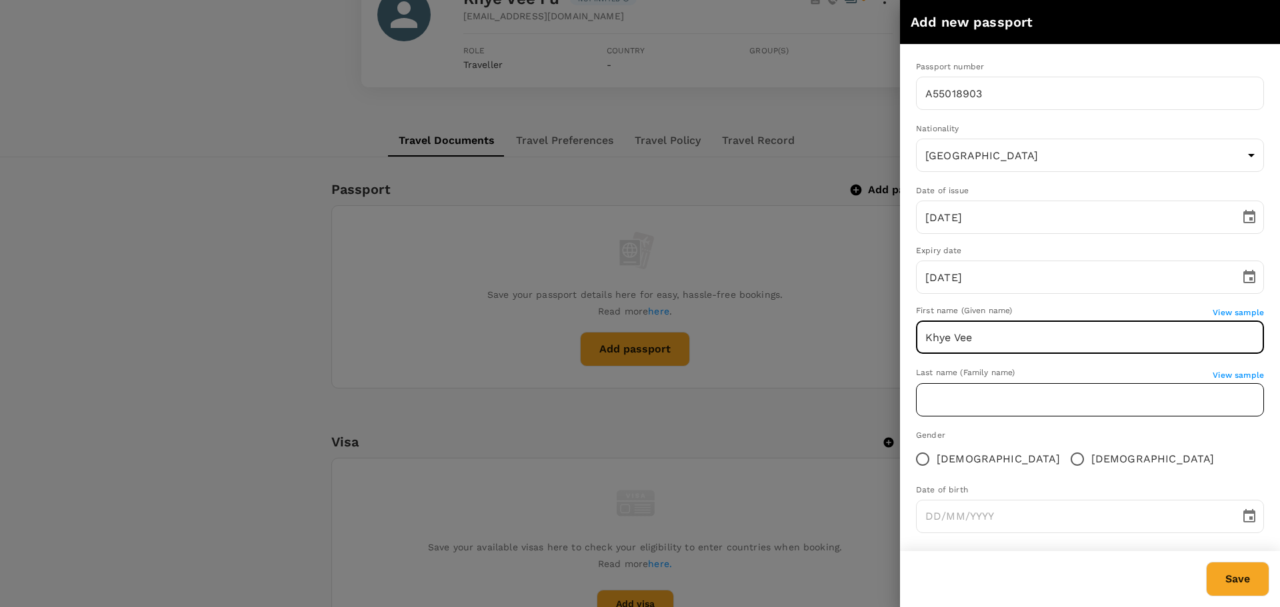
type input "Khye Vee"
click at [986, 411] on input "text" at bounding box center [1090, 399] width 348 height 33
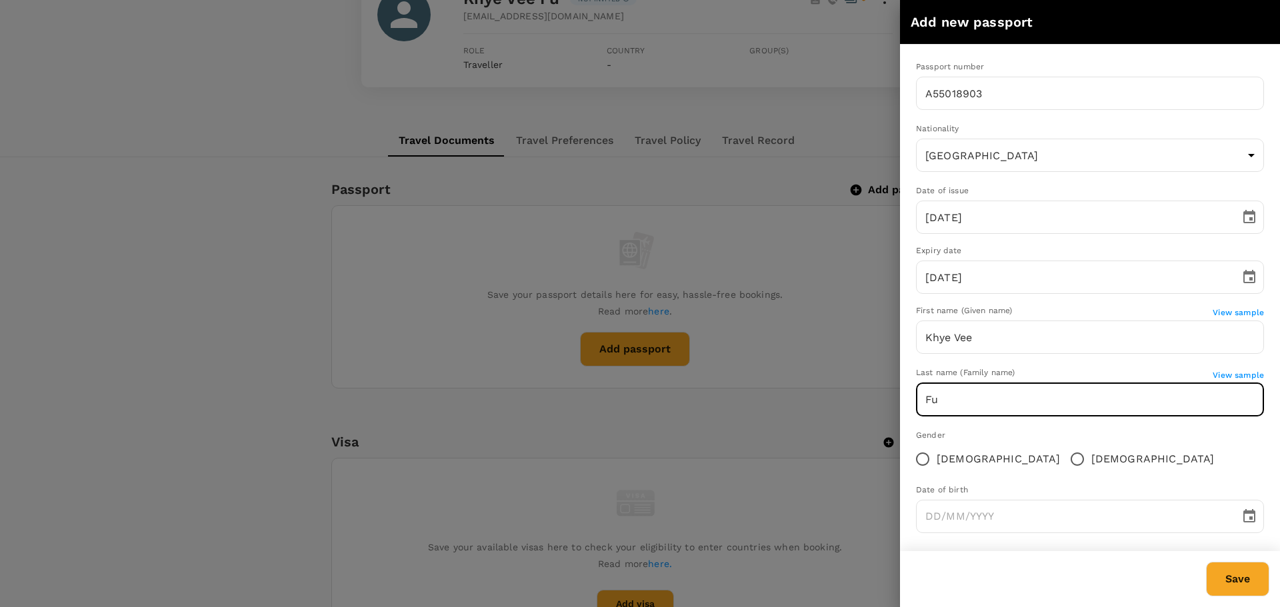
type input "Fu"
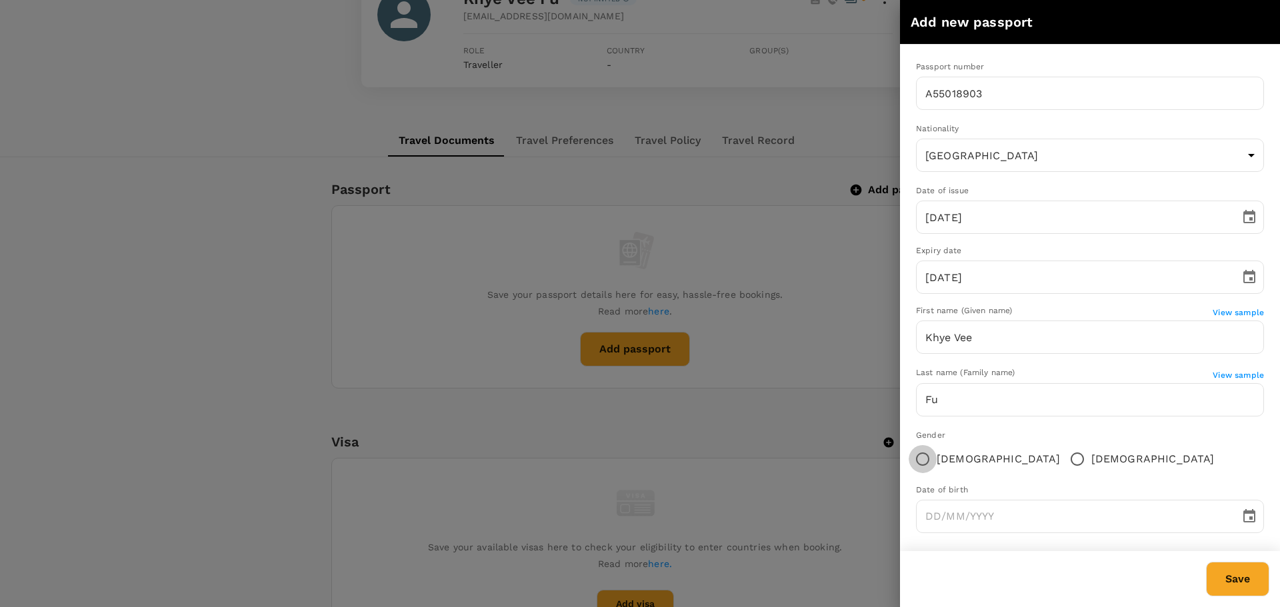
click at [922, 461] on input "Female" at bounding box center [923, 459] width 28 height 28
radio input "true"
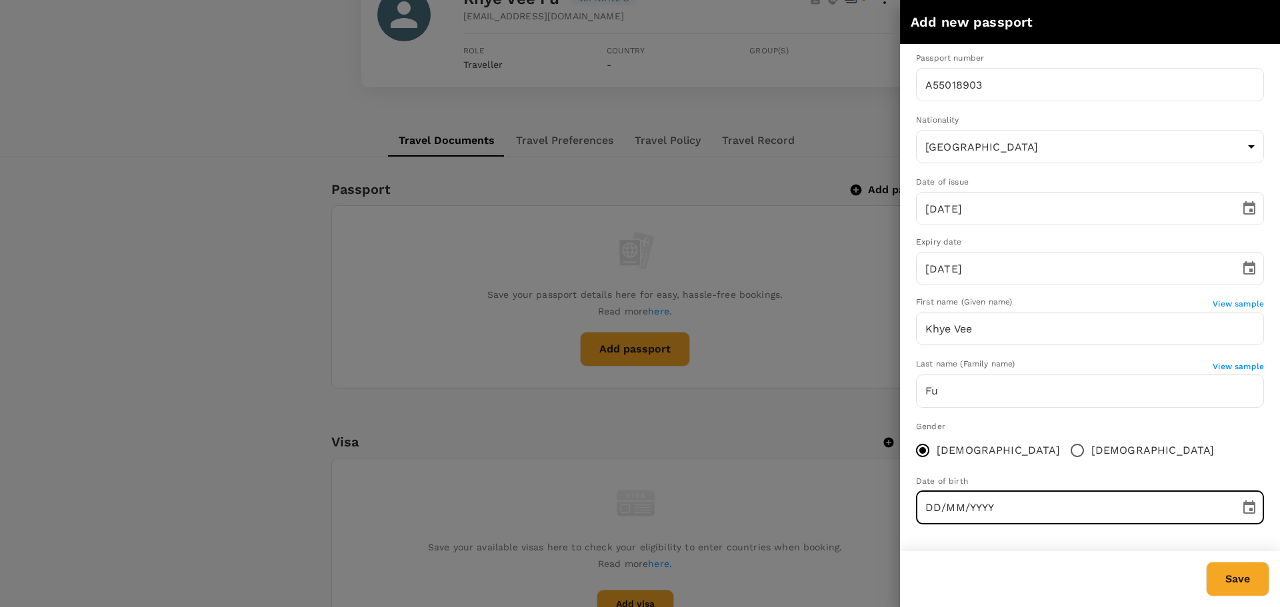
click at [1037, 509] on input "DD/MM/YYYY" at bounding box center [1073, 507] width 315 height 33
click at [934, 505] on input "16/11/1986" at bounding box center [1073, 507] width 315 height 33
type input "12/11/1986"
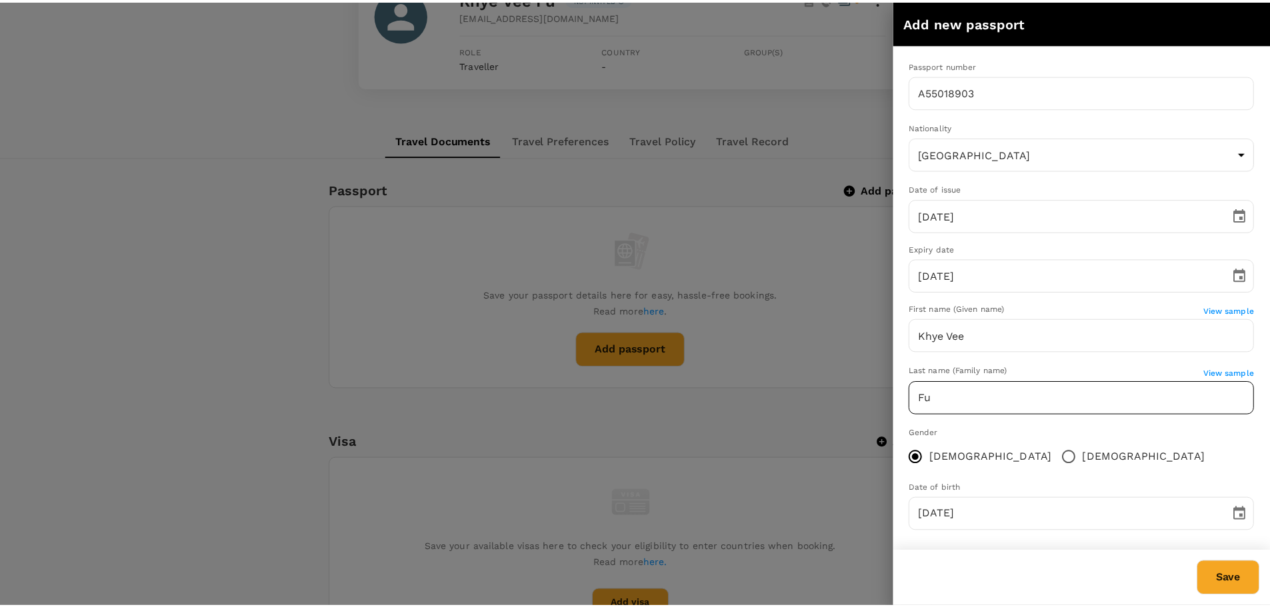
scroll to position [0, 0]
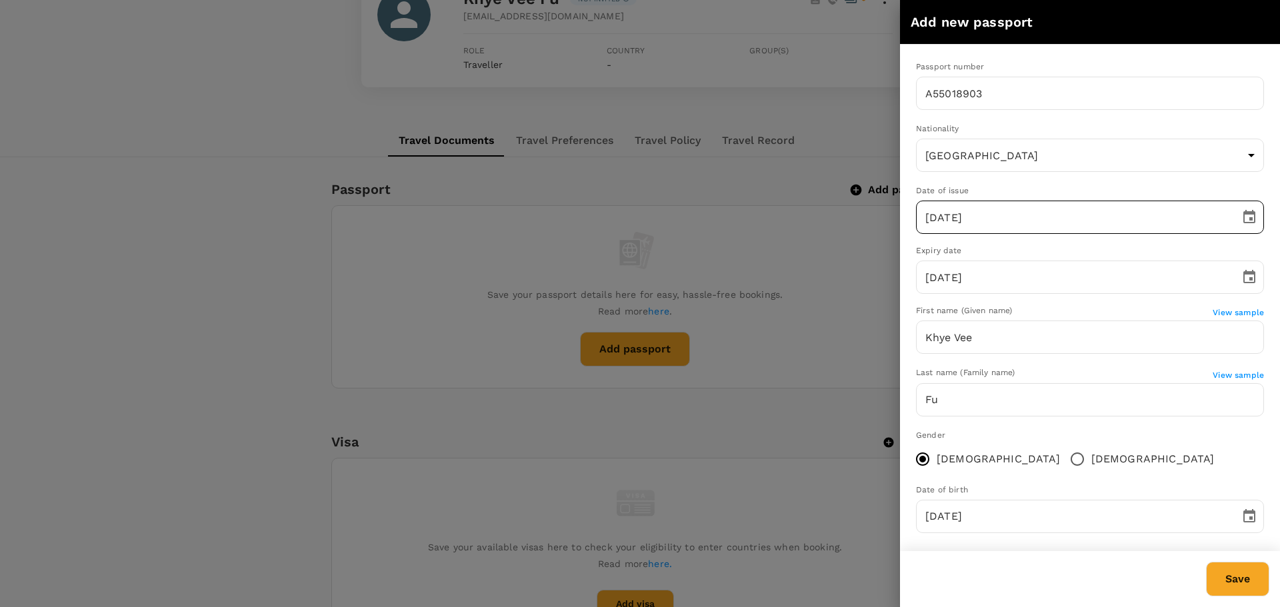
drag, startPoint x: 930, startPoint y: 215, endPoint x: 971, endPoint y: 227, distance: 43.0
click at [930, 215] on input "21/11/2021" at bounding box center [1073, 217] width 315 height 33
type input "12/11/2021"
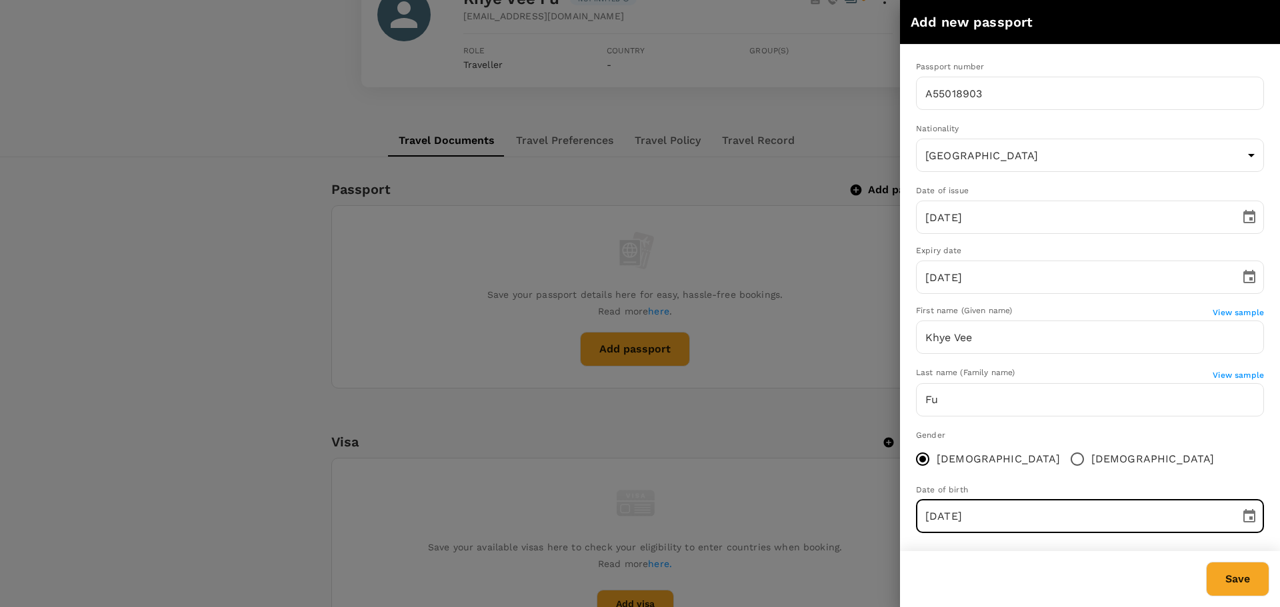
click at [934, 516] on input "12/11/1986" at bounding box center [1073, 516] width 315 height 33
type input "16/11/1986"
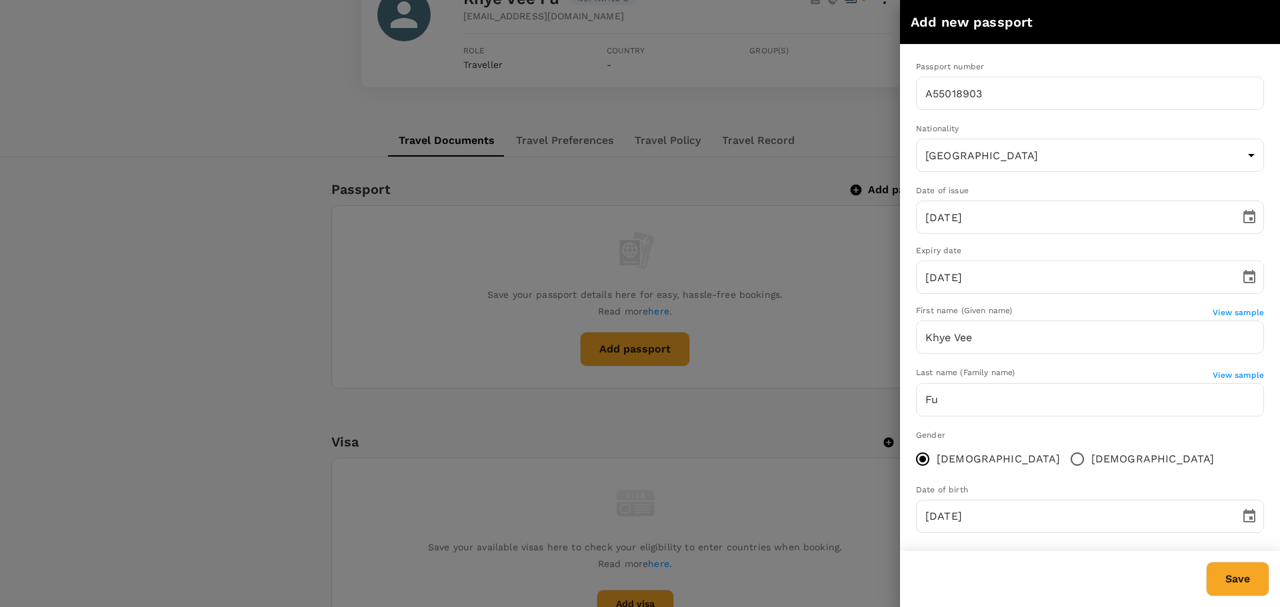
click at [1224, 576] on button "Save" at bounding box center [1237, 579] width 63 height 35
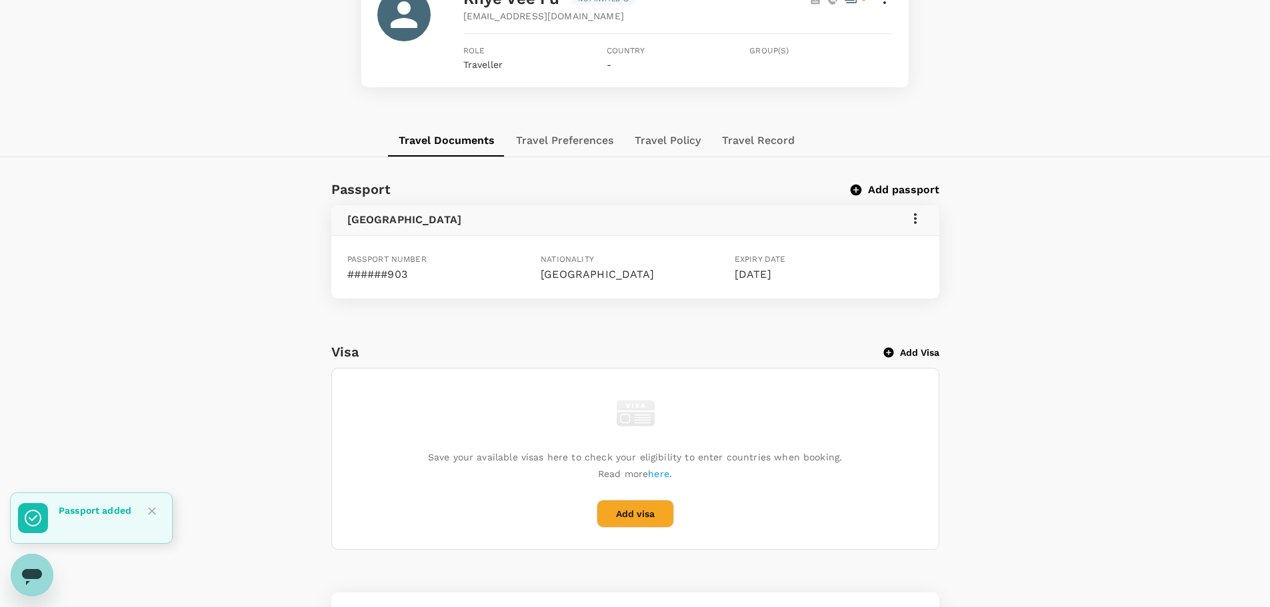
click at [914, 218] on icon at bounding box center [915, 218] width 3 height 11
click at [1005, 231] on div at bounding box center [640, 303] width 1280 height 607
click at [898, 190] on button "Add passport" at bounding box center [895, 189] width 87 height 13
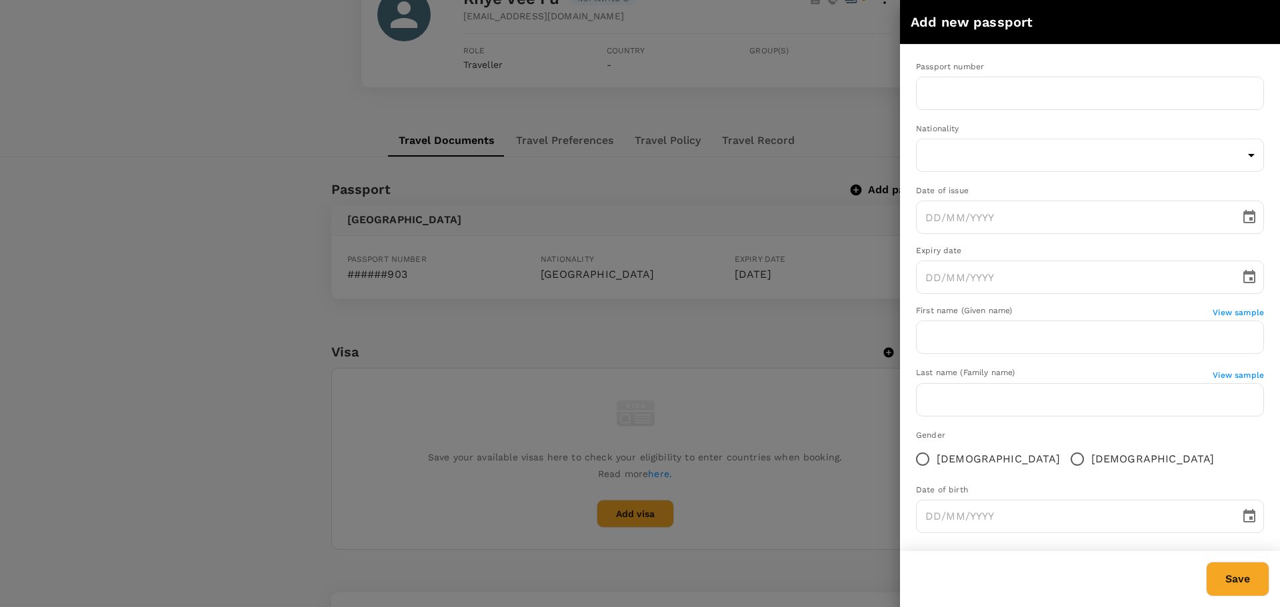
click at [201, 108] on div at bounding box center [640, 303] width 1280 height 607
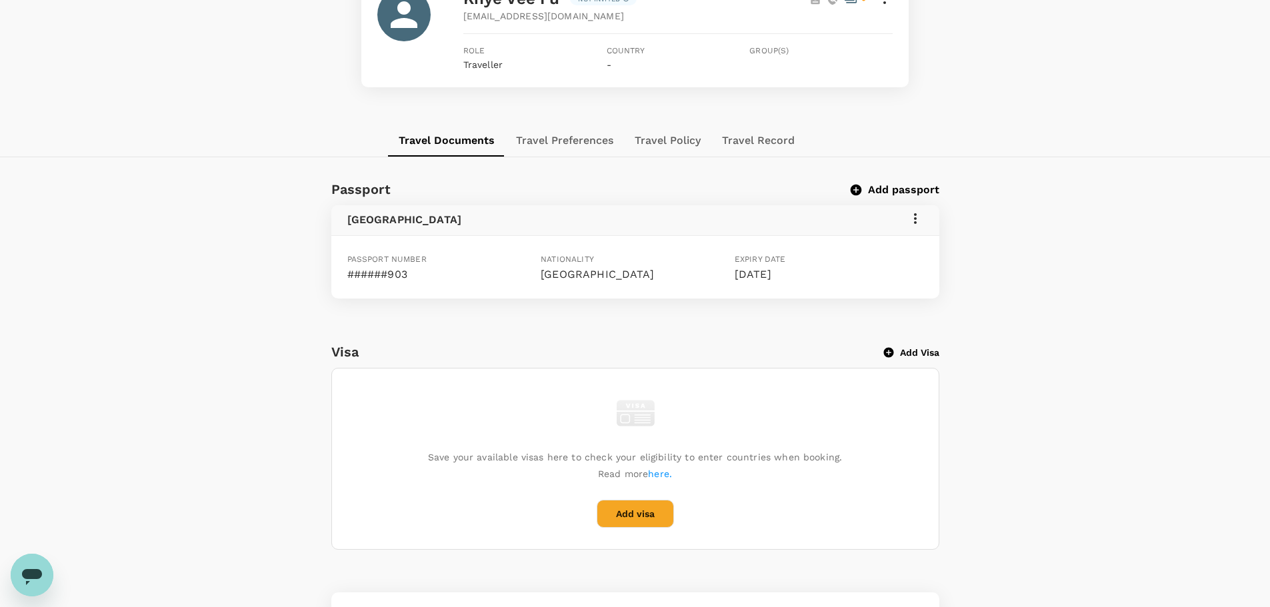
click at [910, 214] on icon at bounding box center [915, 219] width 16 height 16
click at [887, 245] on span "Edit" at bounding box center [895, 251] width 35 height 16
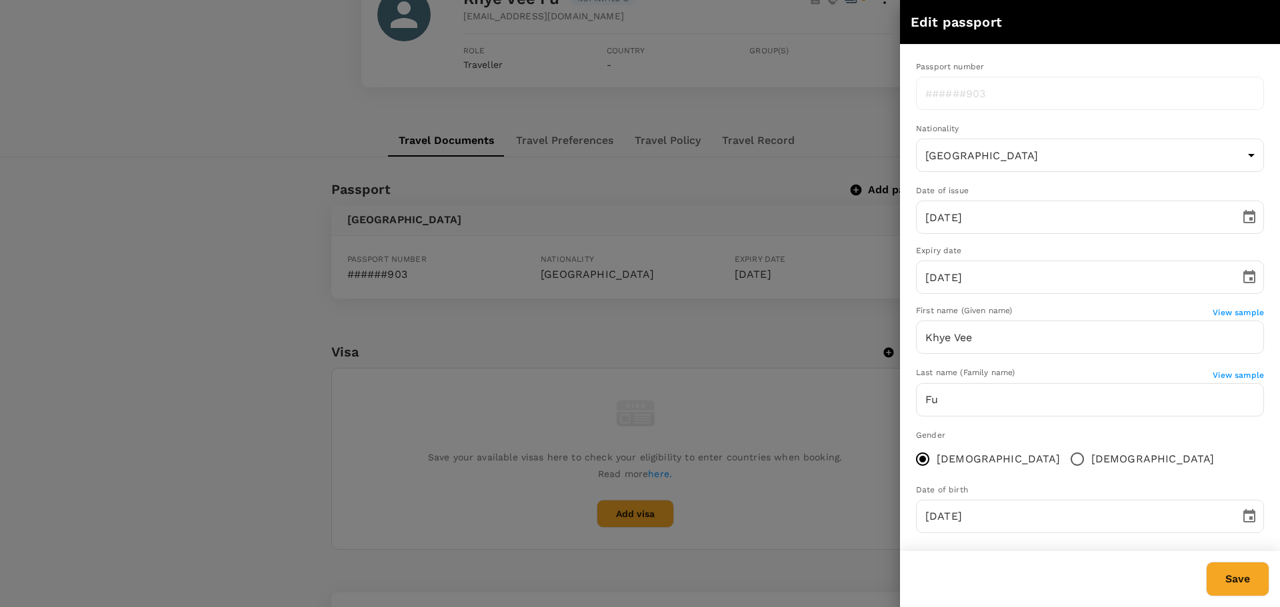
click at [239, 43] on div at bounding box center [640, 303] width 1280 height 607
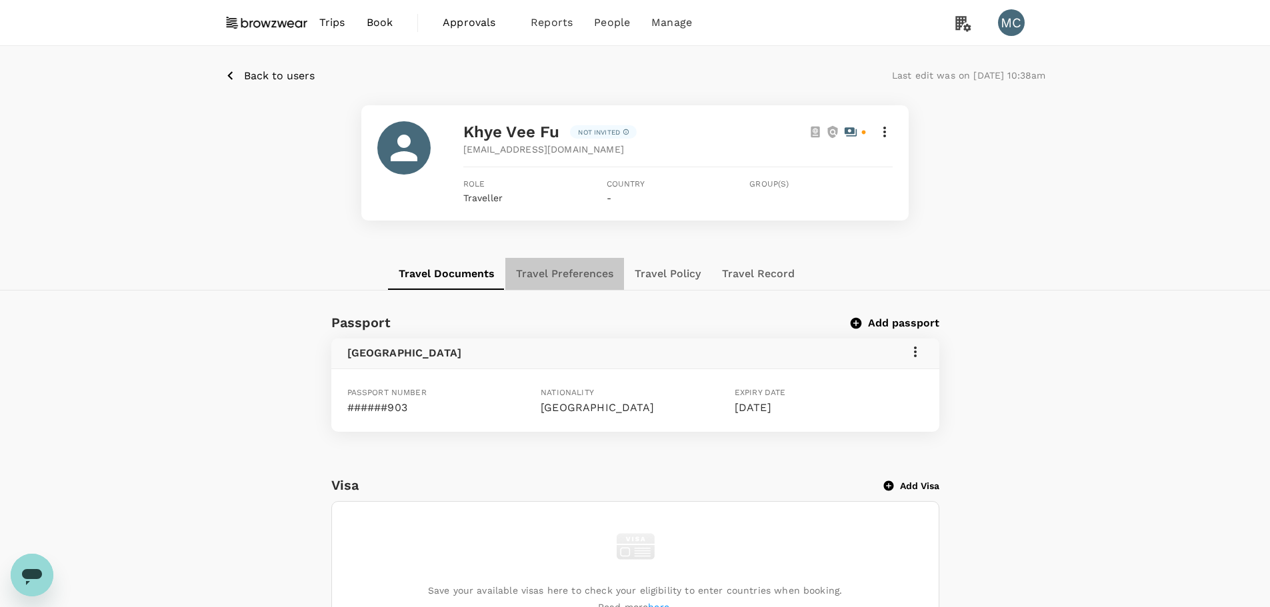
click at [577, 274] on button "Travel Preferences" at bounding box center [564, 274] width 119 height 32
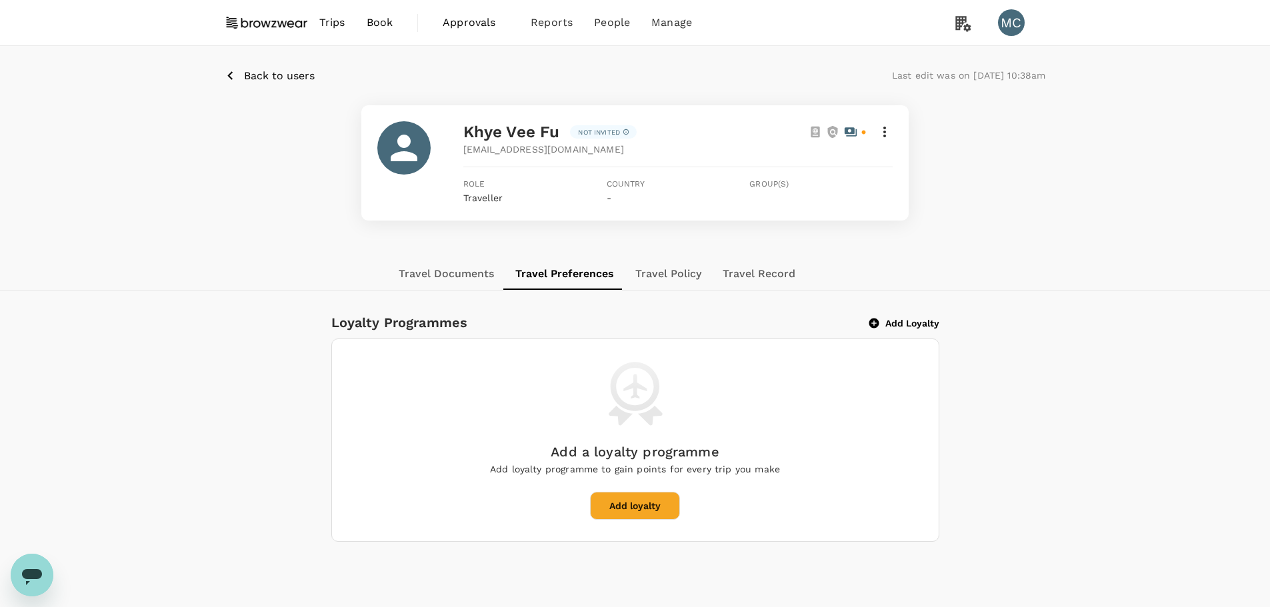
click at [707, 272] on button "Travel Policy" at bounding box center [668, 274] width 87 height 32
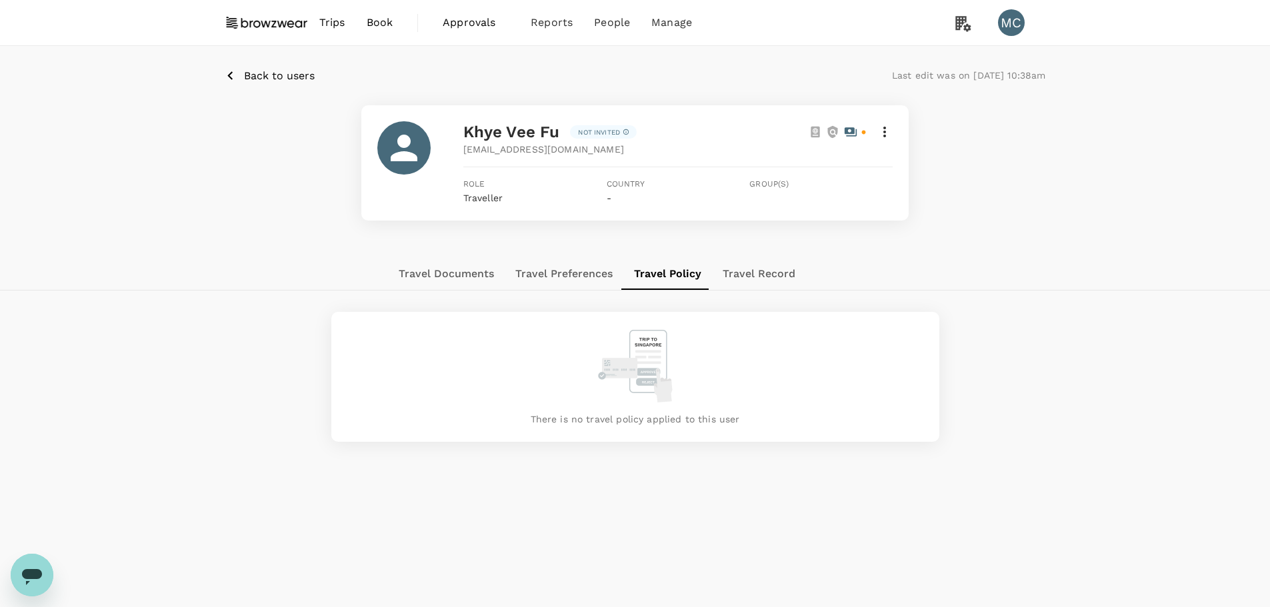
click at [781, 269] on button "Travel Record" at bounding box center [759, 274] width 94 height 32
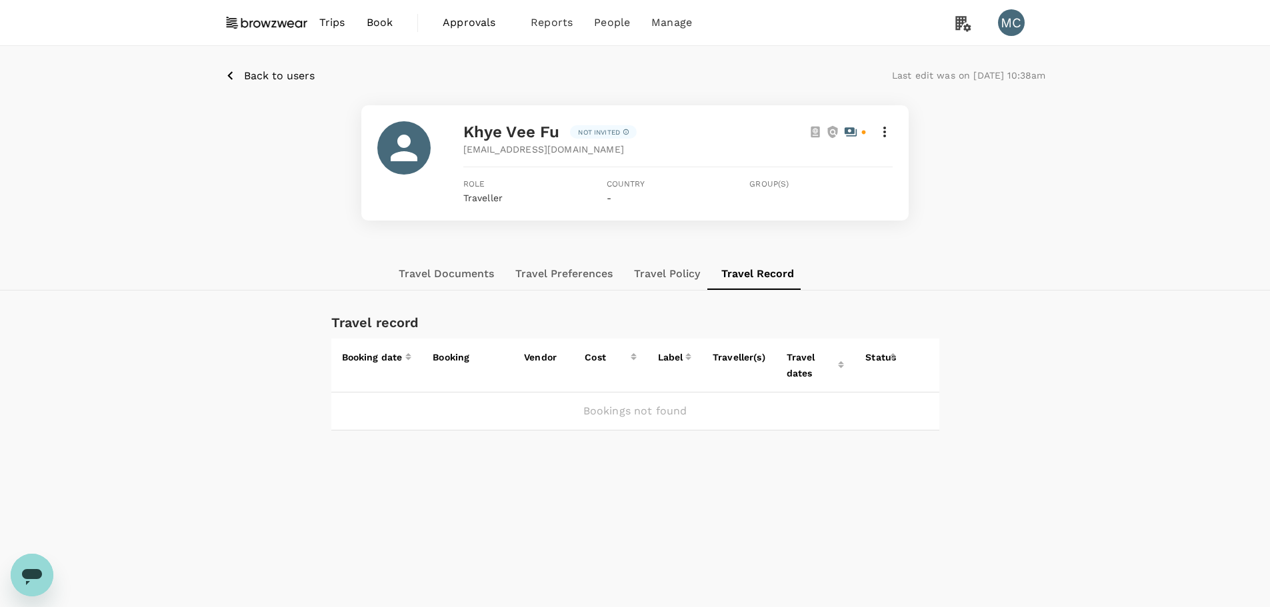
click at [266, 223] on div "Back to users Last edit was on 15 Aug 2025, 10:38am Khye Vee Fu Not invited ivy…" at bounding box center [635, 152] width 1270 height 212
click at [457, 281] on button "Travel Documents" at bounding box center [446, 274] width 117 height 32
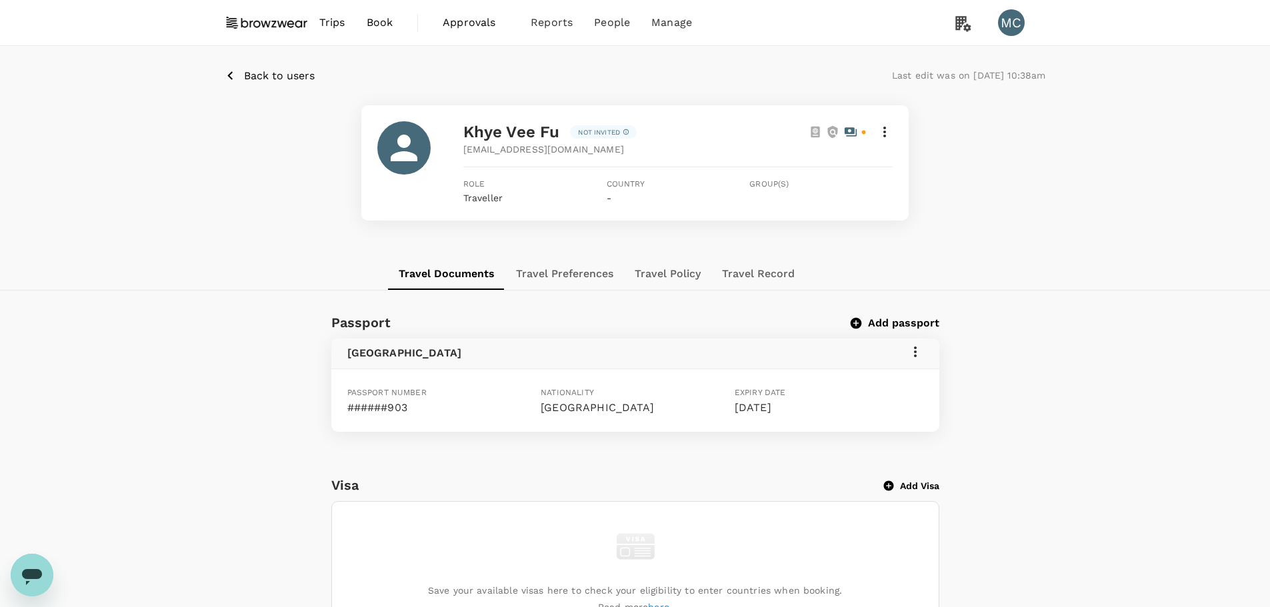
click at [888, 127] on icon at bounding box center [885, 132] width 16 height 16
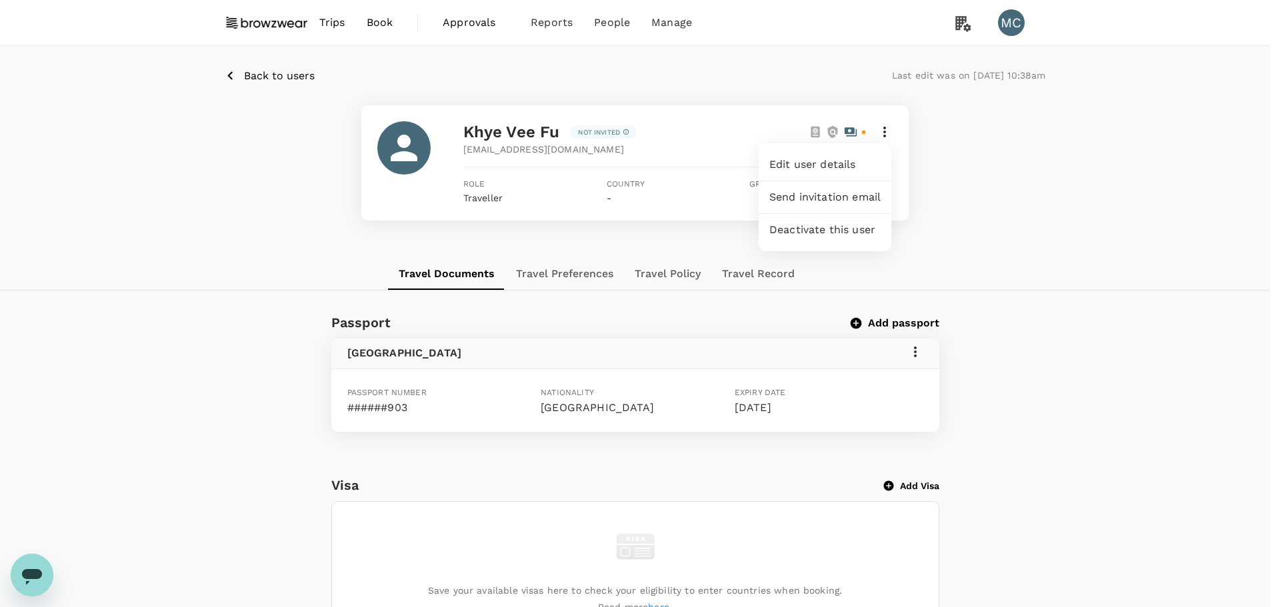
click at [808, 156] on div "Edit user details" at bounding box center [825, 165] width 133 height 32
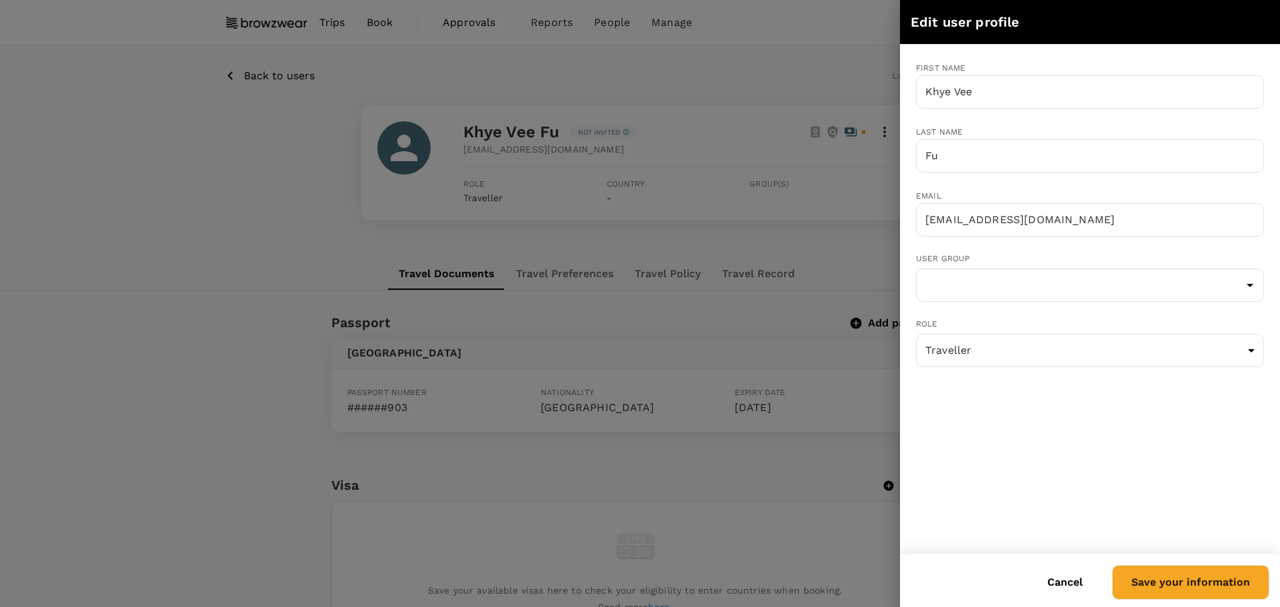
click at [157, 193] on div at bounding box center [640, 303] width 1280 height 607
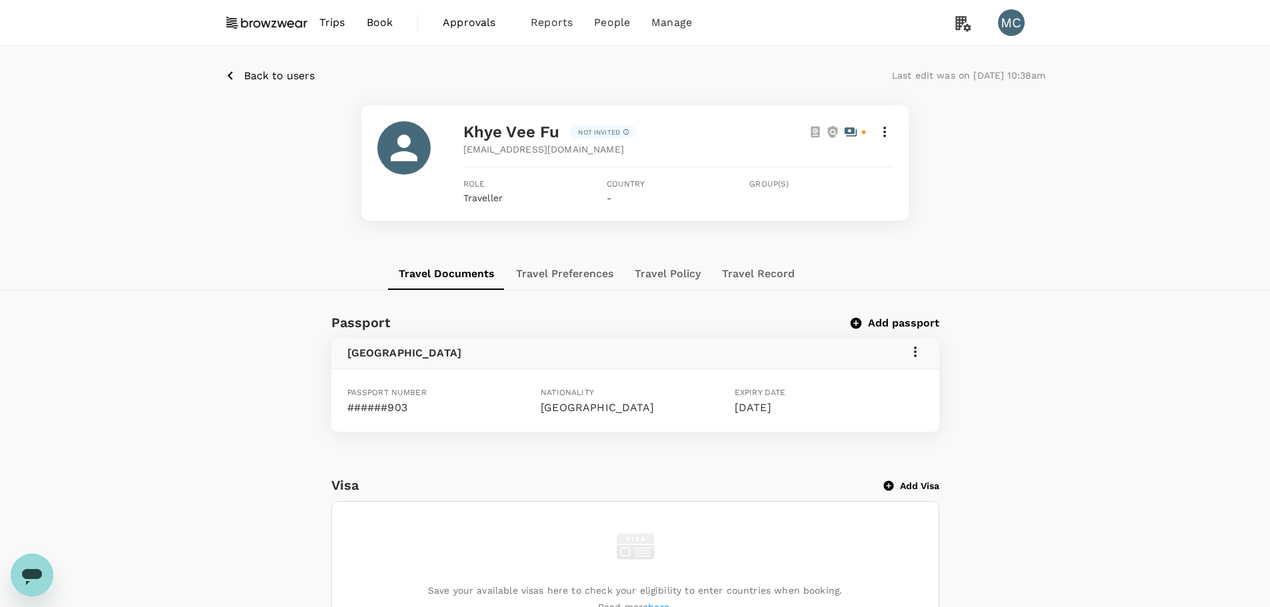
click at [285, 71] on p "Back to users" at bounding box center [279, 76] width 71 height 16
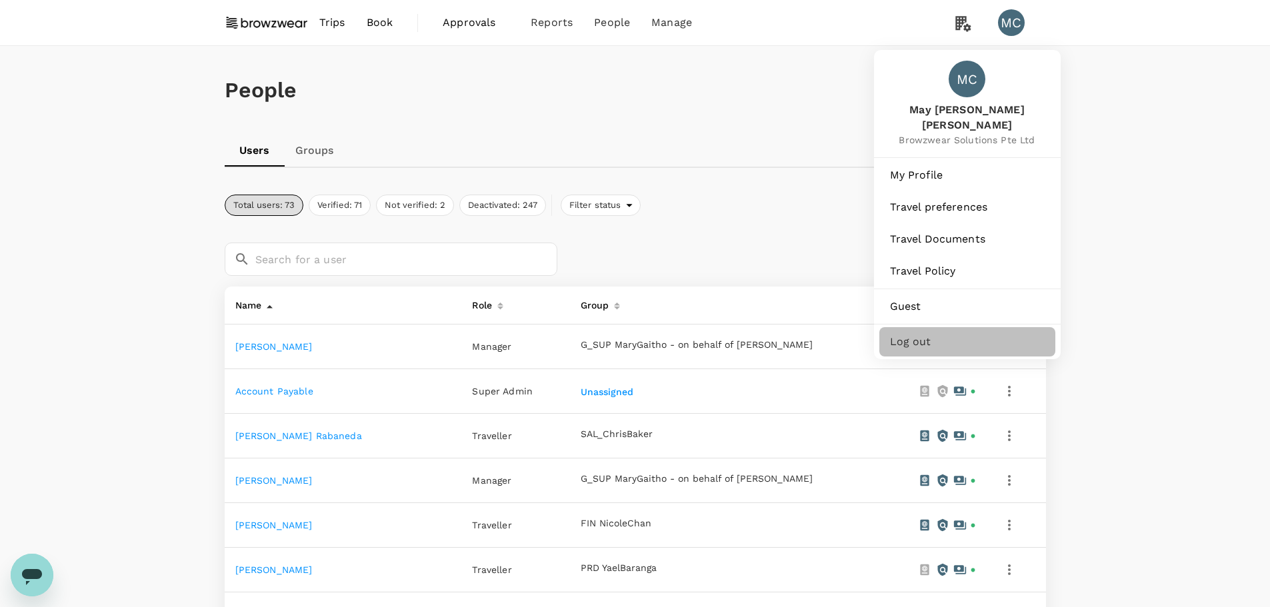
click at [945, 334] on span "Log out" at bounding box center [967, 342] width 155 height 16
